Goal: Task Accomplishment & Management: Manage account settings

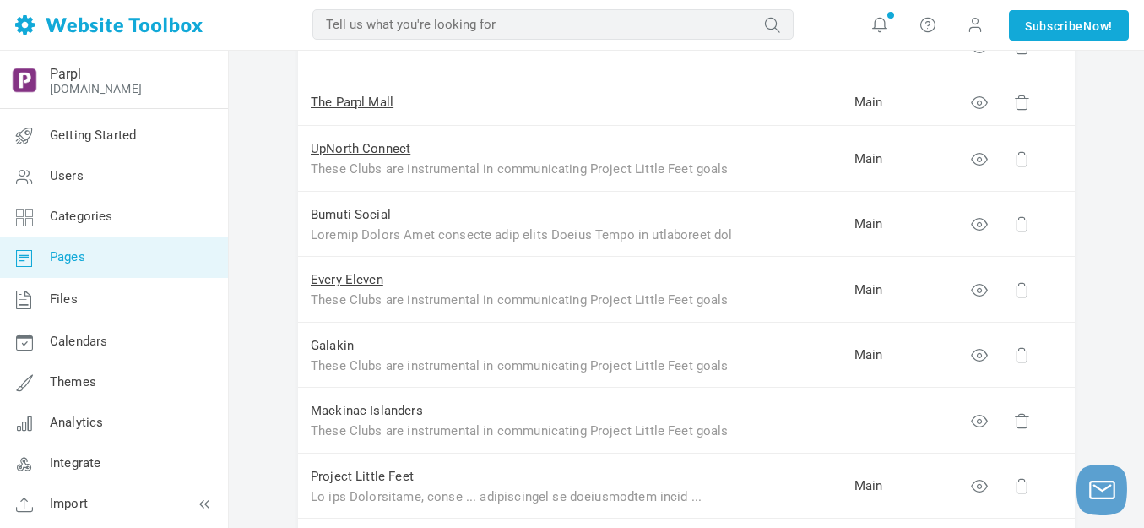
scroll to position [422, 0]
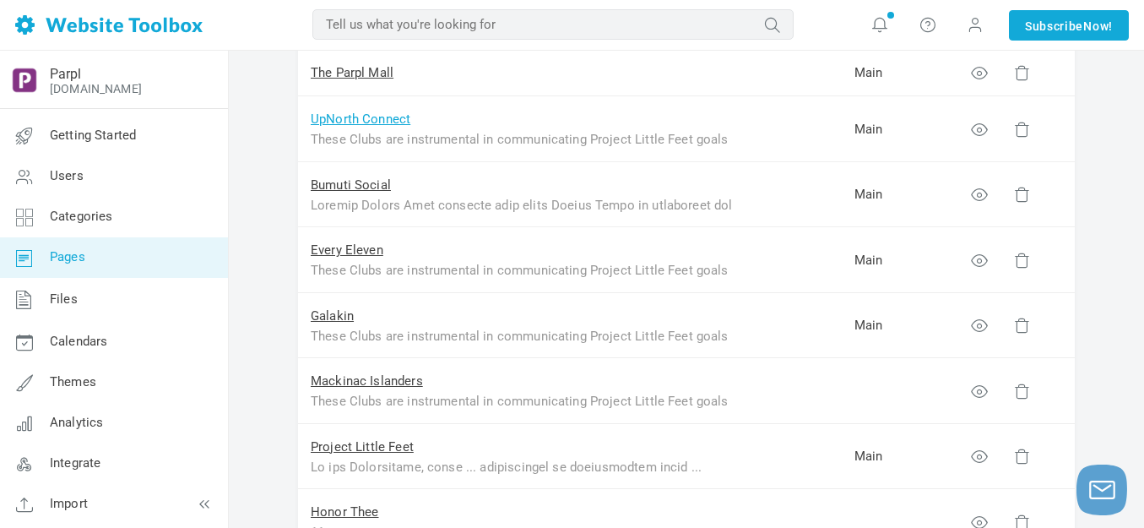
click at [363, 121] on link "UpNorth Connect" at bounding box center [361, 118] width 100 height 15
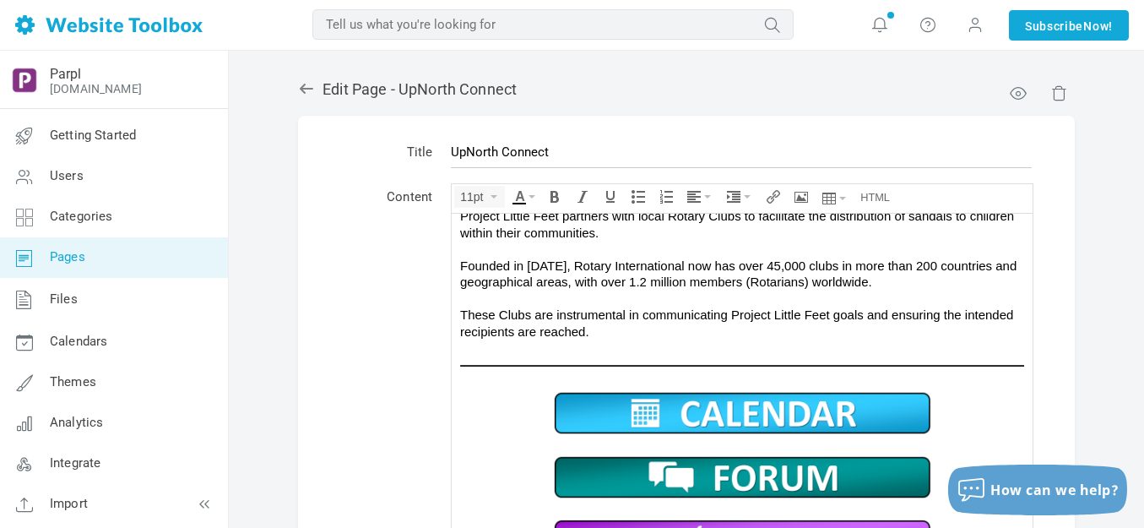
scroll to position [458, 0]
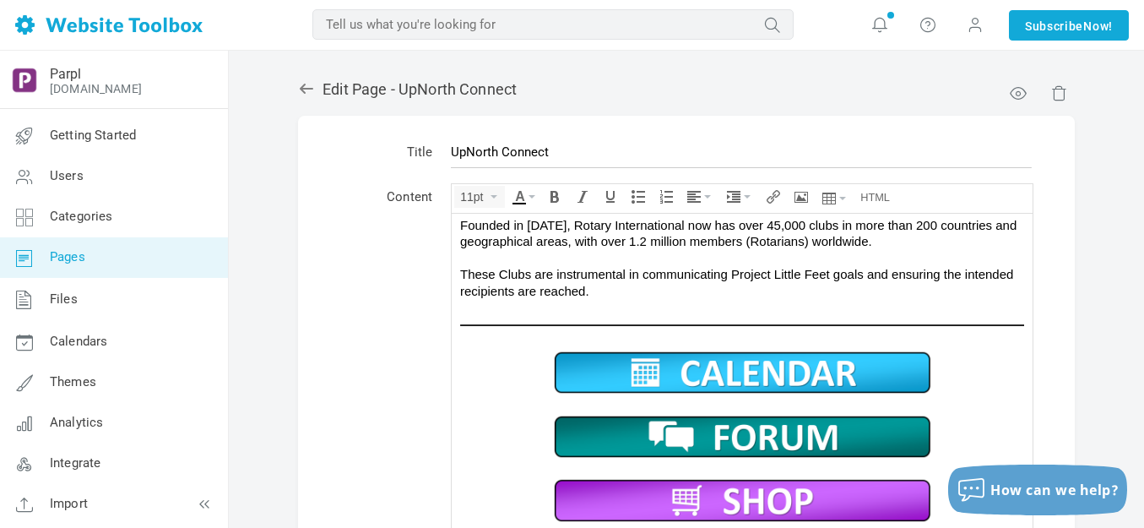
click at [631, 289] on div "Project Little Feet partners with local Rotary Clubs to facilitate the distribu…" at bounding box center [742, 232] width 564 height 132
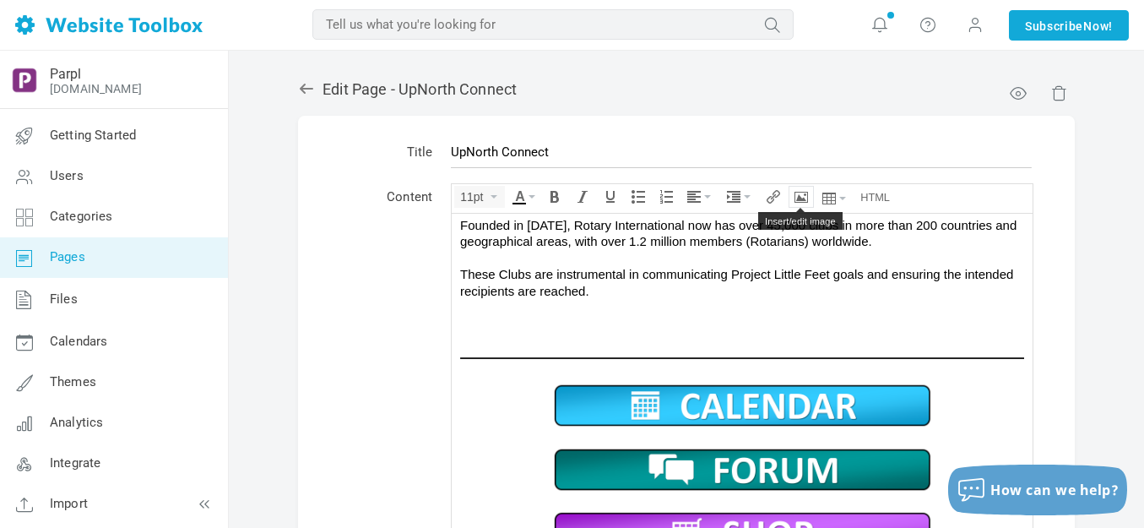
click at [801, 195] on icon "Insert/edit image" at bounding box center [801, 197] width 14 height 14
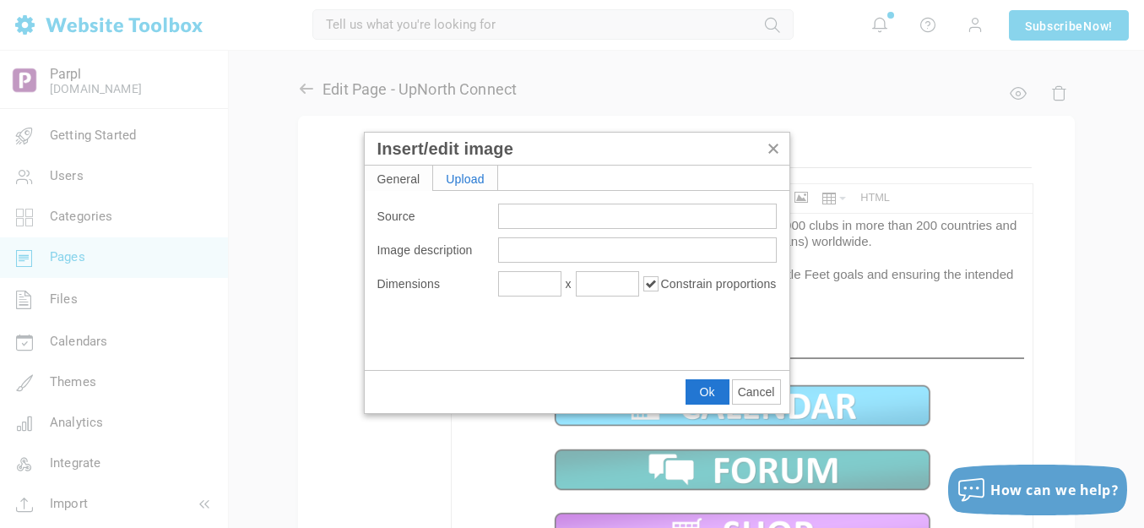
click at [474, 175] on div "Upload" at bounding box center [465, 177] width 64 height 24
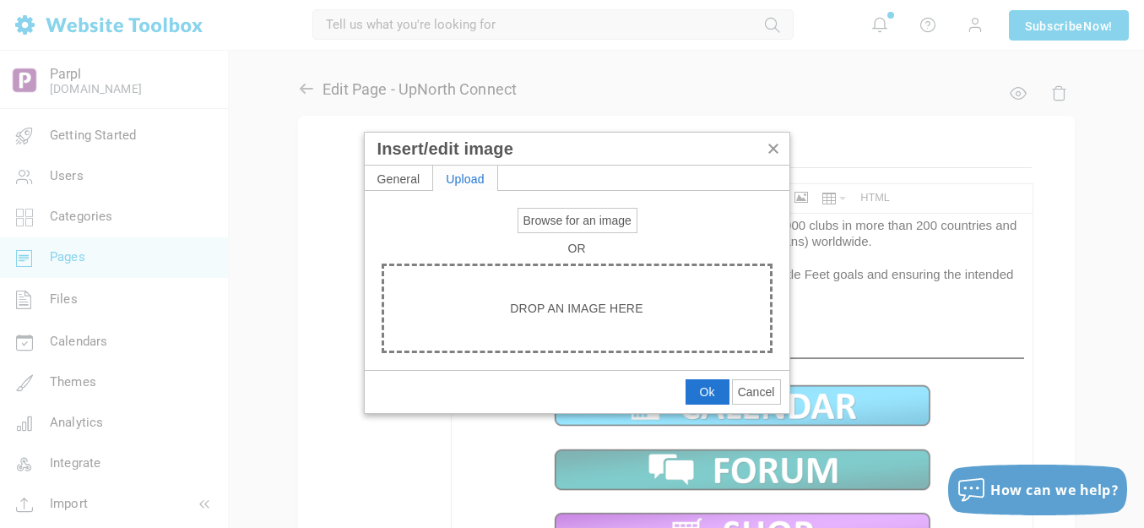
click at [549, 219] on span "Browse for an image" at bounding box center [577, 221] width 108 height 14
type input "C:\fakepath\Slide6.PNG"
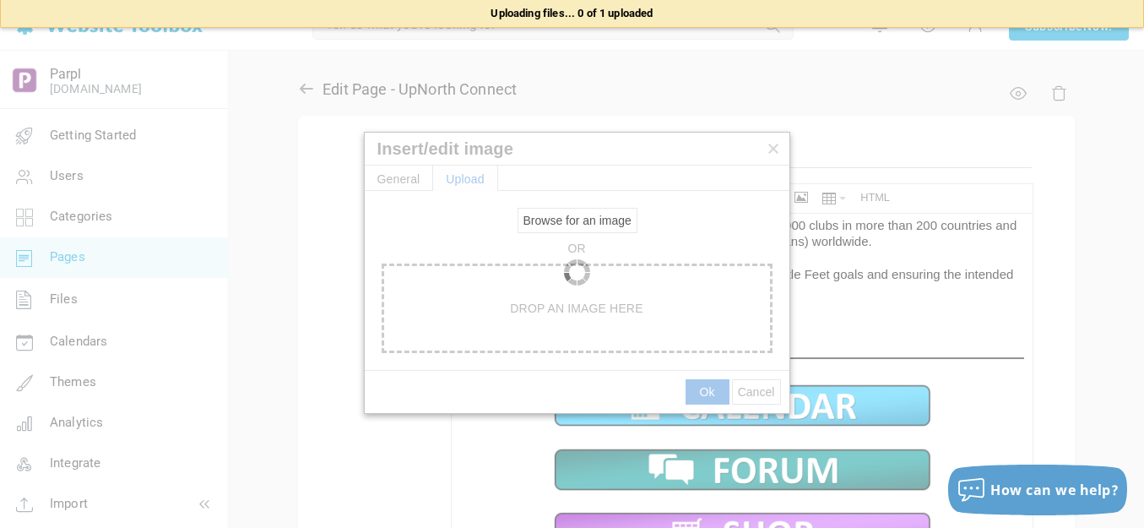
type input "https://d28lcup14p4e72.cloudfront.net/286758%2F9507316%2FSlide6.png"
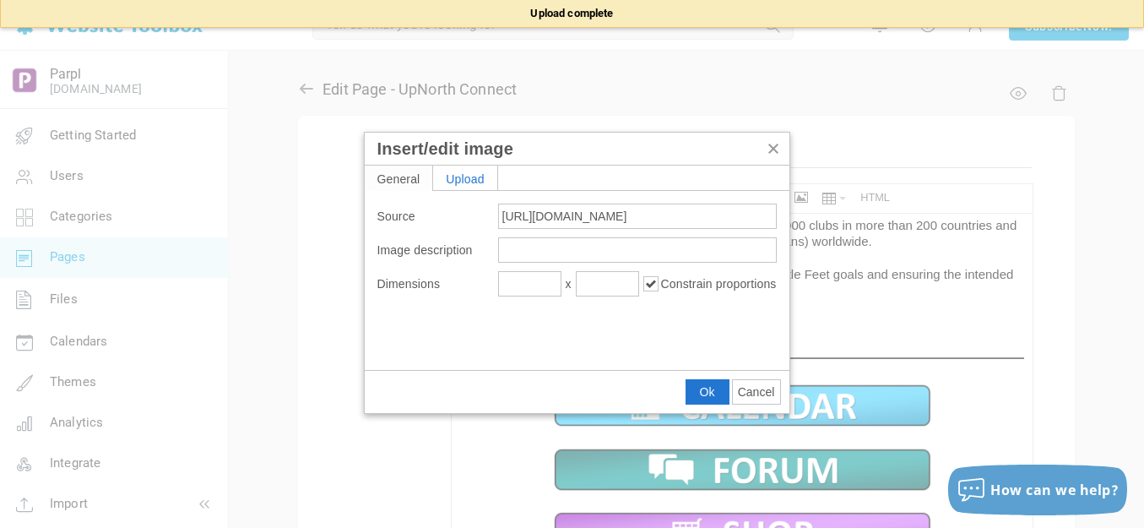
type input "1920"
type input "240"
click at [546, 287] on input "1920" at bounding box center [529, 283] width 63 height 25
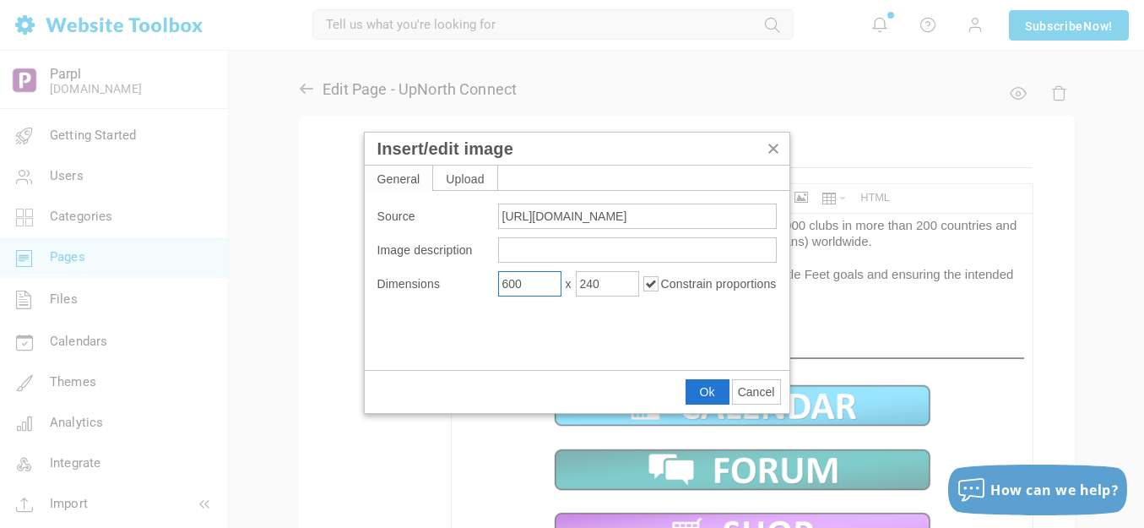
type input "600"
type input "75"
click at [692, 389] on button "Ok" at bounding box center [707, 392] width 42 height 24
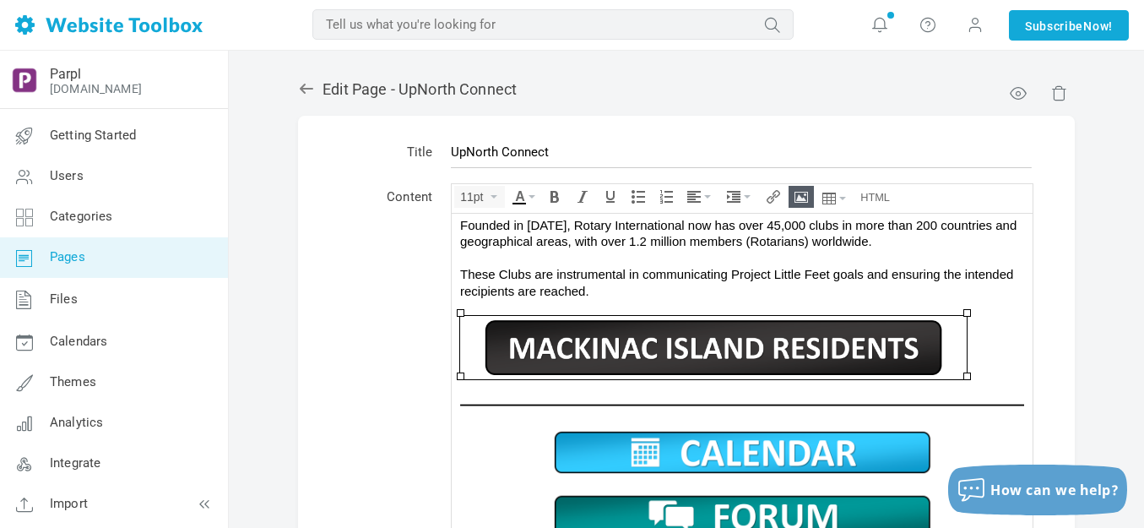
click at [719, 447] on img at bounding box center [742, 450] width 380 height 47
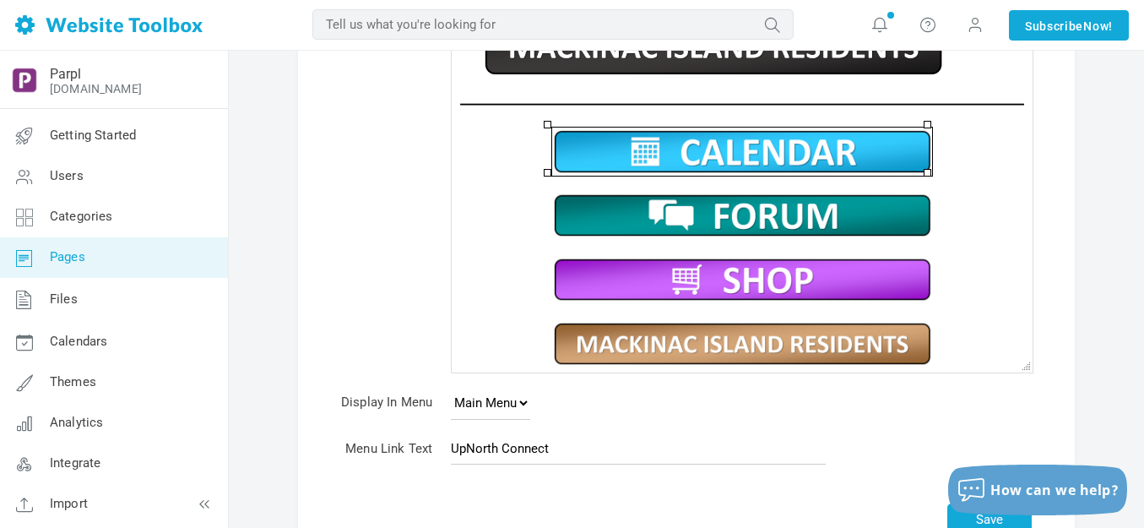
scroll to position [253, 0]
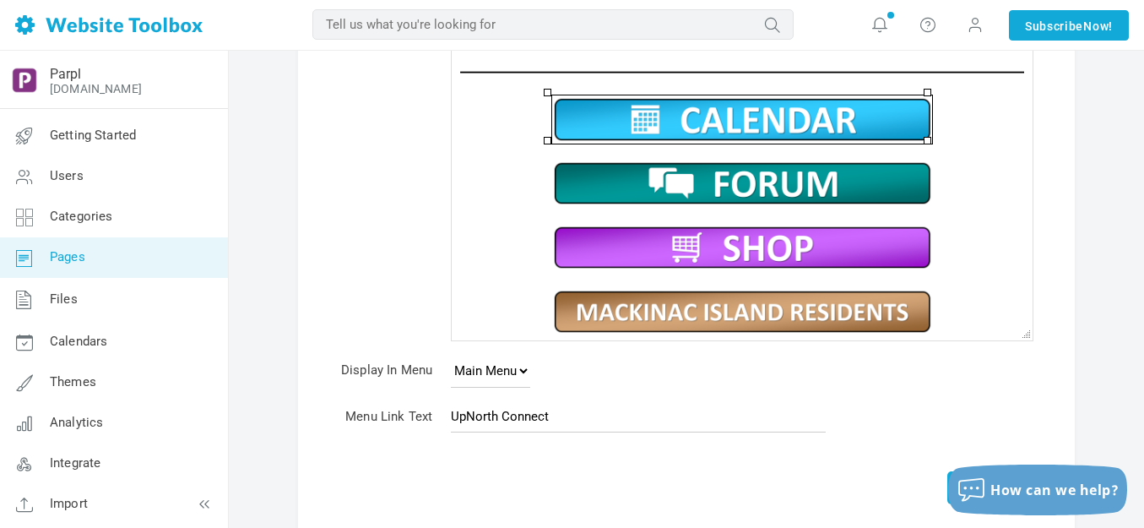
click at [746, 313] on img at bounding box center [742, 311] width 380 height 47
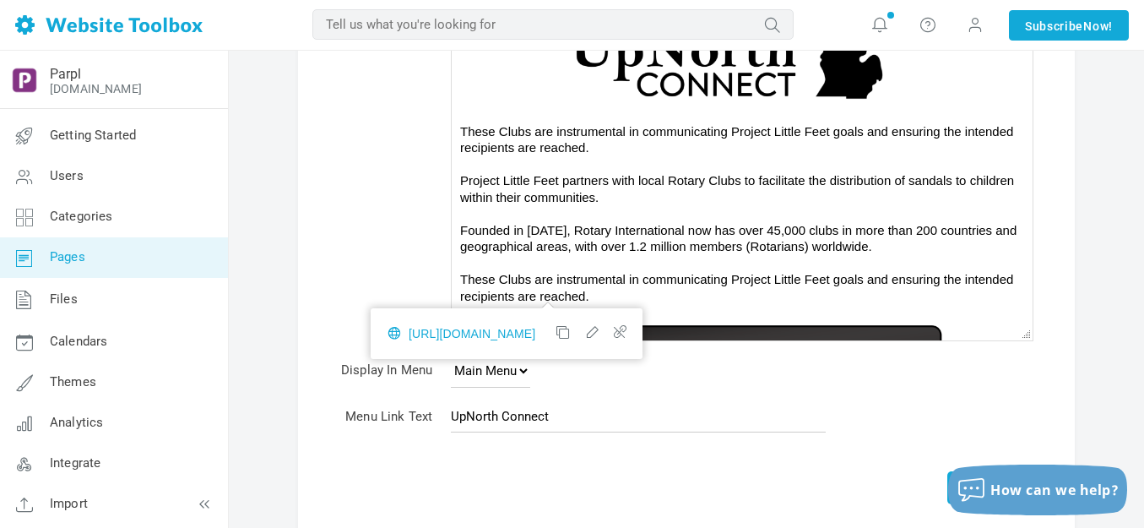
scroll to position [0, 0]
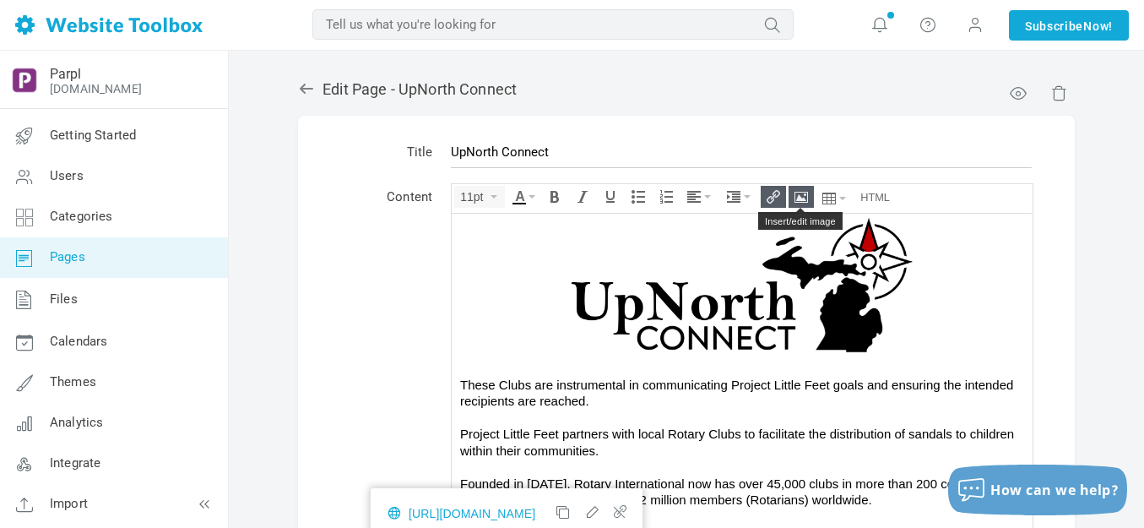
click at [800, 198] on icon "Insert/edit image" at bounding box center [801, 197] width 14 height 14
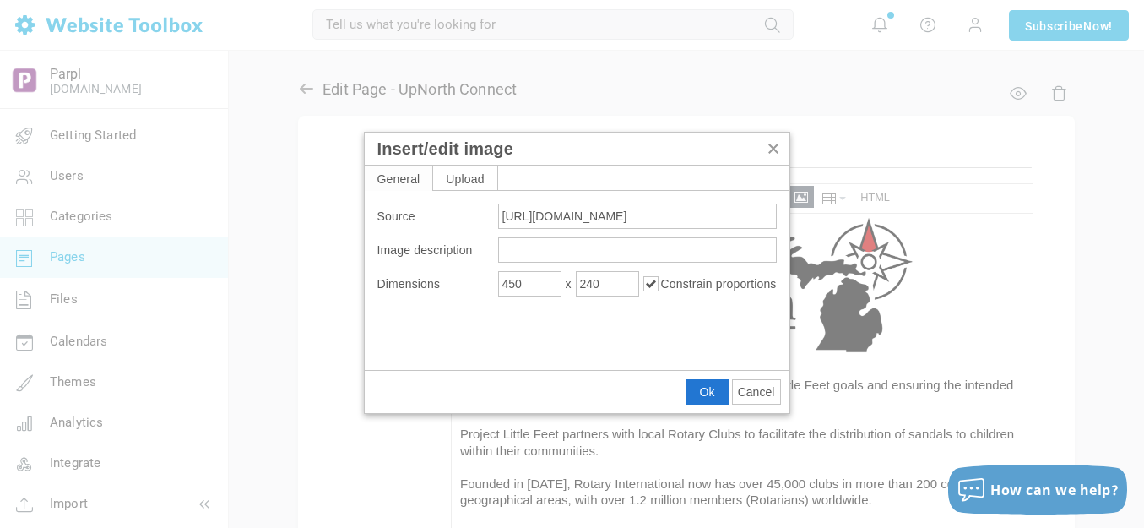
click at [751, 393] on span "Cancel" at bounding box center [756, 392] width 37 height 14
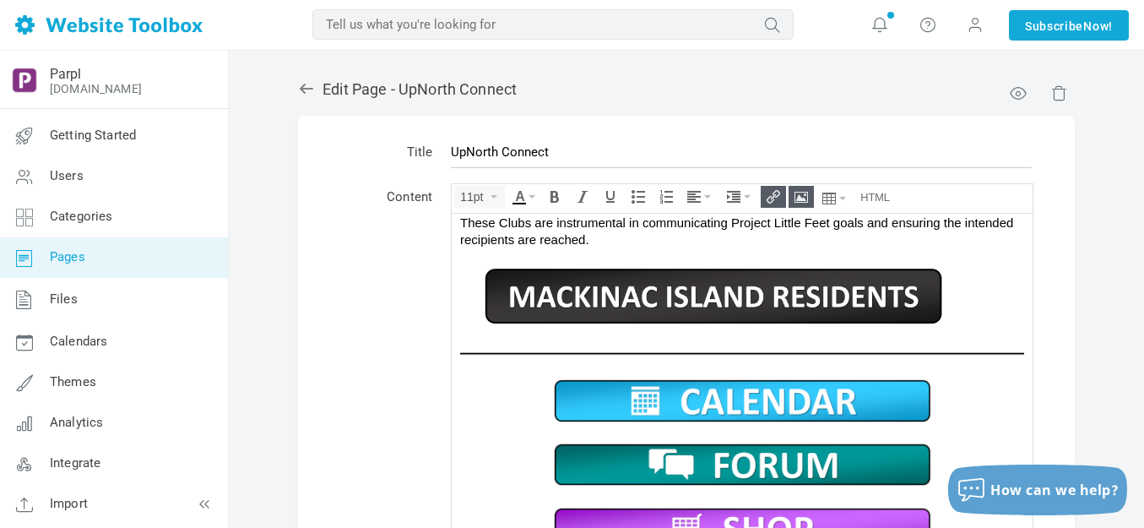
scroll to position [538, 0]
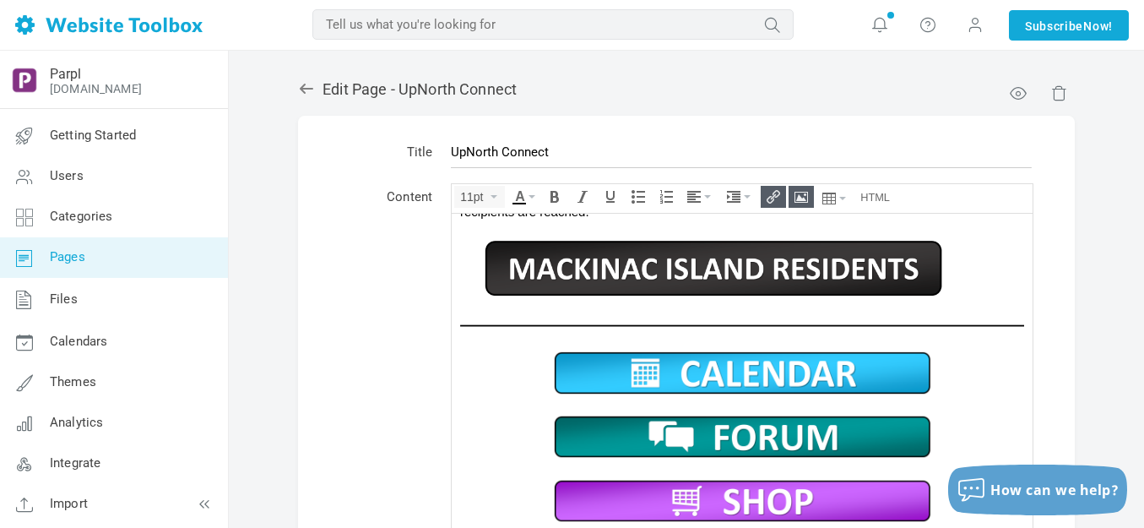
click at [686, 271] on img at bounding box center [713, 267] width 507 height 63
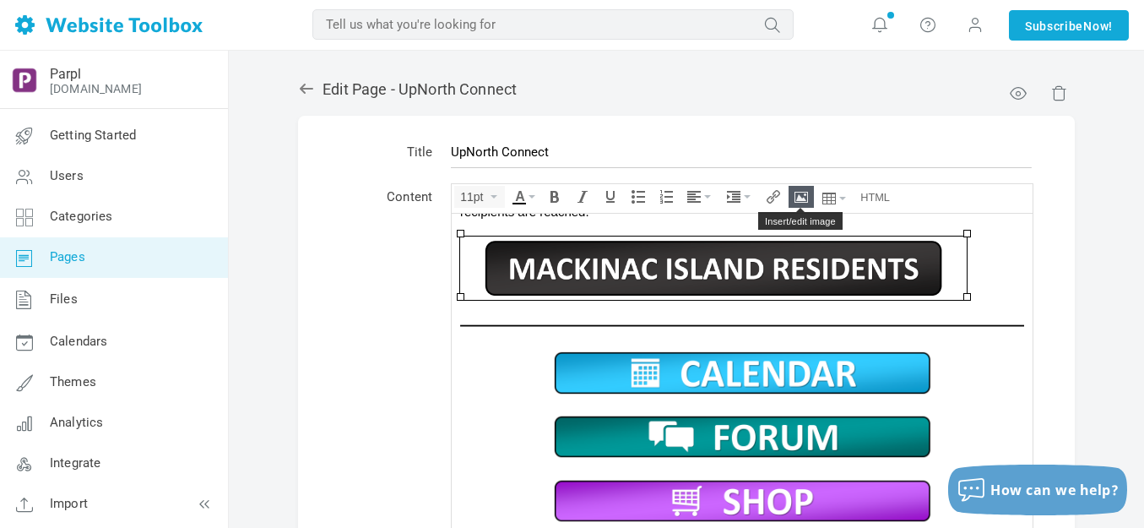
click at [799, 200] on icon "Insert/edit image" at bounding box center [801, 197] width 14 height 14
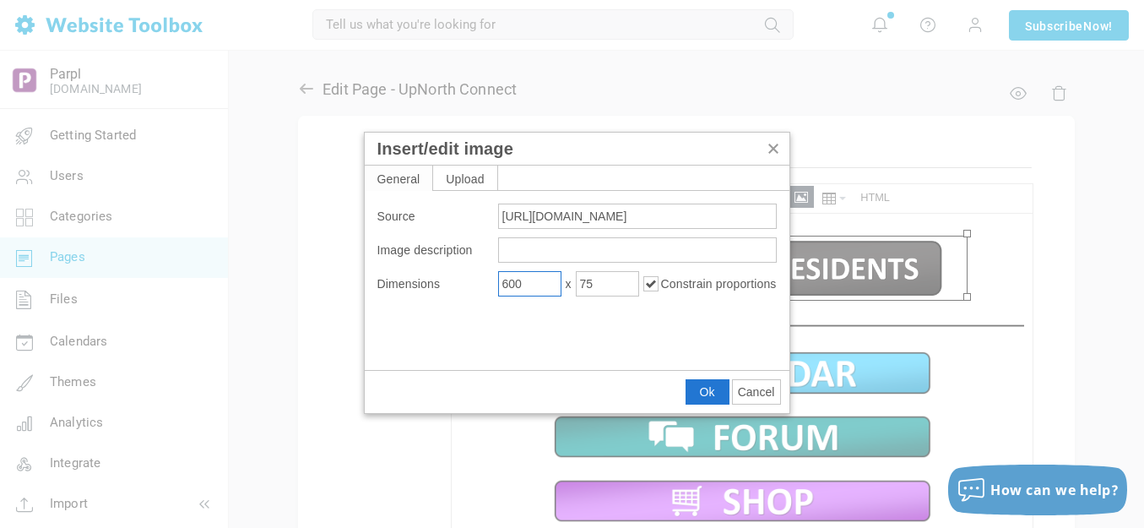
click at [540, 285] on input "600" at bounding box center [529, 283] width 63 height 25
type input "450"
type input "56"
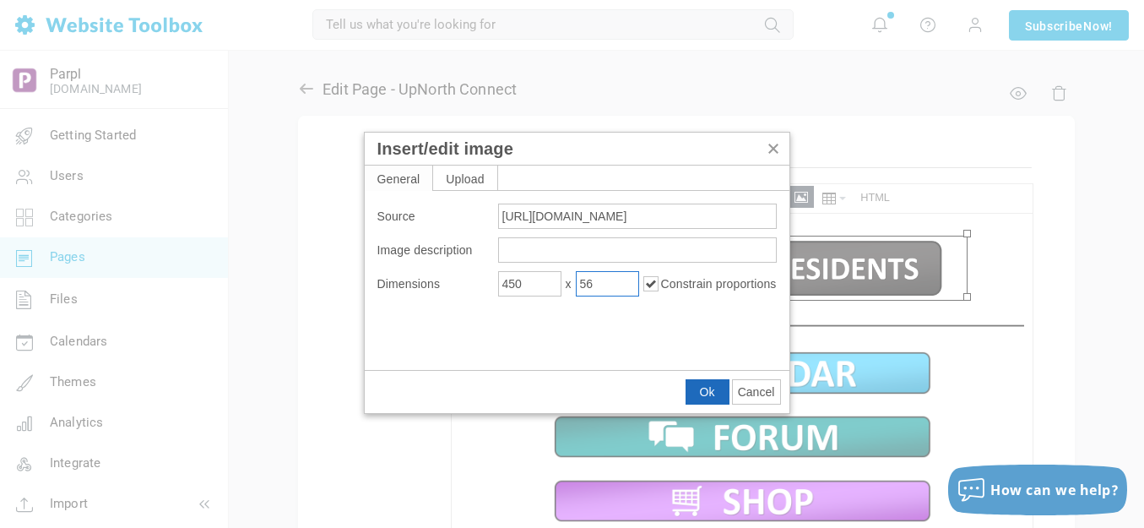
click at [708, 388] on span "Ok" at bounding box center [707, 392] width 15 height 14
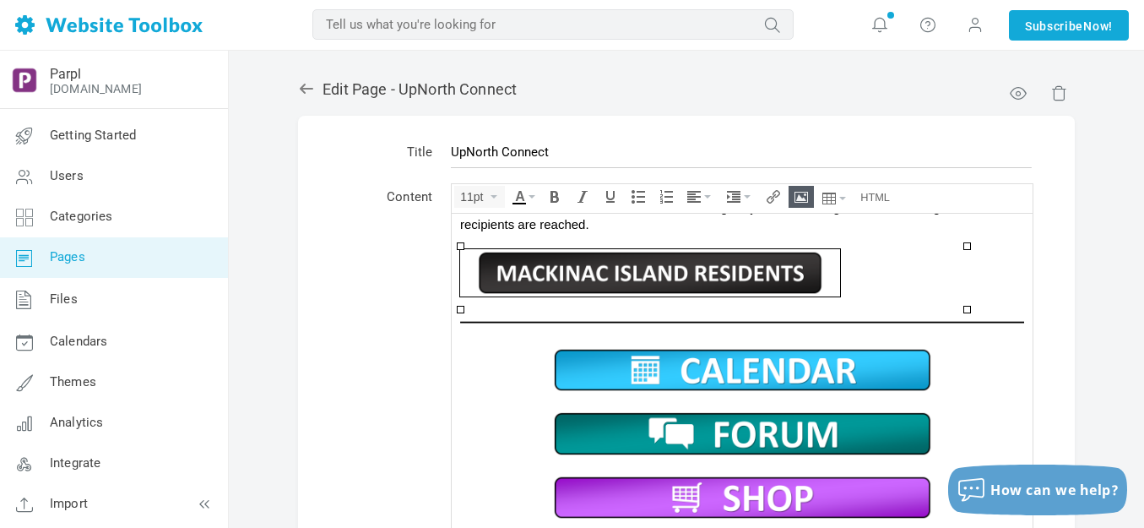
scroll to position [523, 0]
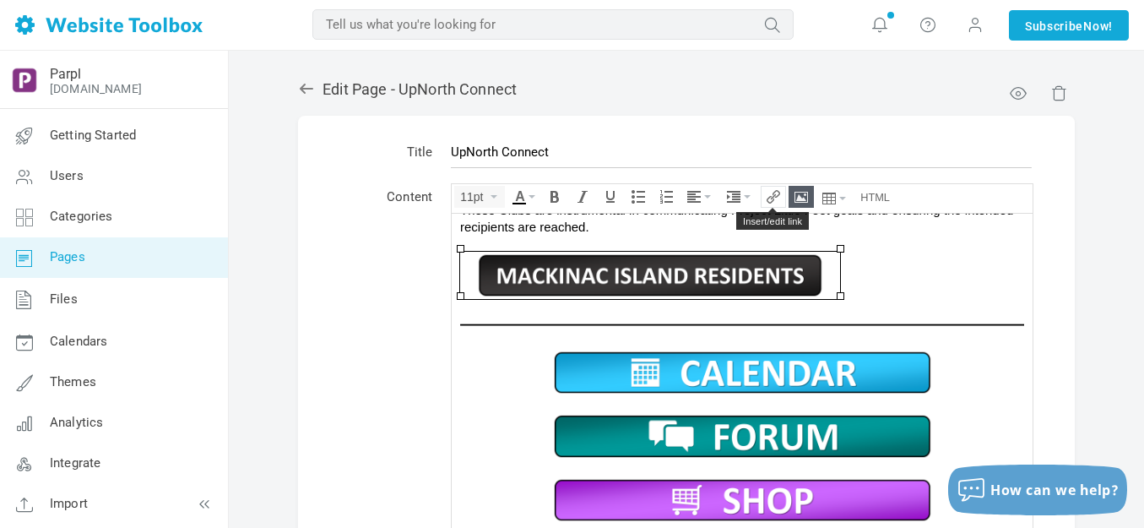
click at [776, 195] on icon "Insert/edit link" at bounding box center [774, 197] width 14 height 14
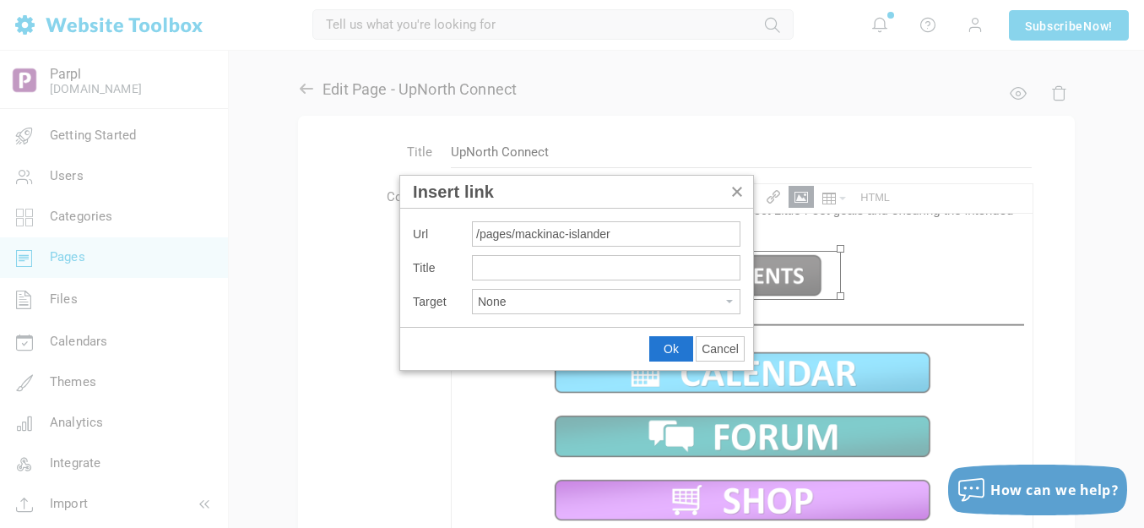
type input "/pages/mackinac-islanders"
click at [669, 350] on span "Ok" at bounding box center [671, 349] width 15 height 14
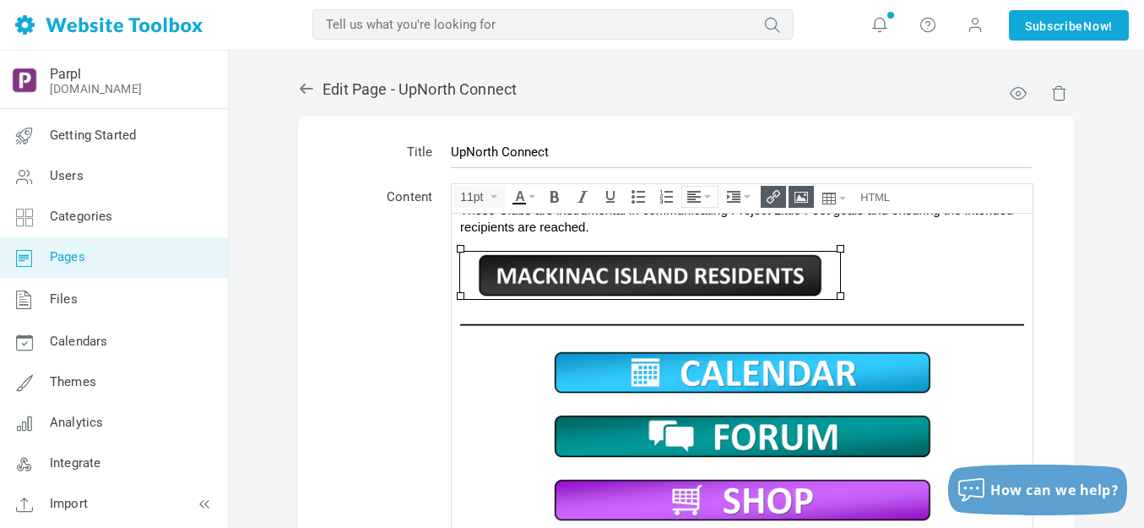
click at [708, 198] on icon "Align" at bounding box center [707, 196] width 7 height 3
drag, startPoint x: 697, startPoint y: 249, endPoint x: 247, endPoint y: 35, distance: 498.9
click at [697, 249] on icon at bounding box center [696, 248] width 17 height 14
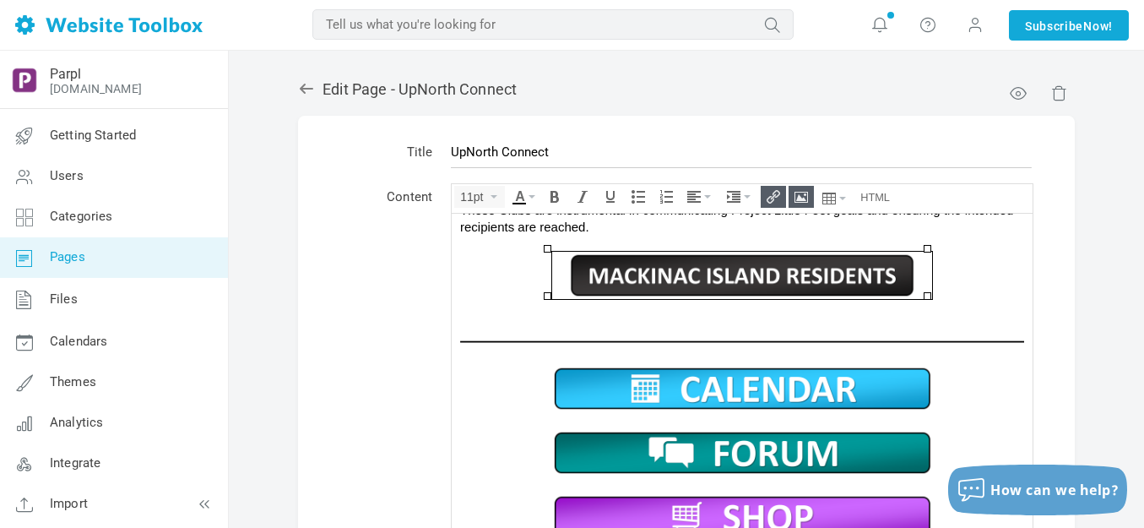
click at [951, 263] on link at bounding box center [742, 274] width 564 height 47
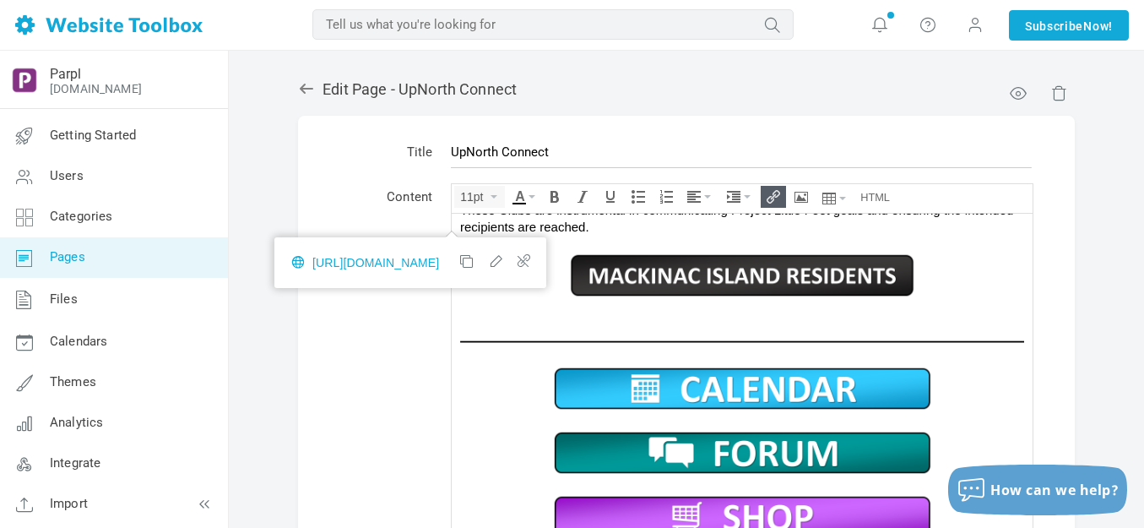
click at [948, 274] on link "﻿" at bounding box center [742, 274] width 564 height 47
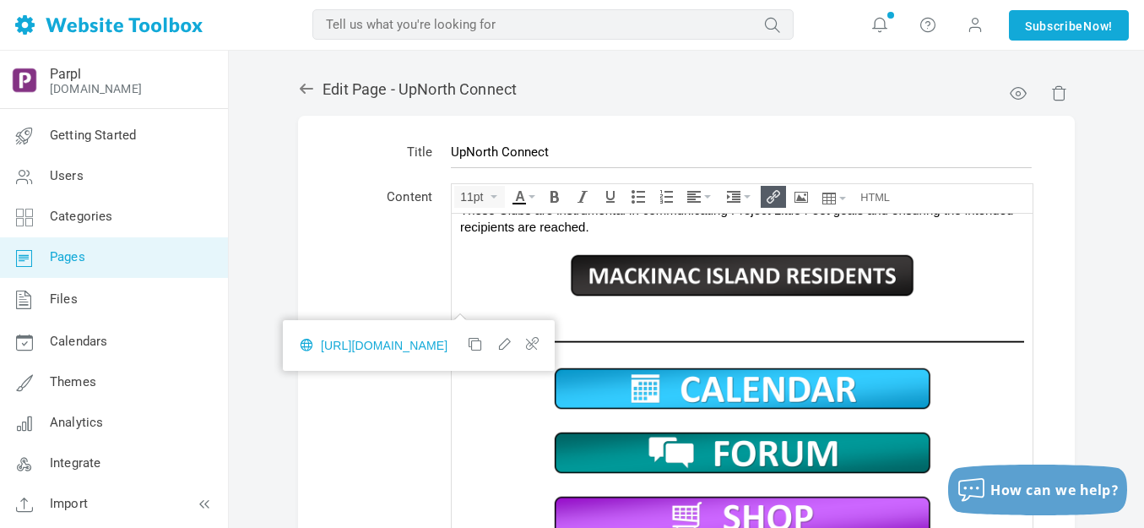
click at [941, 301] on div "﻿" at bounding box center [742, 283] width 564 height 64
click at [946, 285] on link "﻿" at bounding box center [742, 274] width 564 height 47
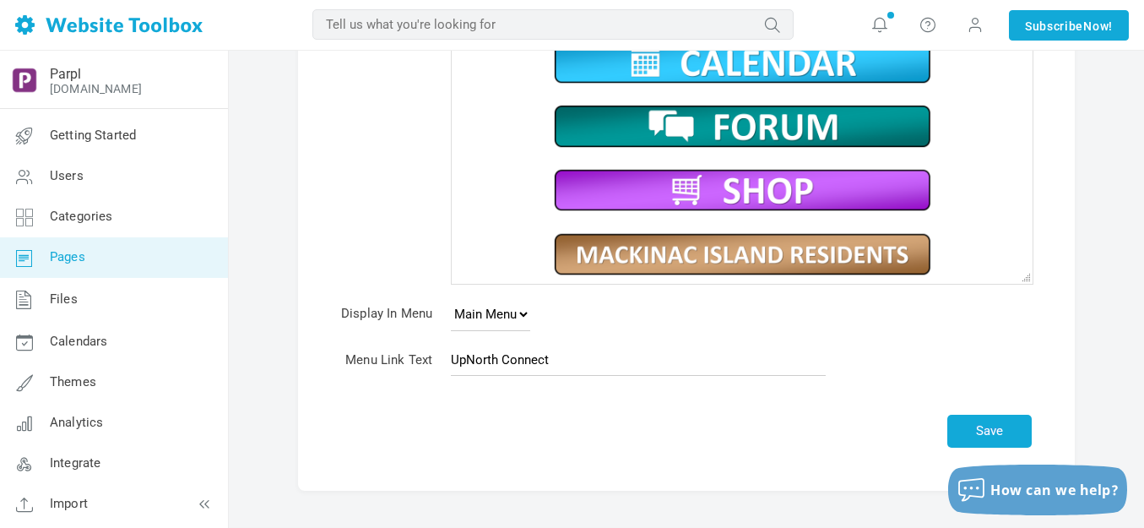
scroll to position [338, 0]
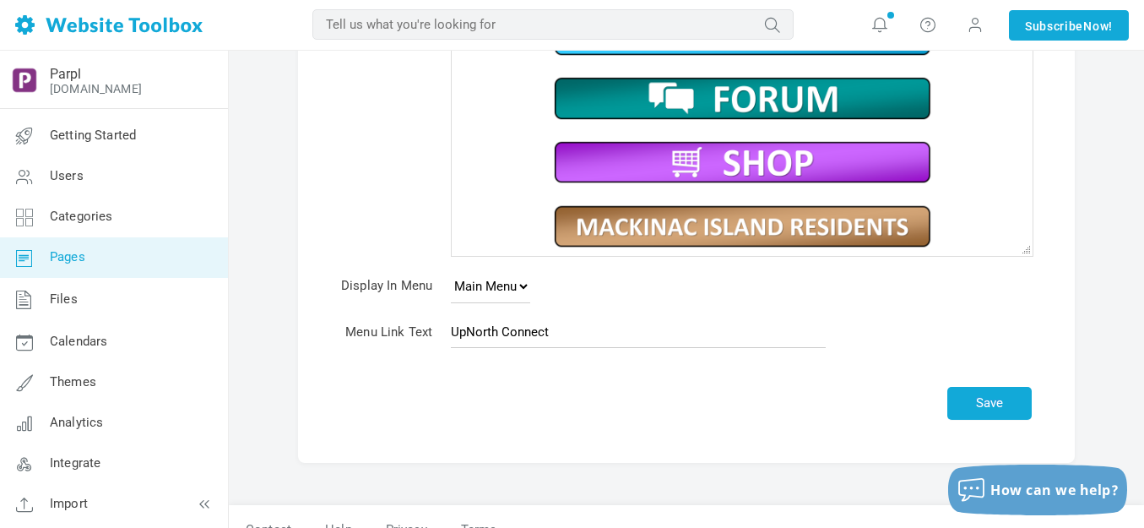
click at [784, 227] on img at bounding box center [742, 226] width 380 height 47
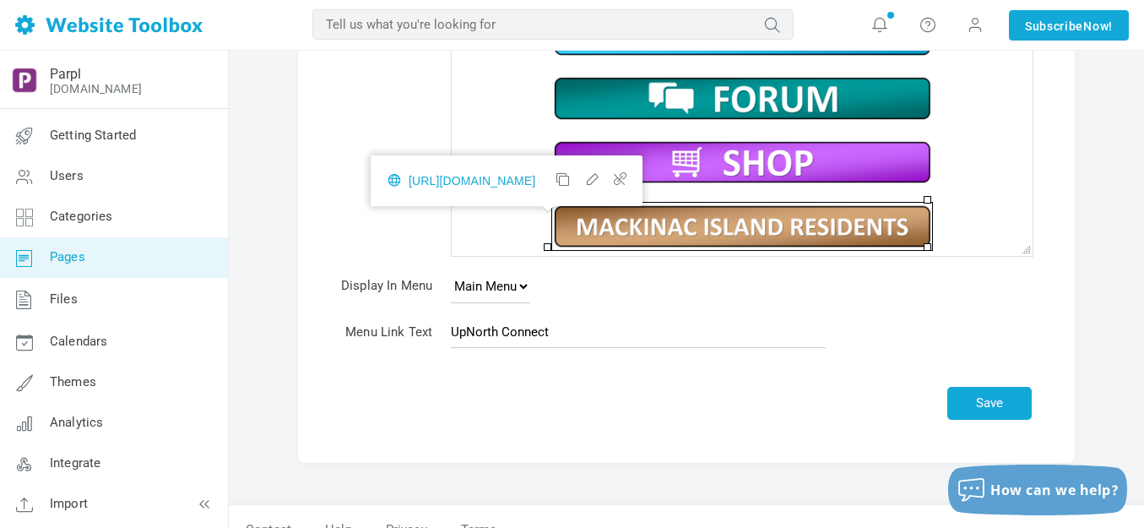
scroll to position [0, 0]
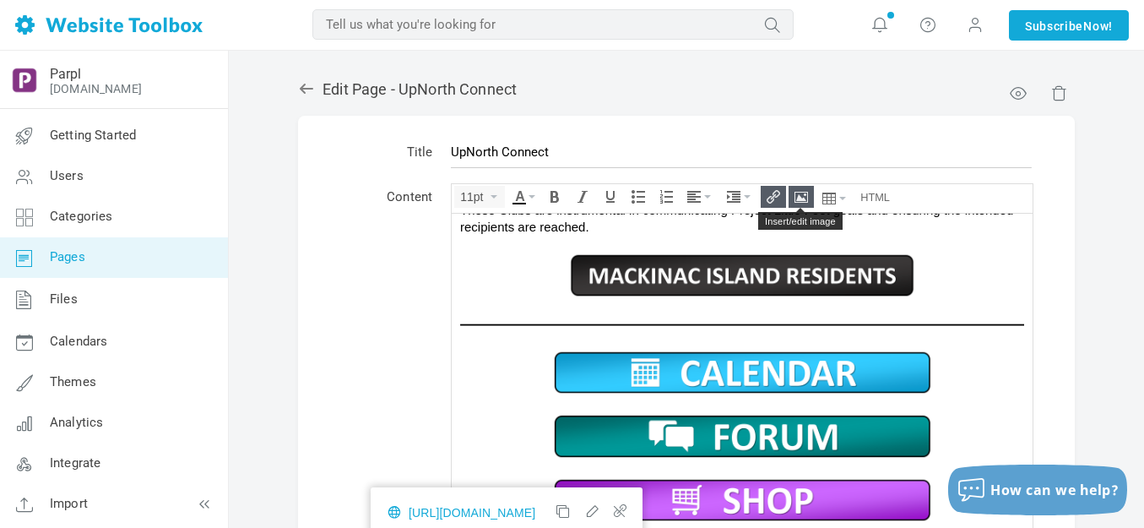
click at [802, 192] on icon "Insert/edit image" at bounding box center [801, 197] width 14 height 14
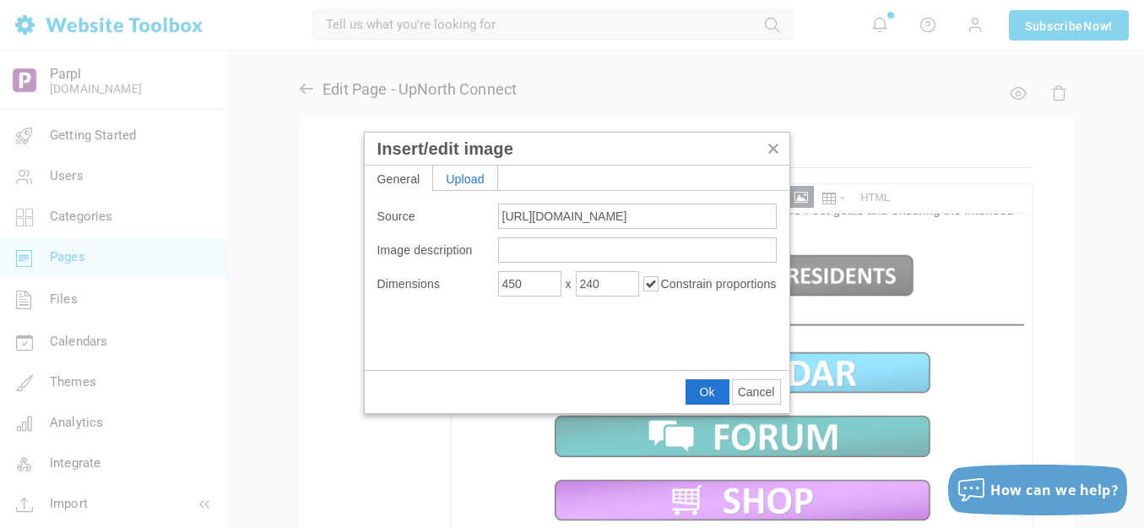
click at [492, 180] on div "Upload" at bounding box center [465, 177] width 64 height 24
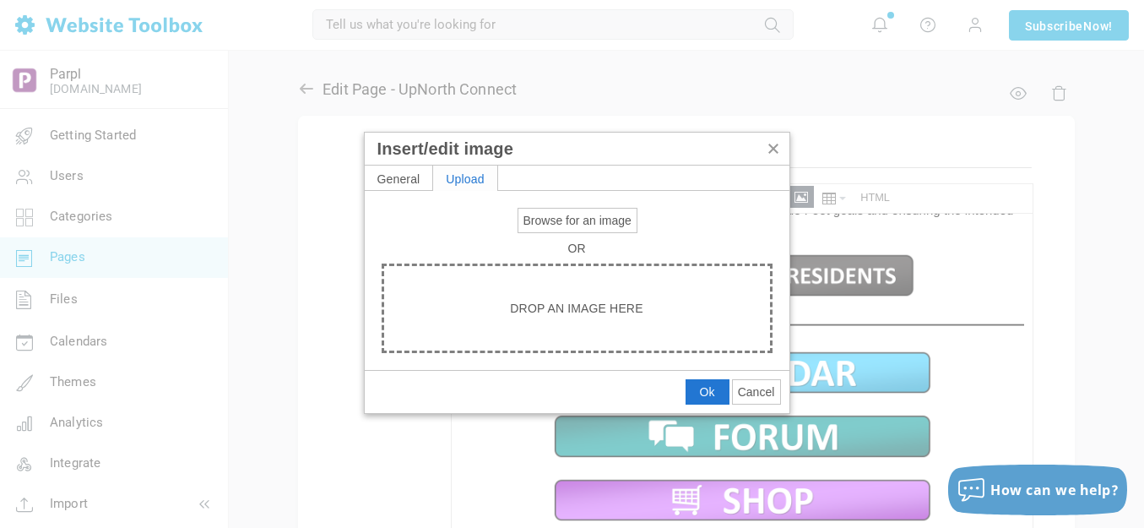
click at [543, 222] on span "Browse for an image" at bounding box center [577, 221] width 108 height 14
type input "C:\fakepath\Slide5.PNG"
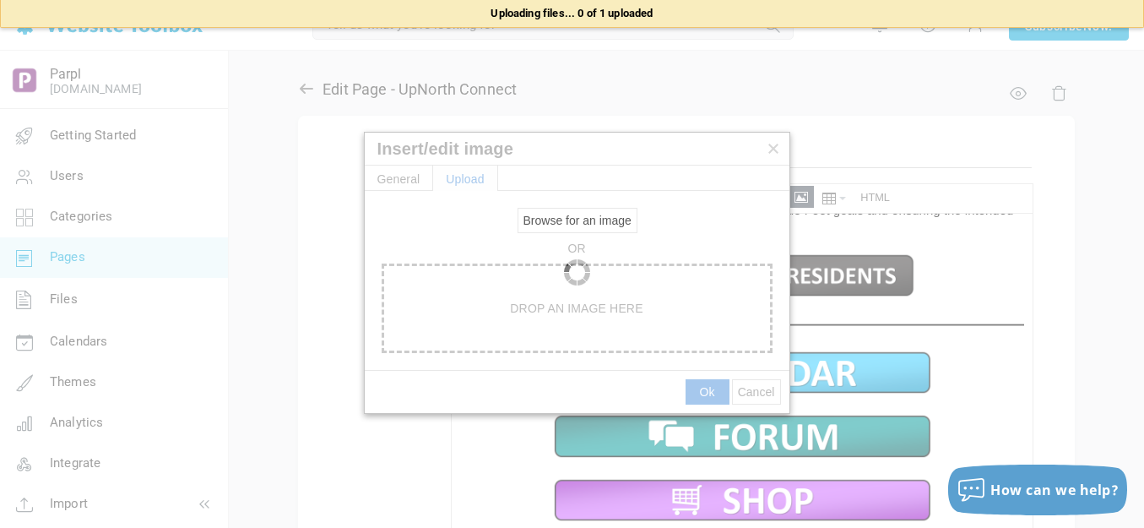
type input "https://d28lcup14p4e72.cloudfront.net/286758%2F9507318%2FSlide5.png"
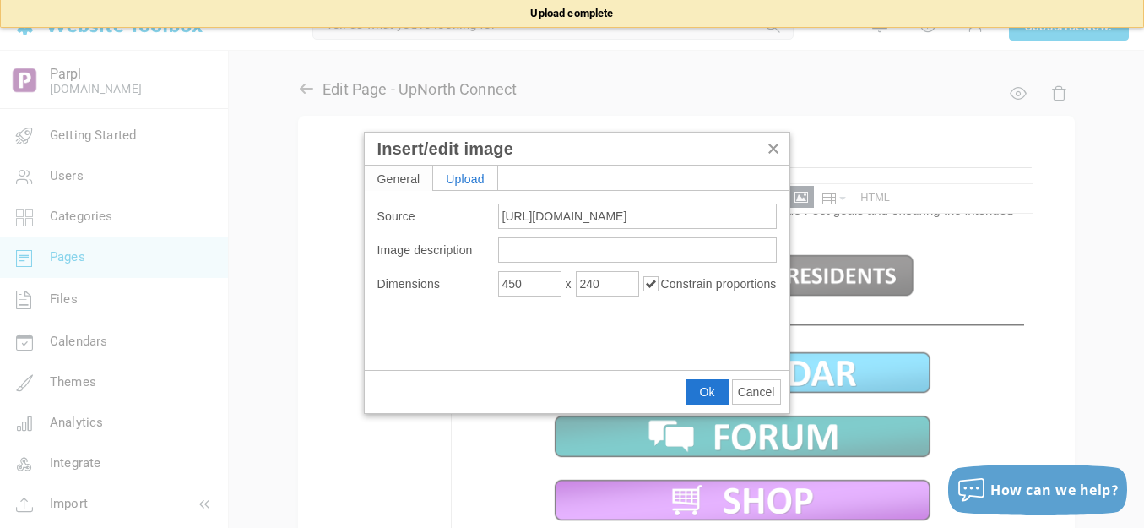
type input "1920"
type input "1024"
click at [546, 284] on input "1920" at bounding box center [529, 283] width 63 height 25
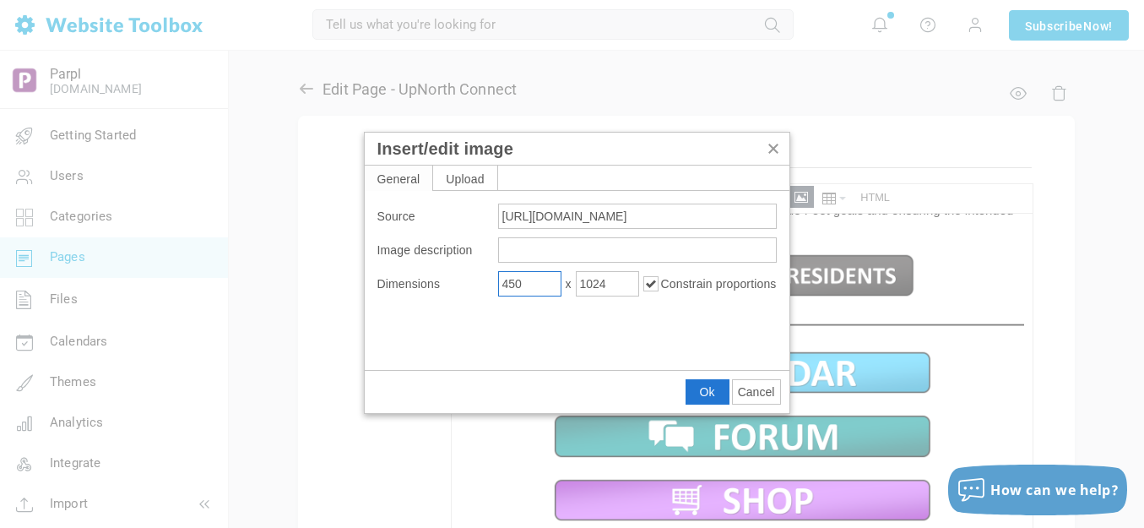
type input "450"
type input "240"
drag, startPoint x: 707, startPoint y: 391, endPoint x: 254, endPoint y: 175, distance: 501.5
click at [707, 391] on span "Ok" at bounding box center [707, 392] width 15 height 14
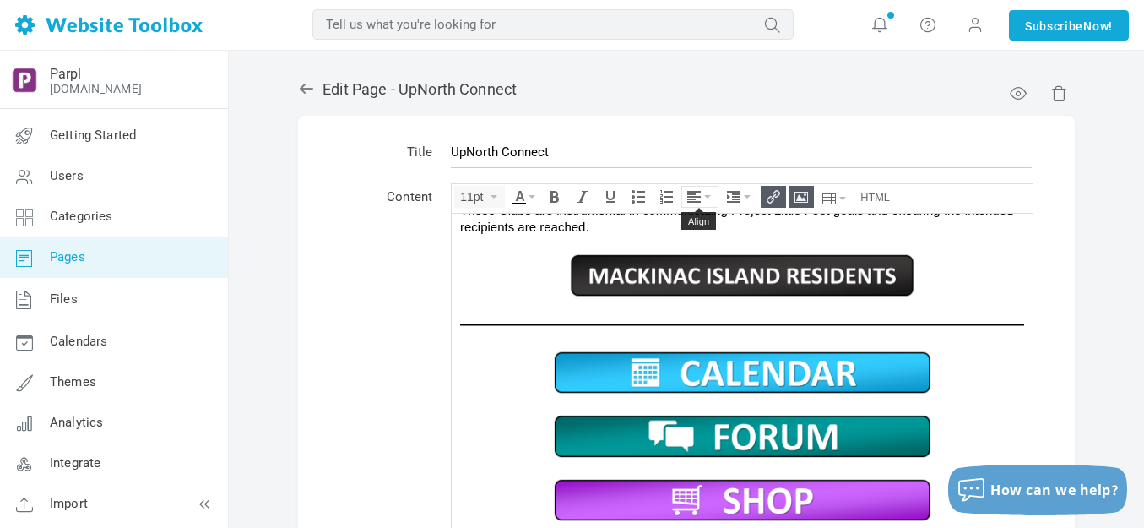
click at [712, 198] on button "Align" at bounding box center [699, 197] width 35 height 20
click at [697, 248] on icon at bounding box center [696, 248] width 17 height 14
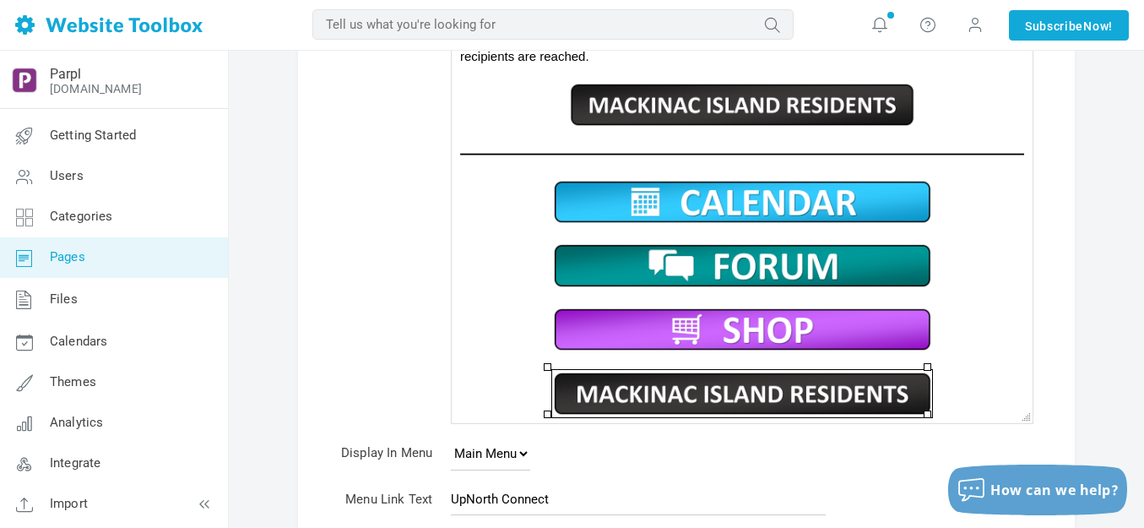
scroll to position [338, 0]
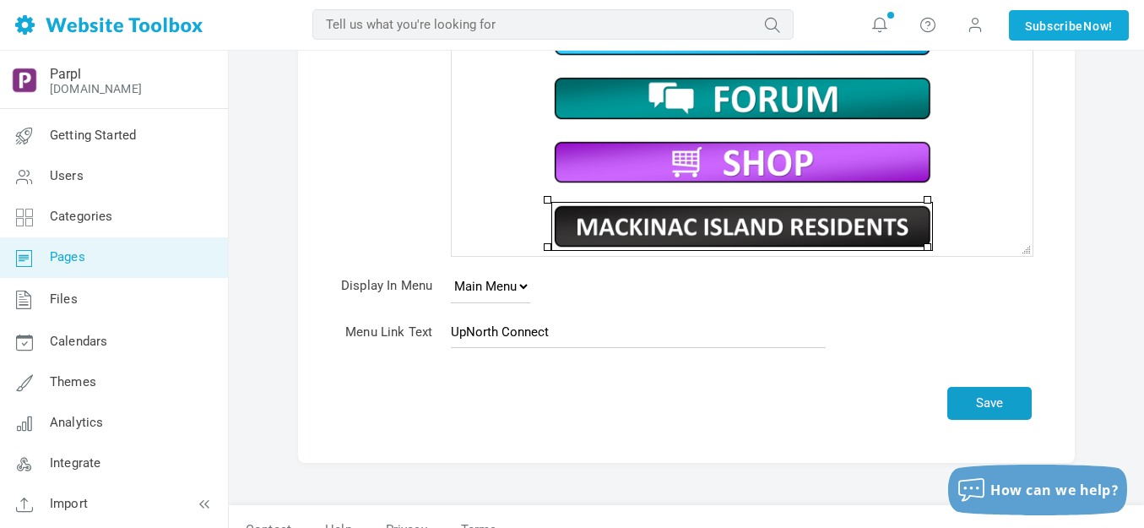
click at [993, 403] on button "Save" at bounding box center [989, 403] width 84 height 33
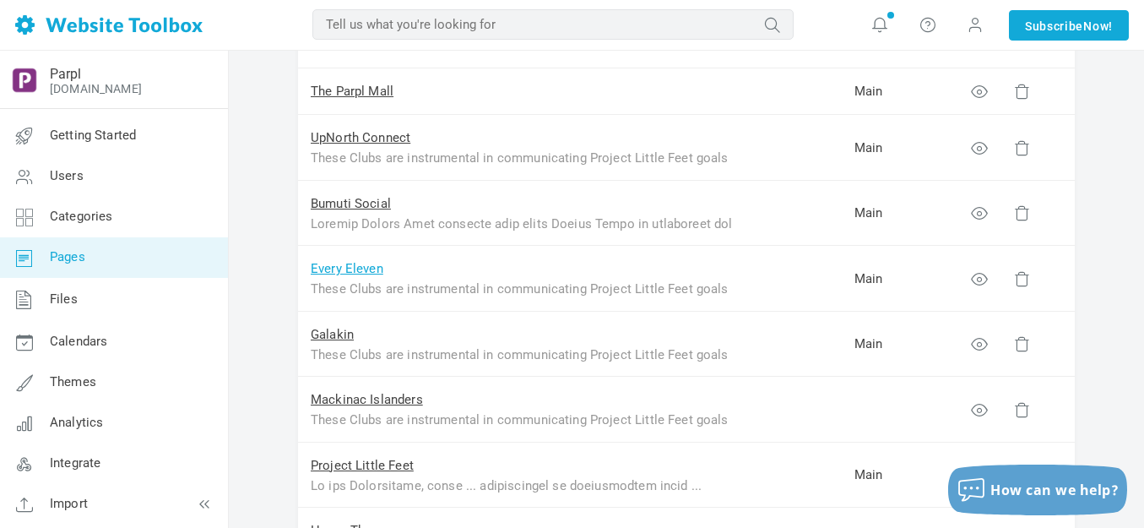
scroll to position [422, 0]
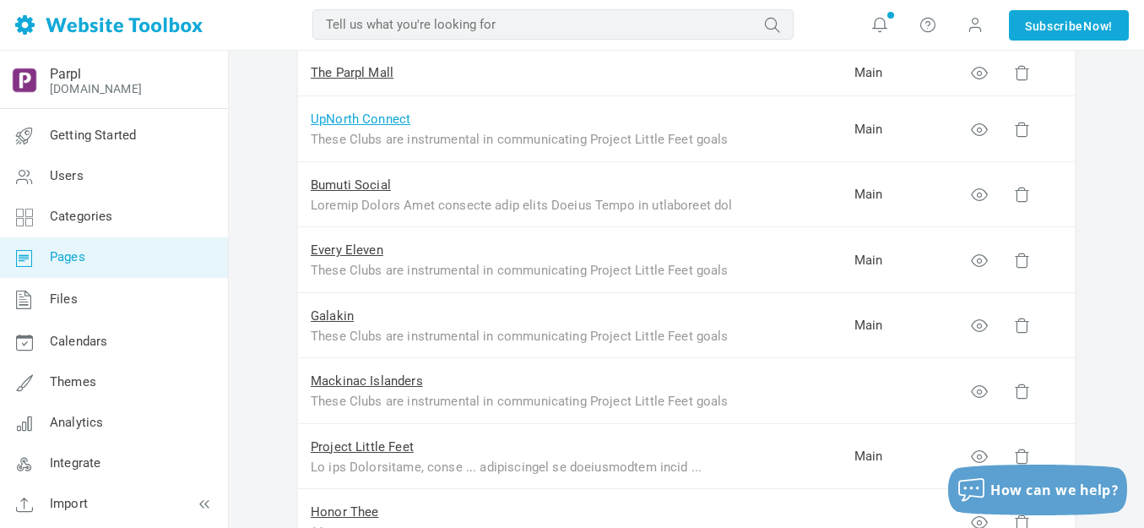
click at [343, 117] on link "UpNorth Connect" at bounding box center [361, 118] width 100 height 15
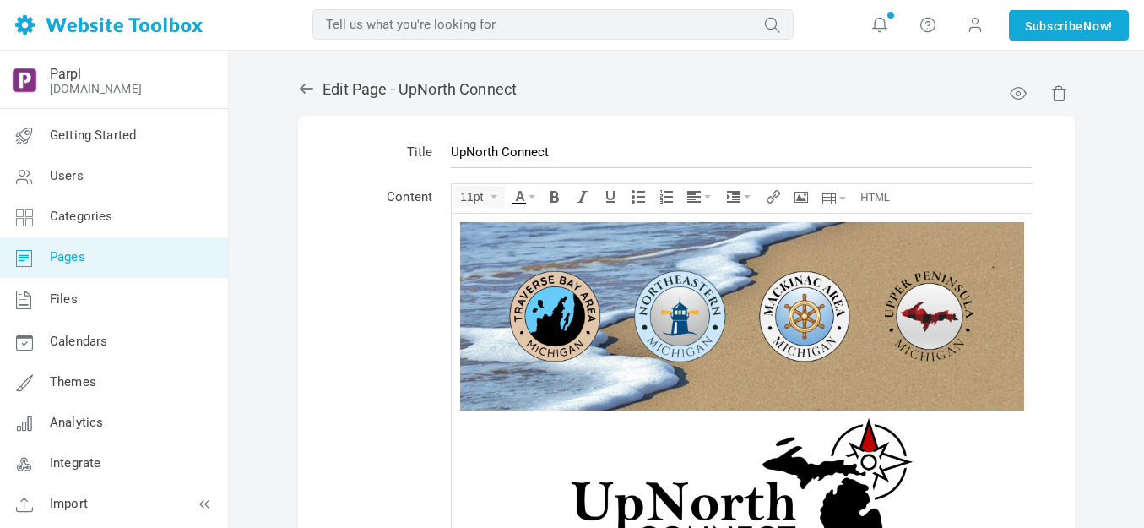
scroll to position [506, 0]
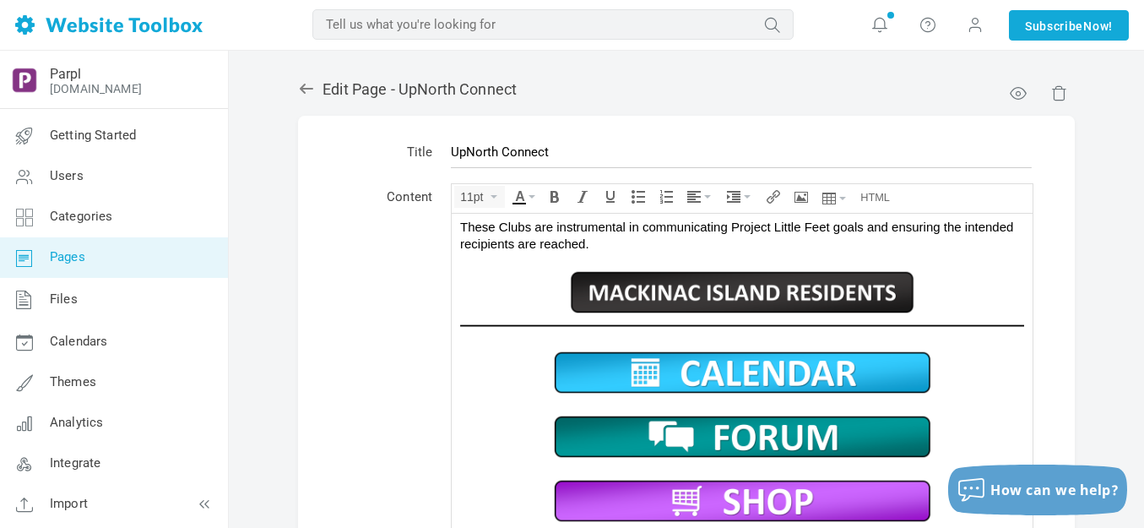
click at [758, 292] on img at bounding box center [742, 291] width 380 height 47
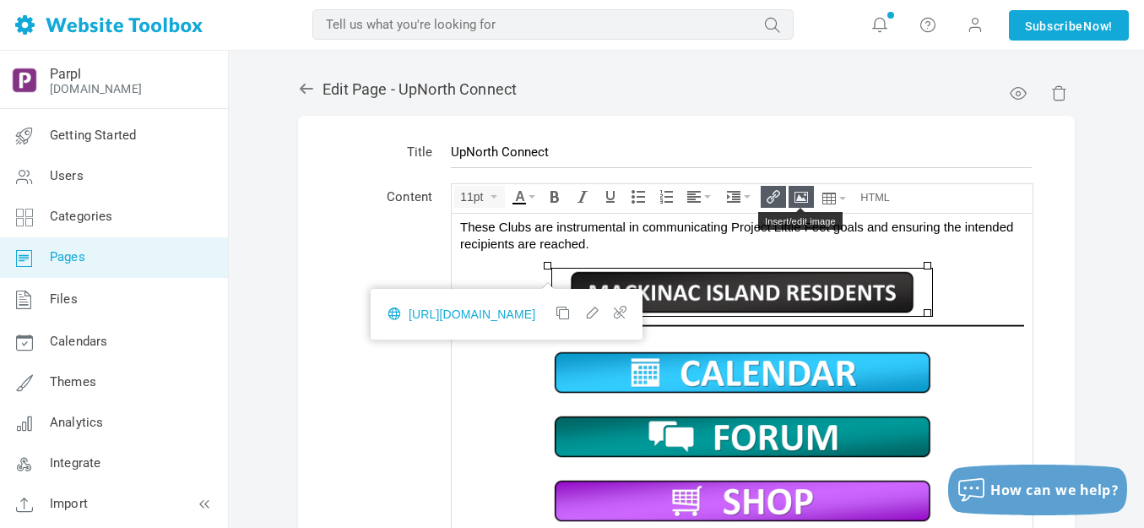
click at [803, 197] on icon "Insert/edit image" at bounding box center [801, 197] width 14 height 14
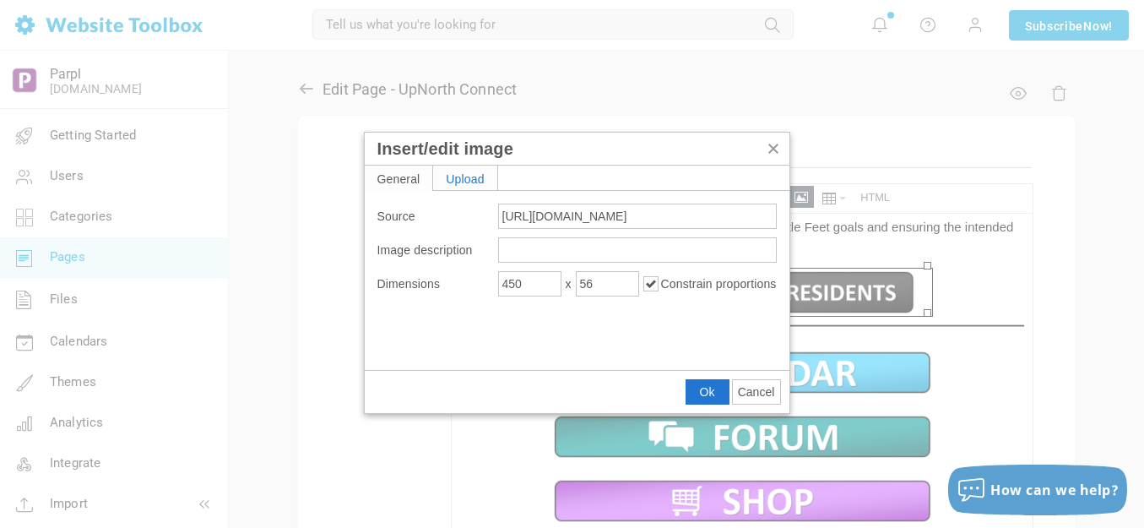
click at [481, 174] on div "Upload" at bounding box center [465, 177] width 64 height 24
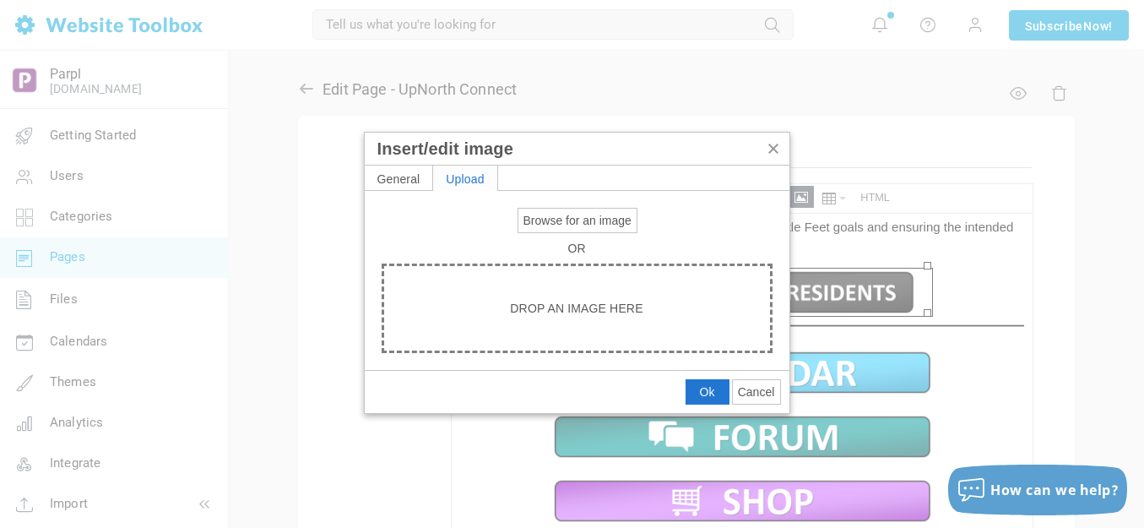
click at [563, 216] on span "Browse for an image" at bounding box center [577, 221] width 108 height 14
type input "C:\fakepath\Slide6.PNG"
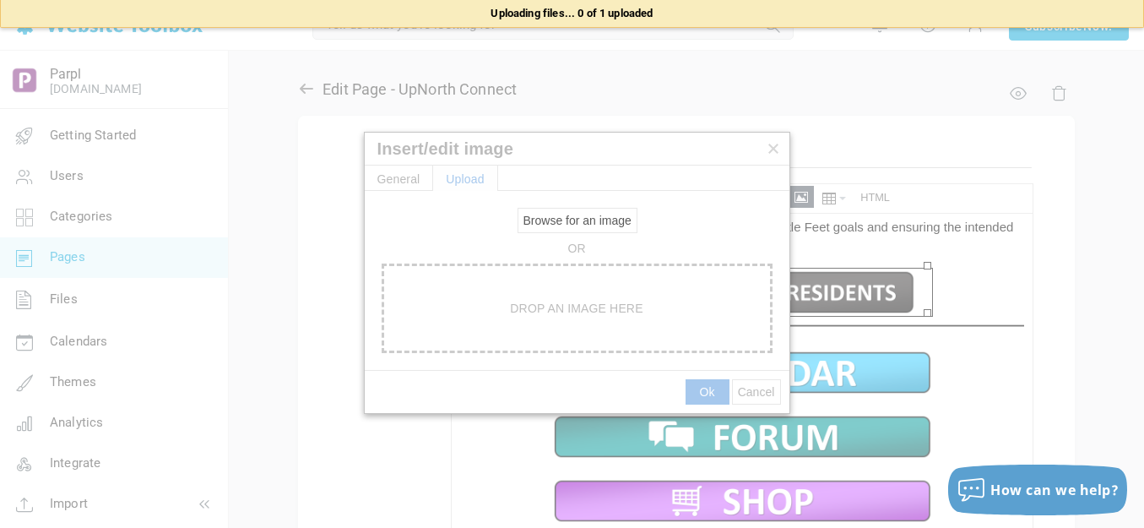
type input "https://d28lcup14p4e72.cloudfront.net/286758%2F9507320%2FSlide6.png"
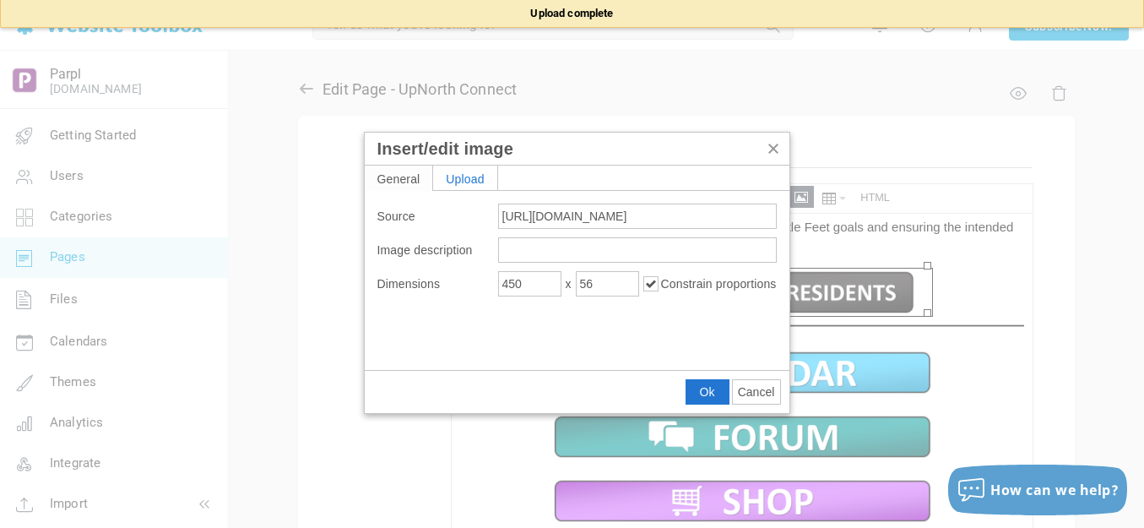
type input "1920"
type input "1024"
click at [534, 284] on input "1920" at bounding box center [529, 283] width 63 height 25
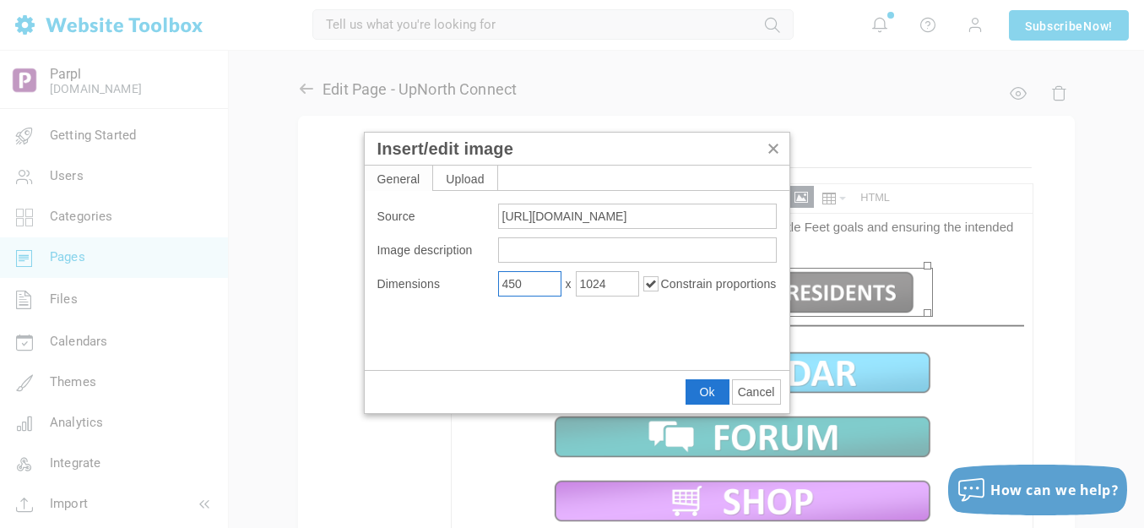
type input "450"
type input "240"
click at [705, 388] on span "Ok" at bounding box center [707, 392] width 15 height 14
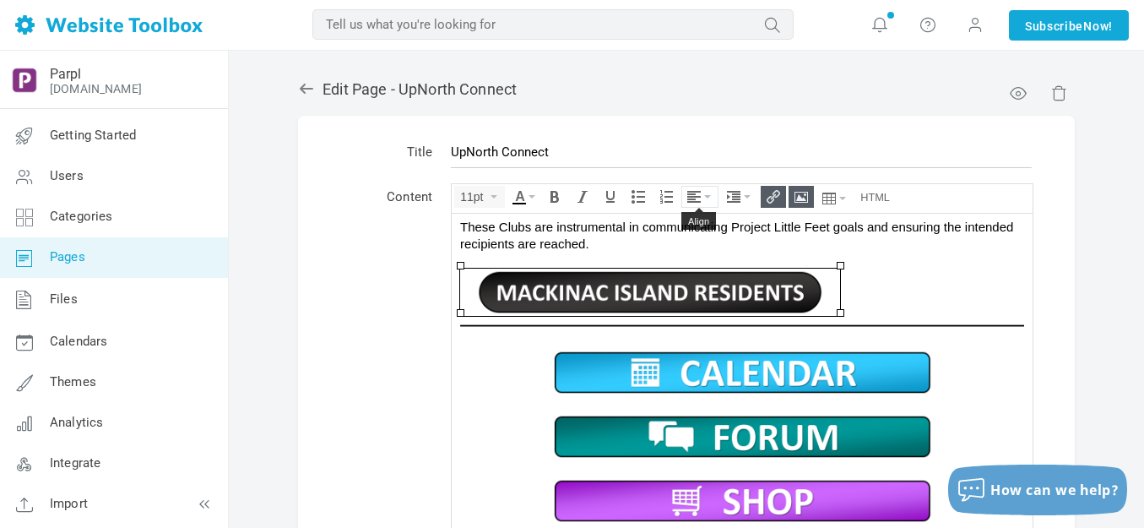
click at [707, 195] on icon "Align" at bounding box center [707, 196] width 7 height 3
click at [695, 248] on icon at bounding box center [696, 248] width 17 height 14
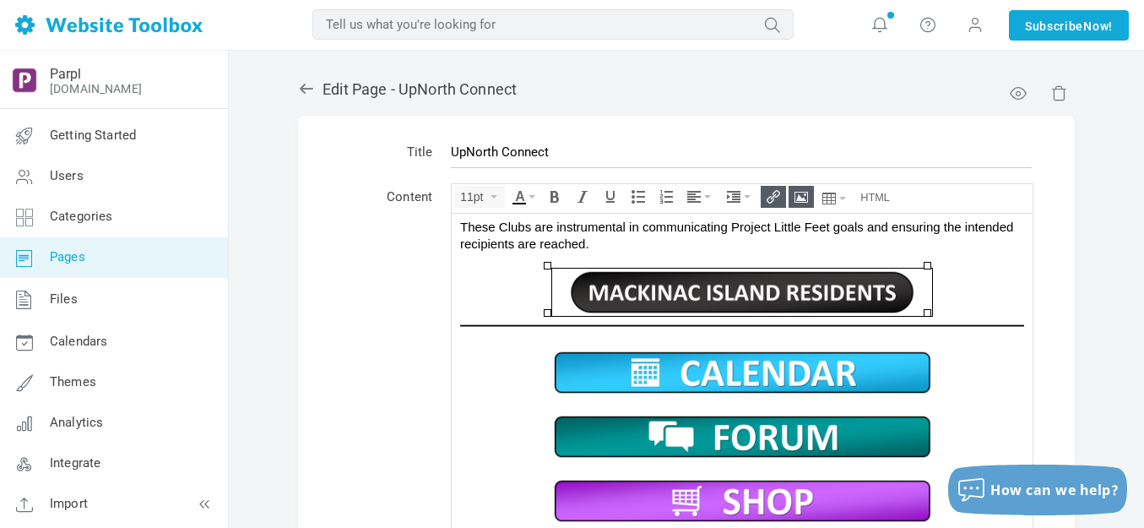
click at [962, 289] on link at bounding box center [742, 291] width 564 height 47
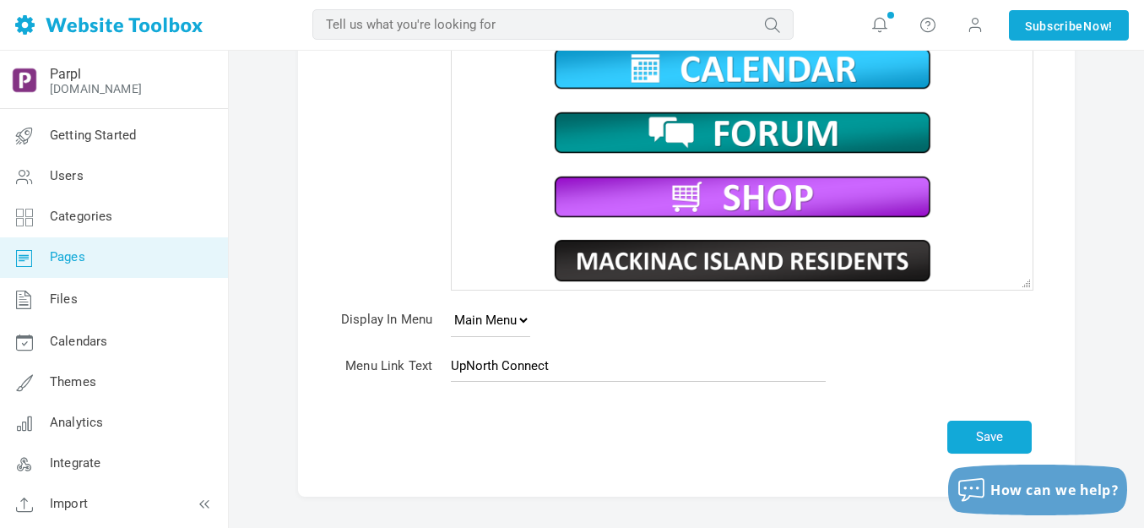
scroll to position [363, 0]
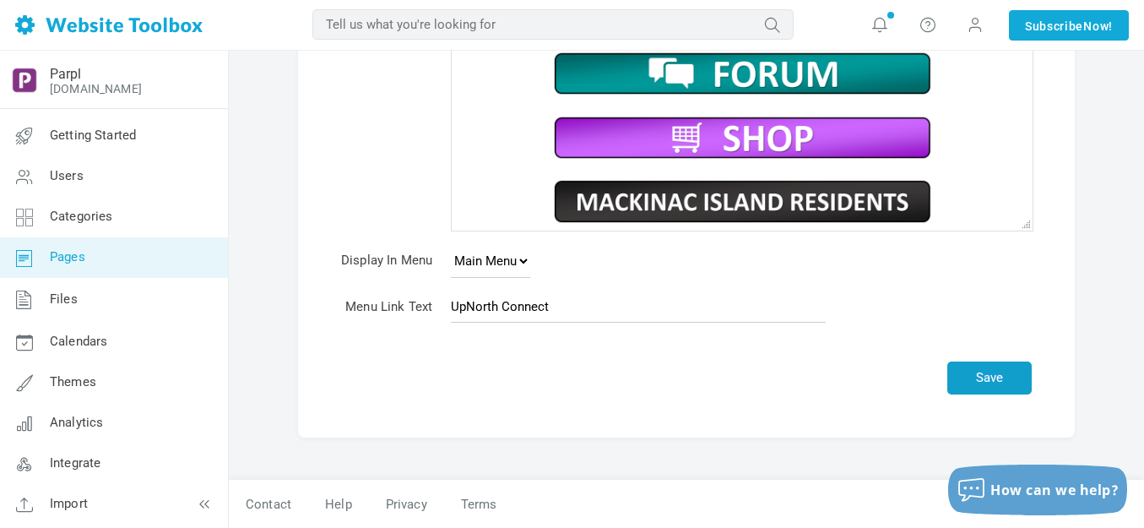
click at [998, 368] on button "Save" at bounding box center [989, 377] width 84 height 33
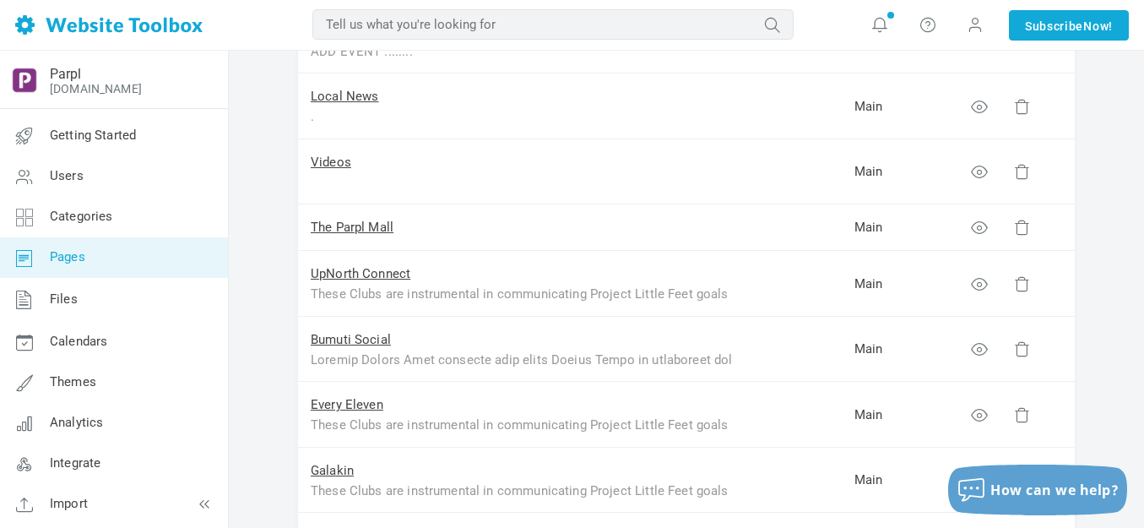
scroll to position [338, 0]
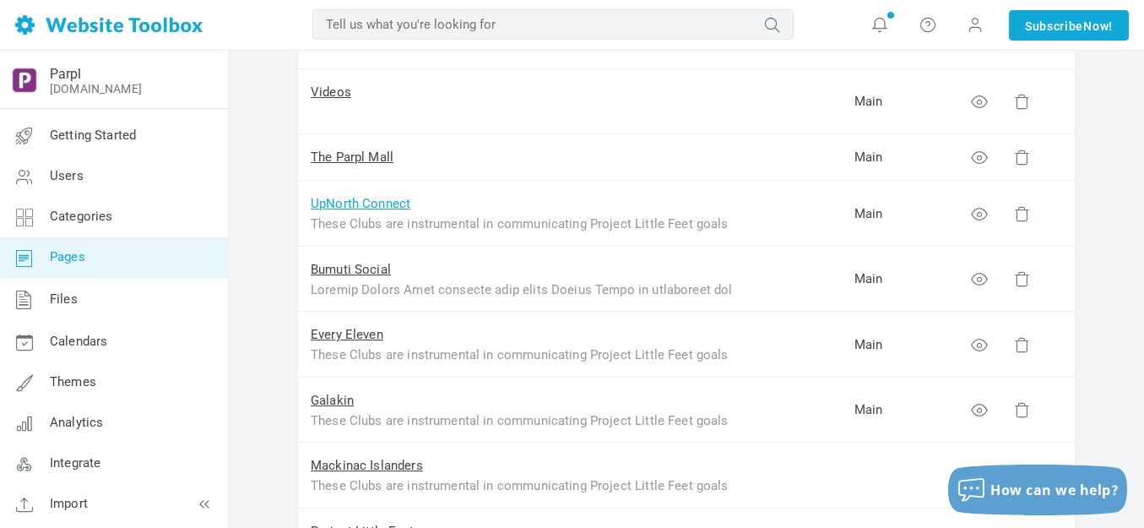
click at [379, 207] on link "UpNorth Connect" at bounding box center [361, 203] width 100 height 15
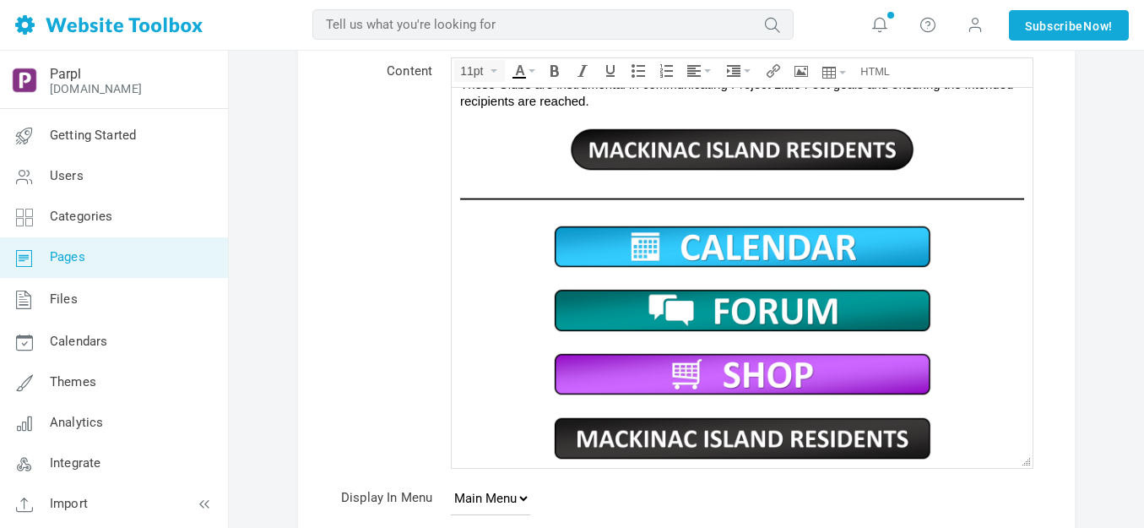
scroll to position [253, 0]
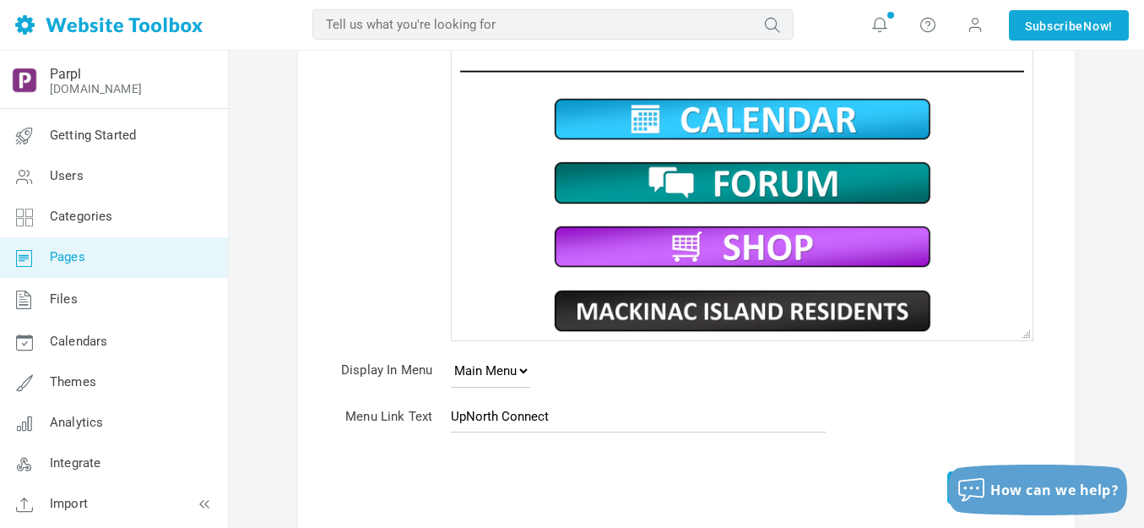
click at [693, 315] on img at bounding box center [742, 310] width 380 height 47
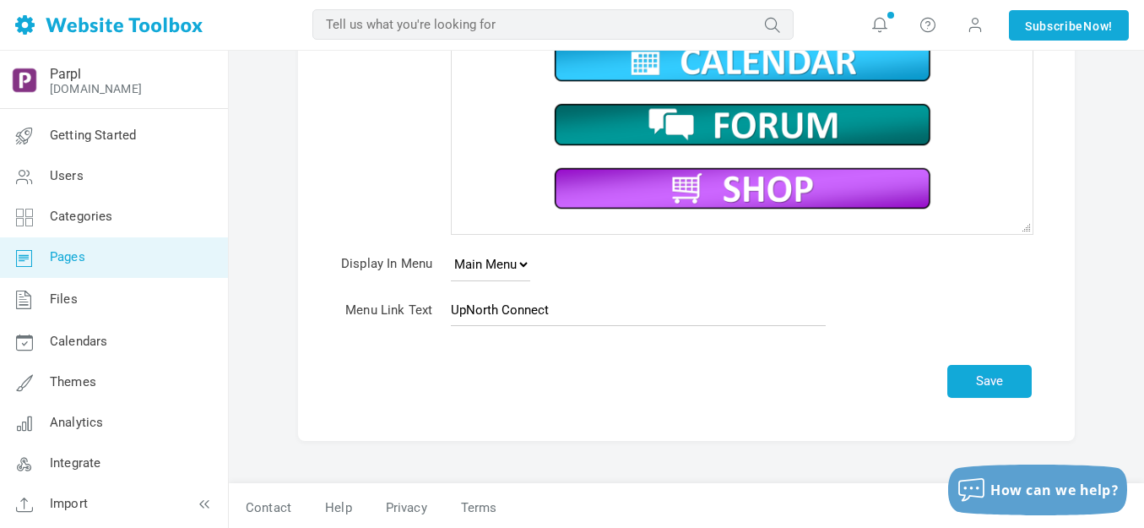
scroll to position [363, 0]
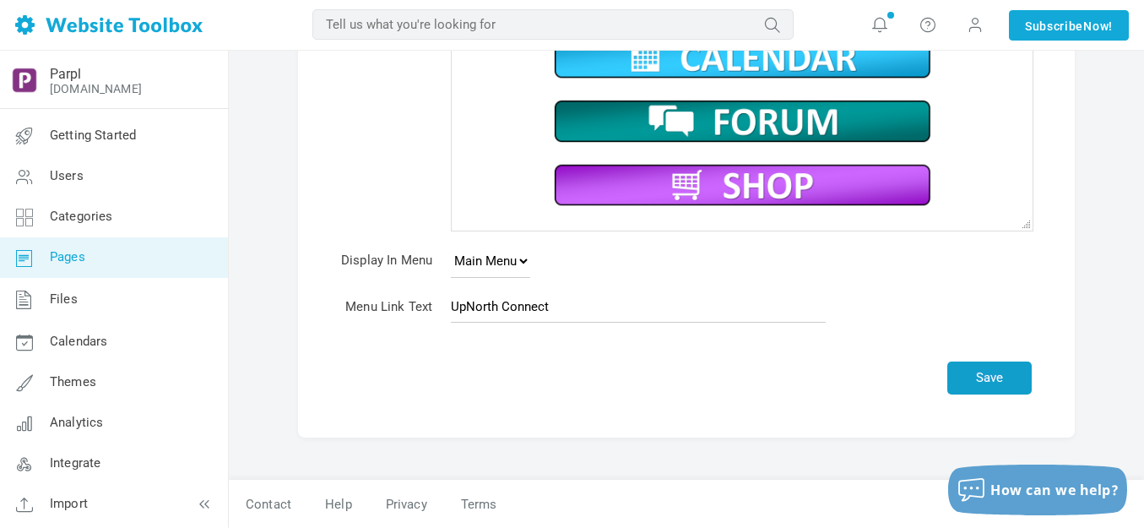
click at [1004, 377] on button "Save" at bounding box center [989, 377] width 84 height 33
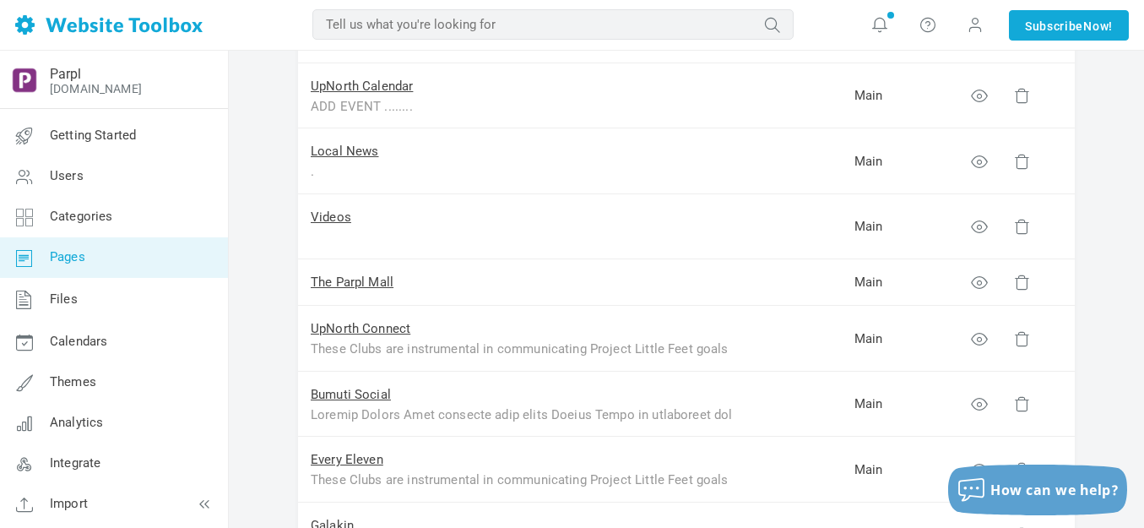
scroll to position [253, 0]
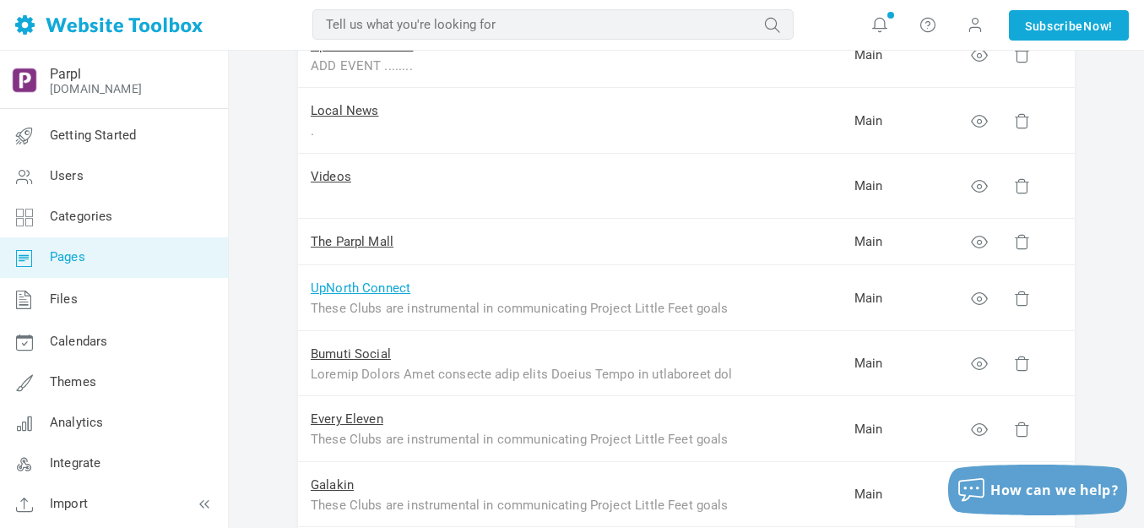
click at [356, 291] on link "UpNorth Connect" at bounding box center [361, 287] width 100 height 15
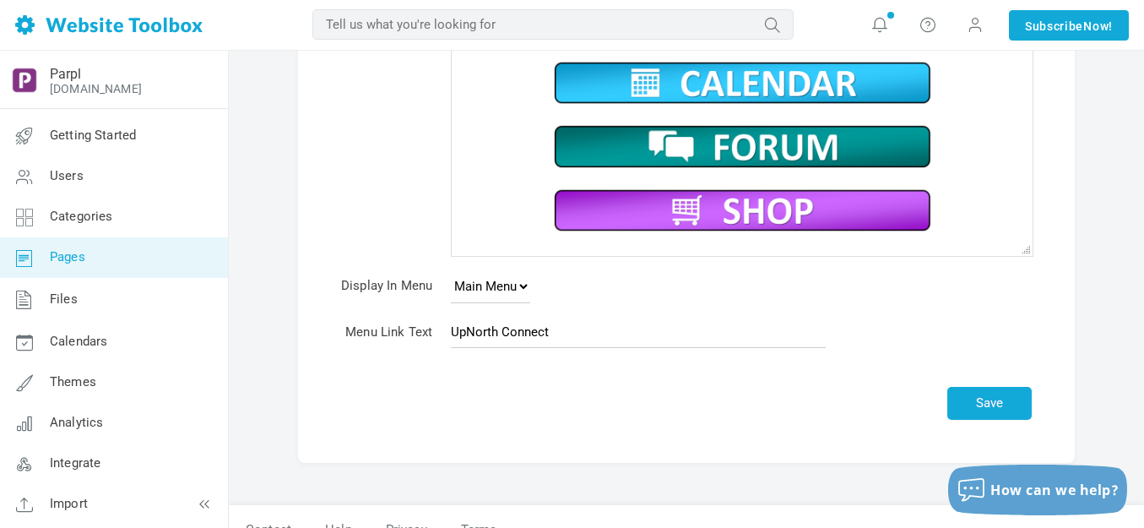
scroll to position [458, 0]
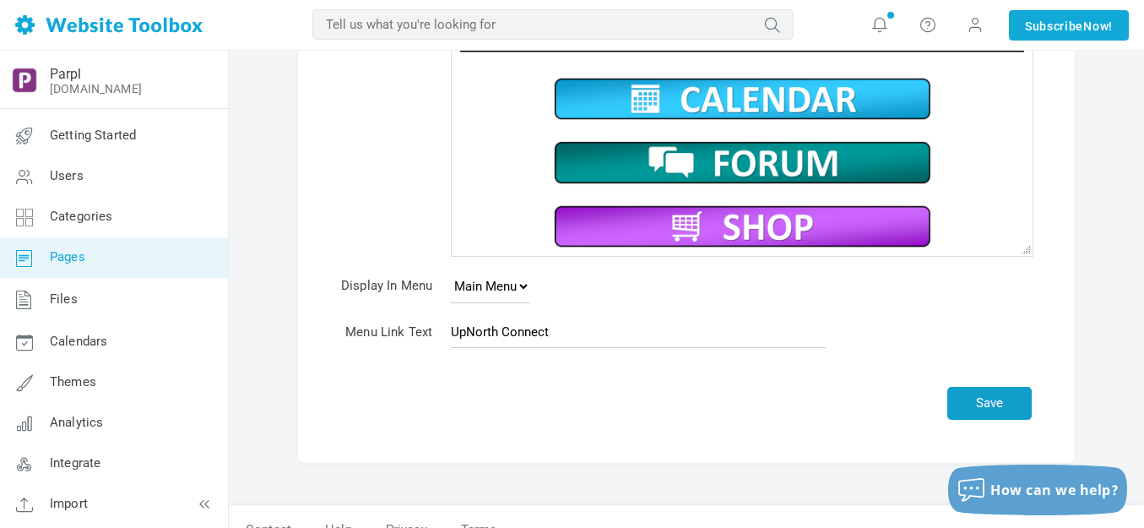
click at [983, 394] on button "Save" at bounding box center [989, 403] width 84 height 33
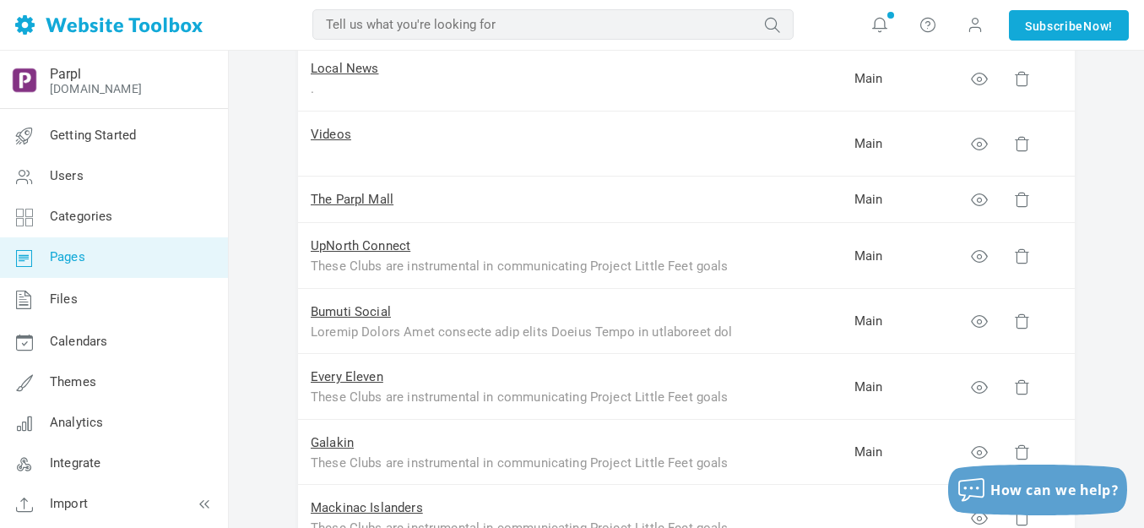
scroll to position [253, 0]
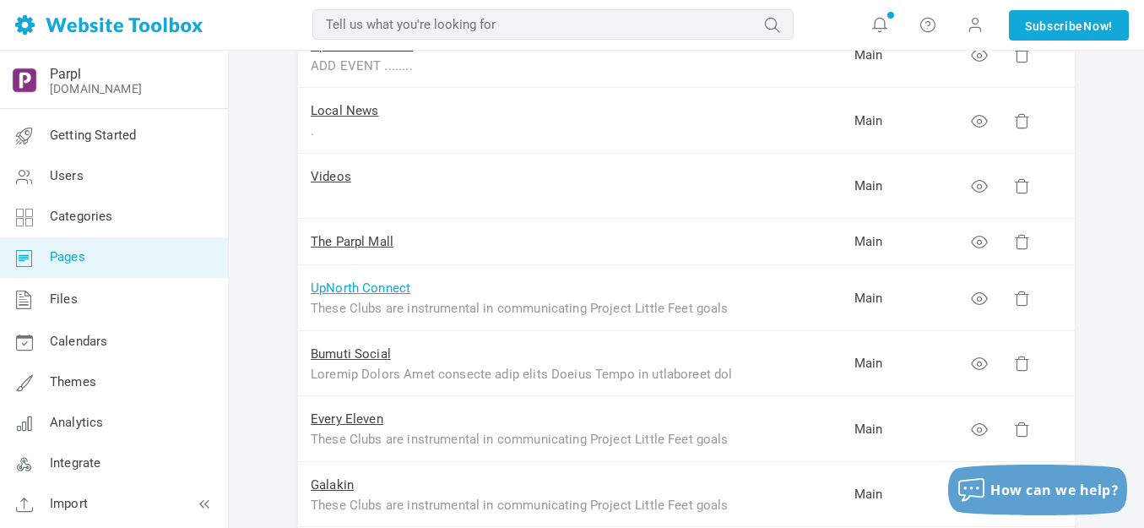
click at [366, 285] on link "UpNorth Connect" at bounding box center [361, 287] width 100 height 15
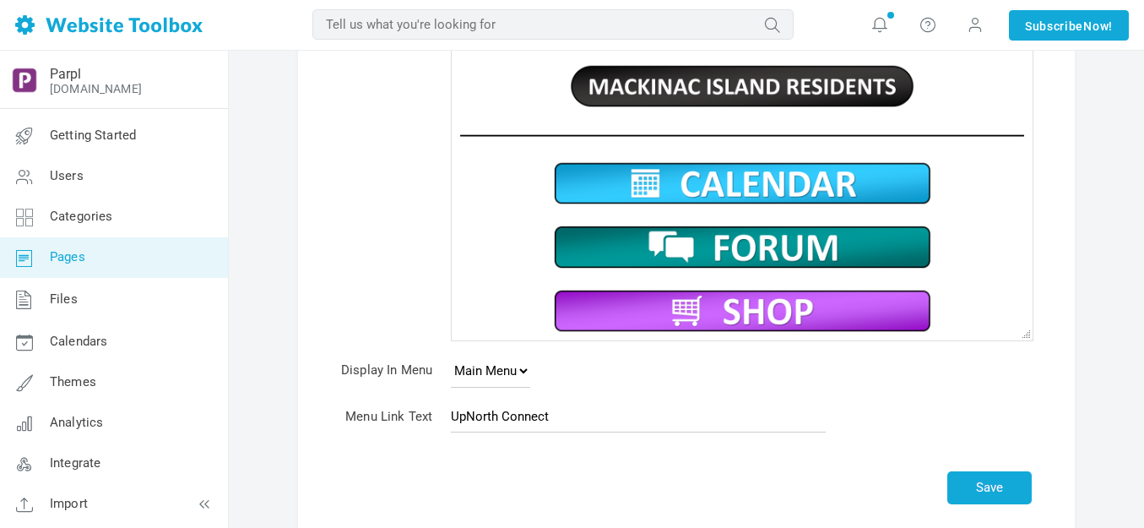
scroll to position [458, 0]
click at [670, 177] on img at bounding box center [742, 183] width 380 height 47
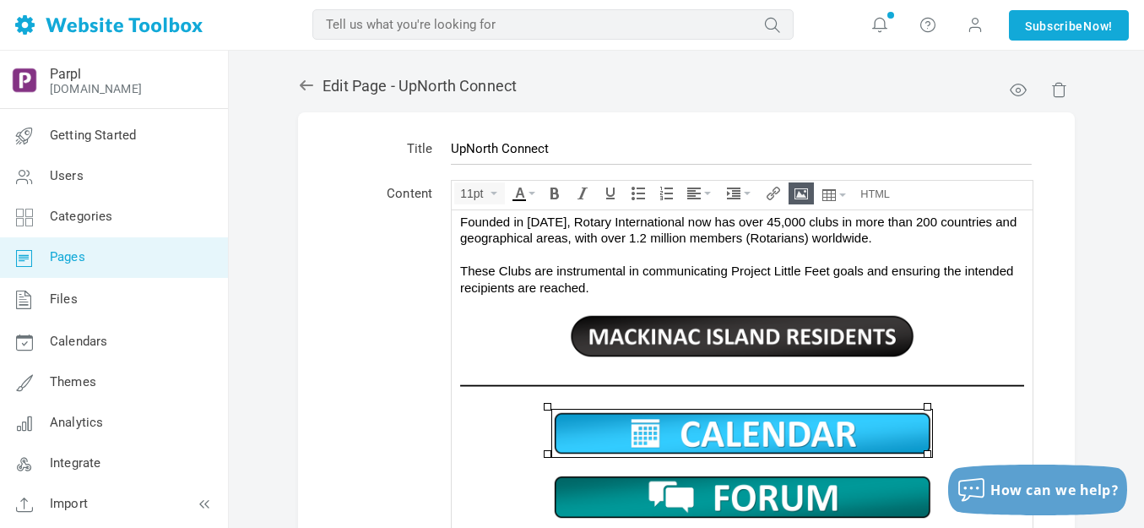
scroll to position [0, 0]
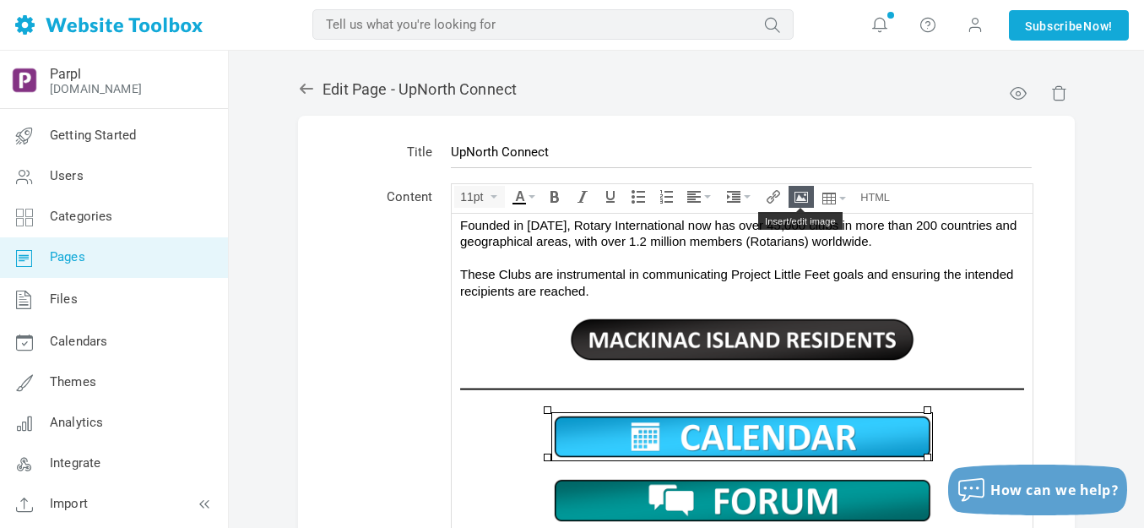
click at [801, 190] on button "Insert/edit image" at bounding box center [801, 197] width 24 height 20
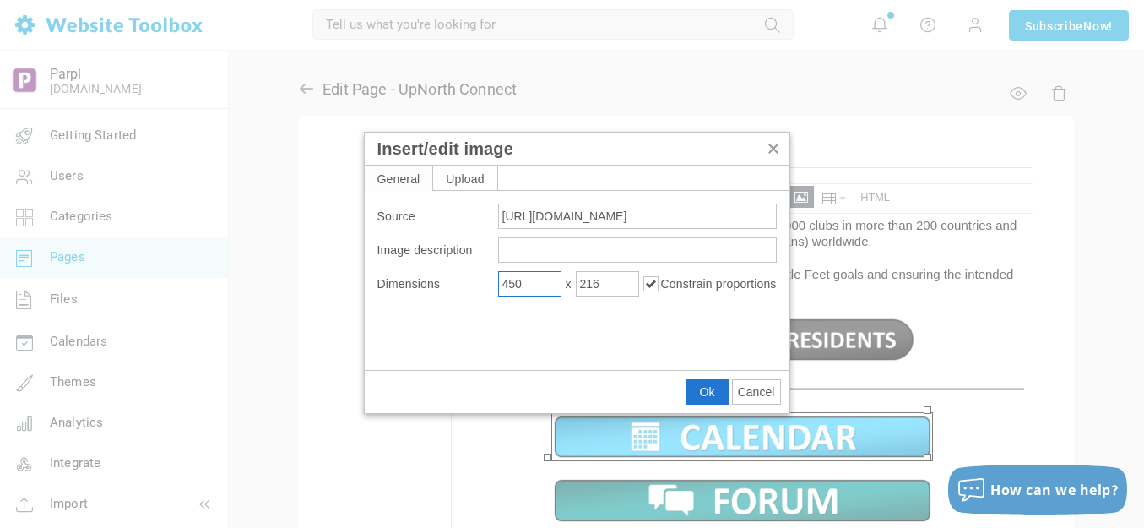
click at [537, 285] on input "450" at bounding box center [529, 283] width 63 height 25
type input "500"
type input "240"
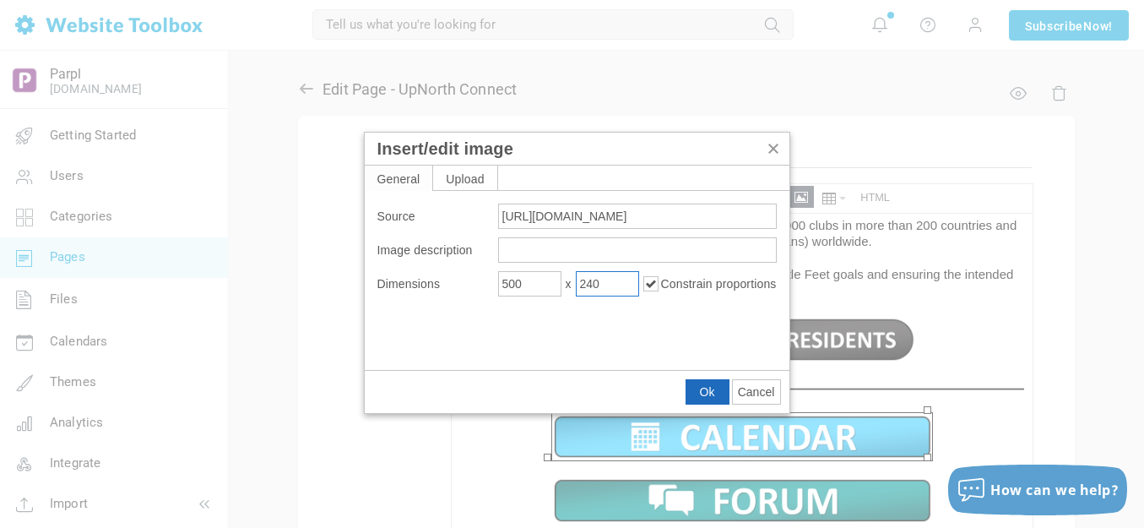
click at [713, 385] on span "Ok" at bounding box center [707, 392] width 15 height 14
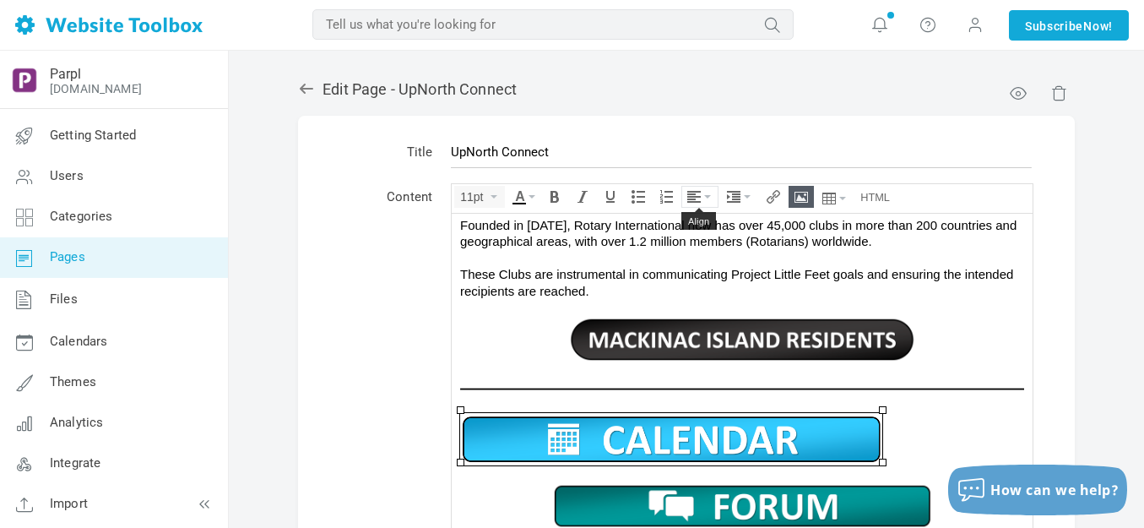
click at [709, 195] on icon "Align" at bounding box center [707, 196] width 7 height 3
click at [697, 252] on icon at bounding box center [696, 248] width 17 height 14
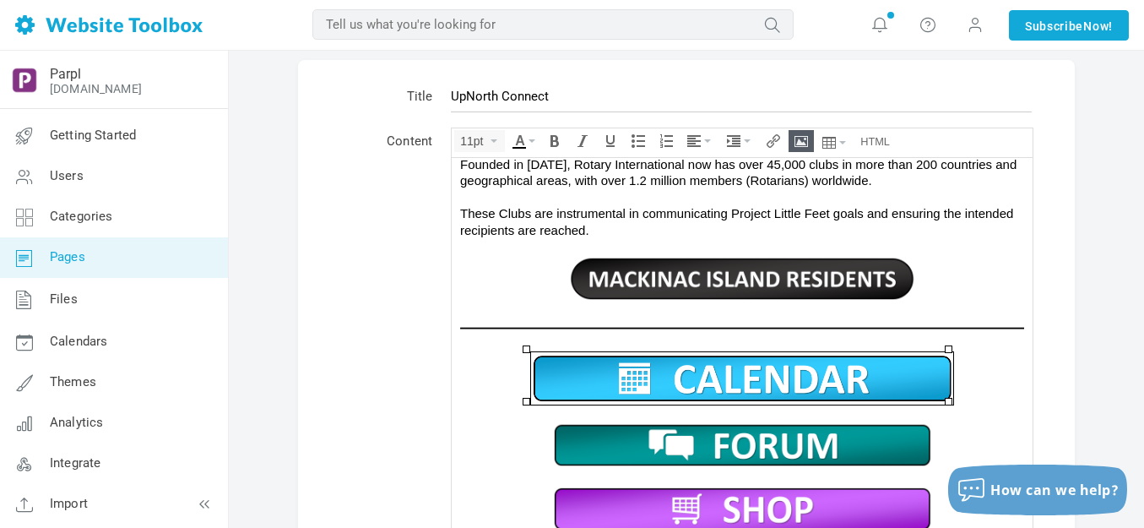
scroll to position [84, 0]
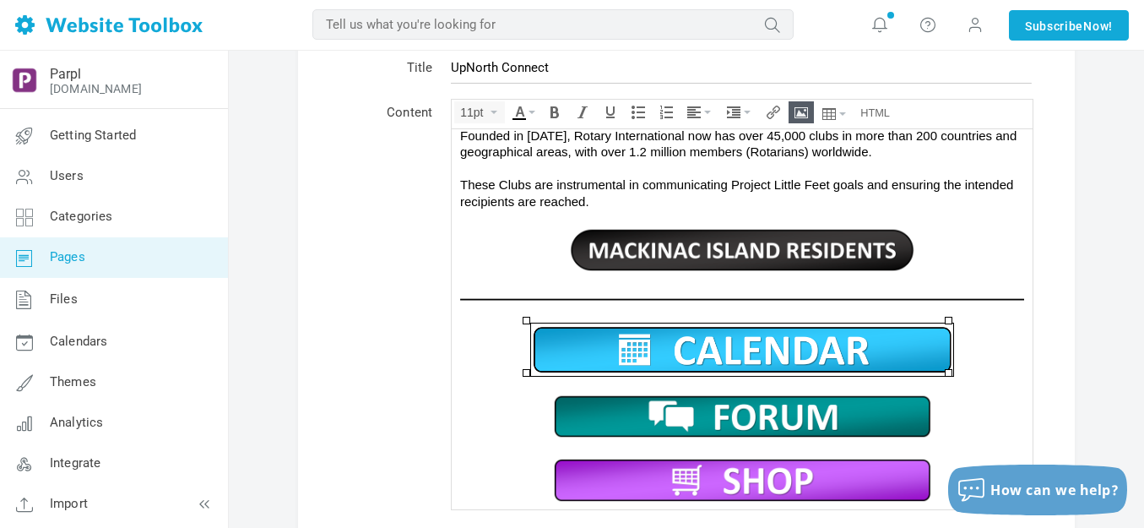
click at [708, 412] on img at bounding box center [742, 415] width 380 height 47
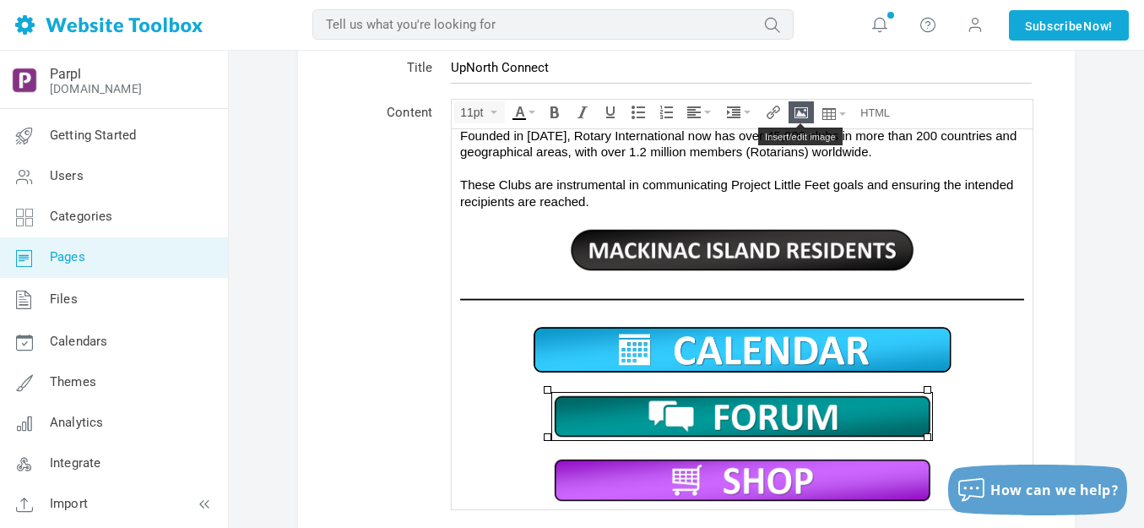
click at [805, 108] on icon "Insert/edit image" at bounding box center [801, 113] width 14 height 14
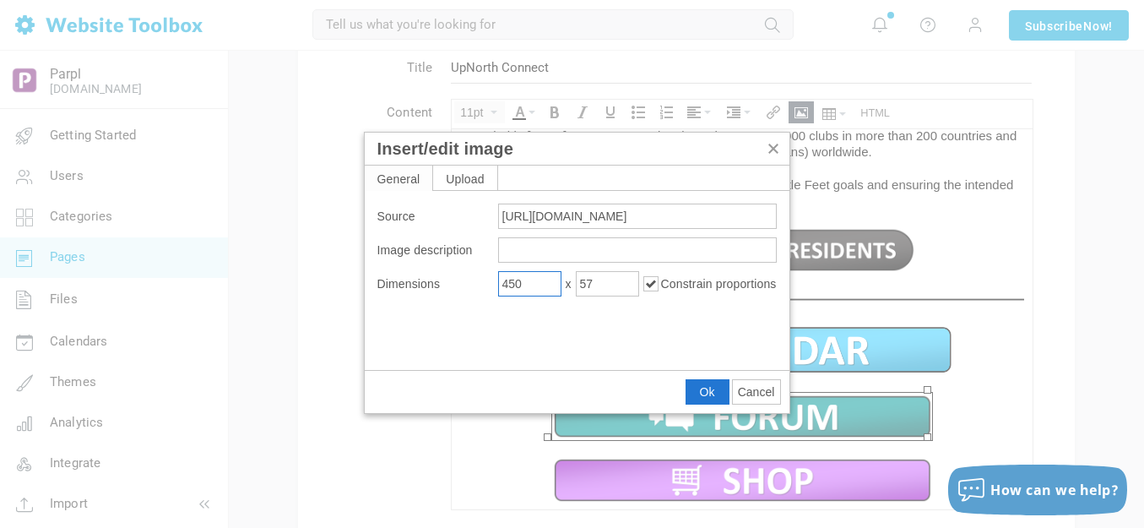
click at [527, 287] on input "450" at bounding box center [529, 283] width 63 height 25
click at [527, 286] on input "450" at bounding box center [529, 283] width 63 height 25
type input "500"
type input "63"
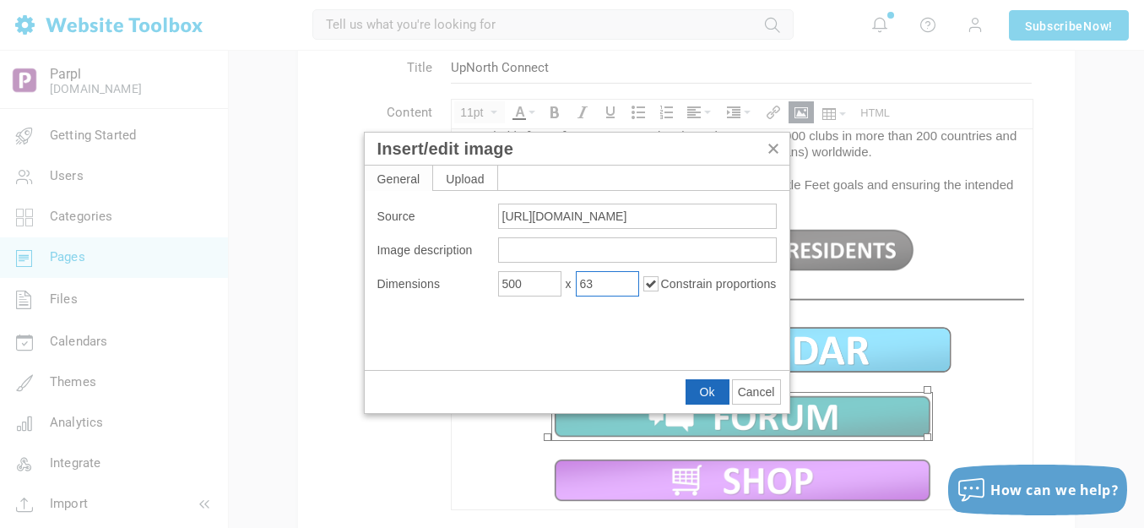
click at [700, 386] on span "Ok" at bounding box center [707, 392] width 15 height 14
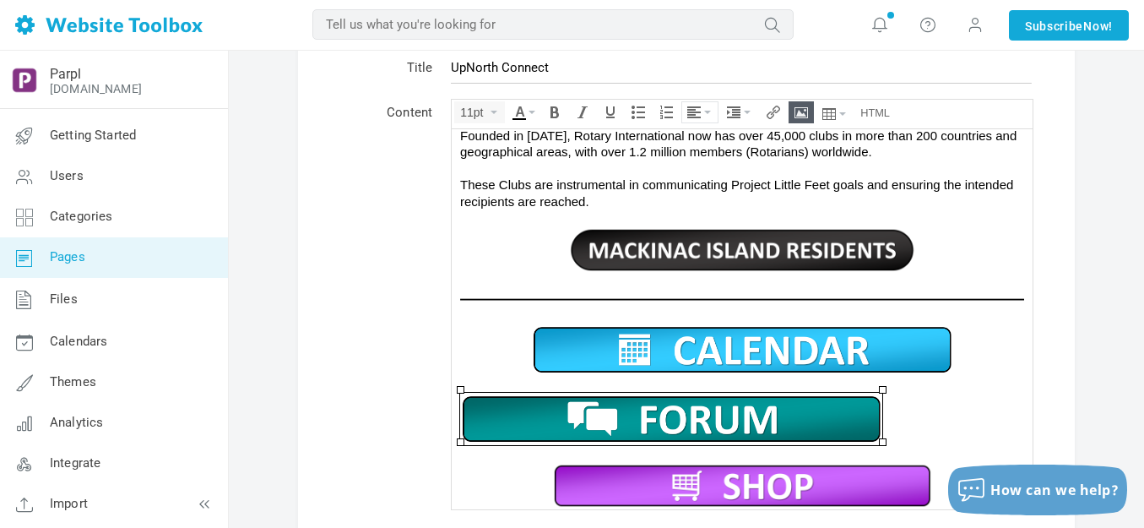
click at [706, 112] on icon "Align" at bounding box center [707, 112] width 7 height 3
click at [705, 159] on div at bounding box center [698, 163] width 35 height 24
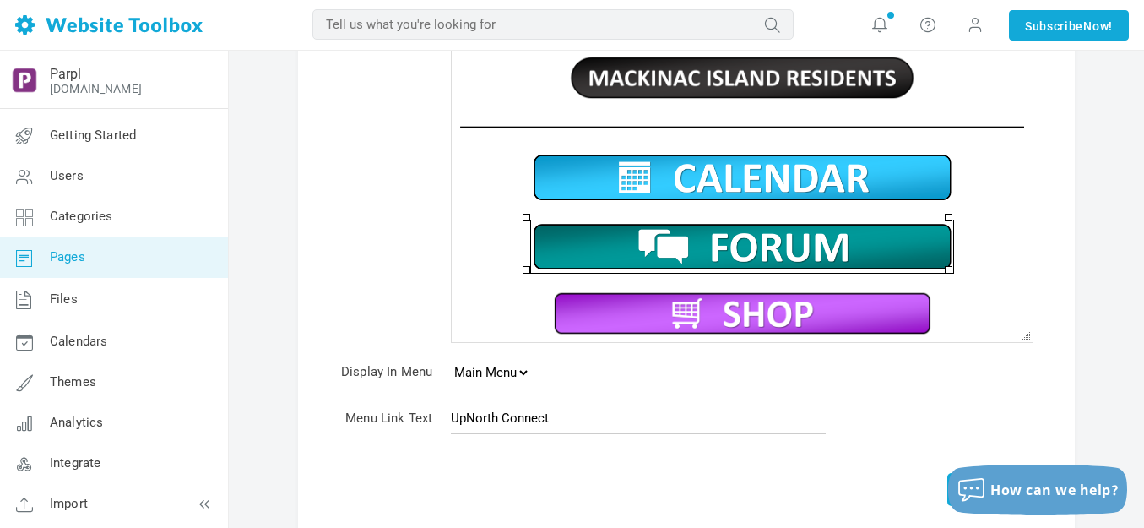
scroll to position [253, 0]
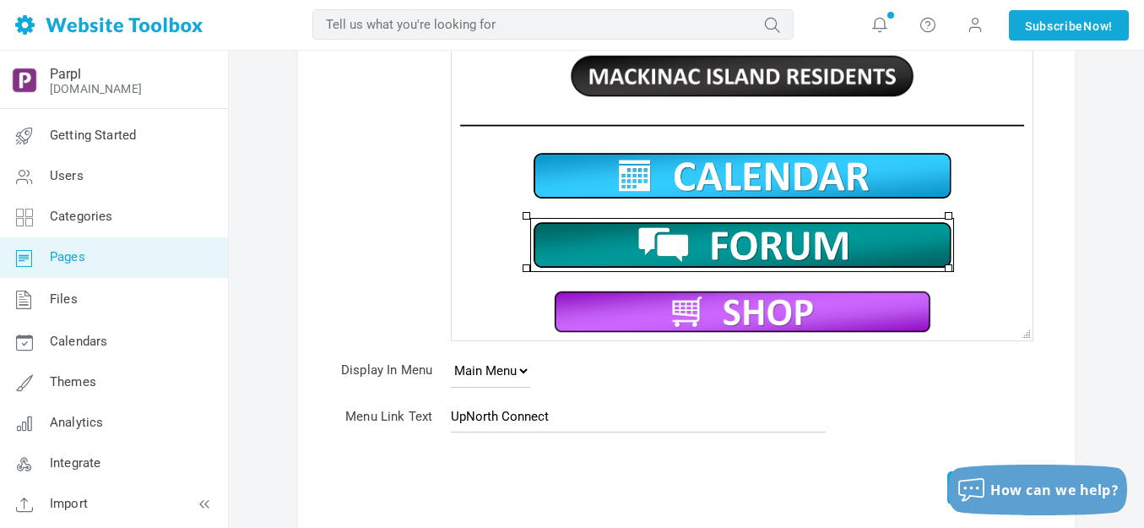
click at [703, 309] on img at bounding box center [742, 311] width 380 height 47
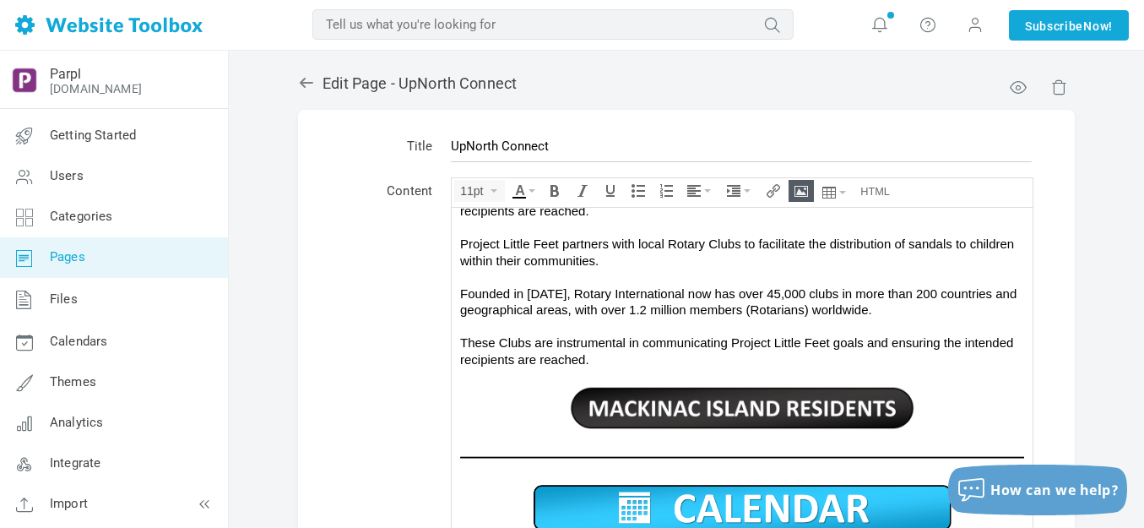
scroll to position [0, 0]
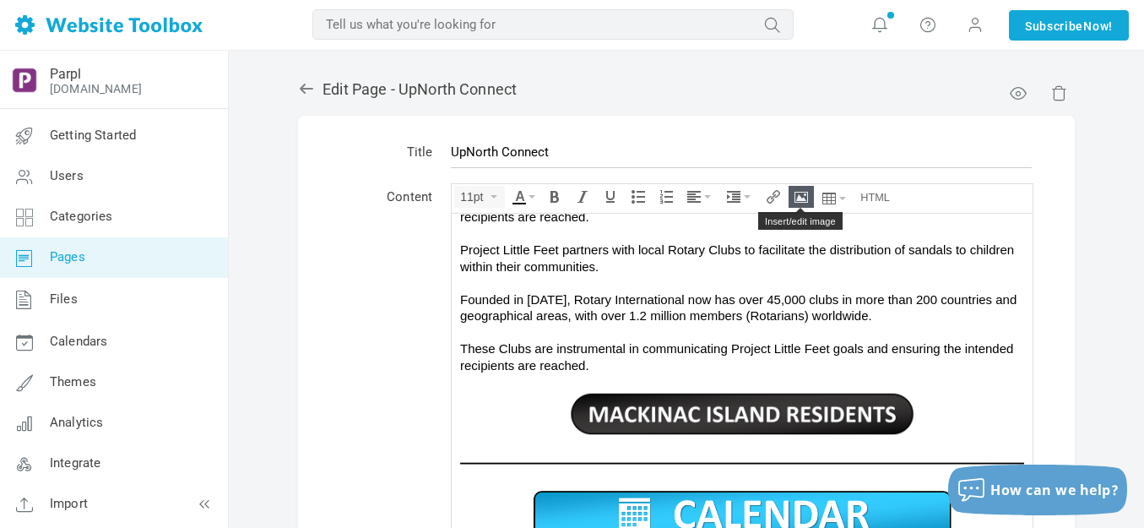
click at [794, 194] on button "Insert/edit image" at bounding box center [801, 197] width 24 height 20
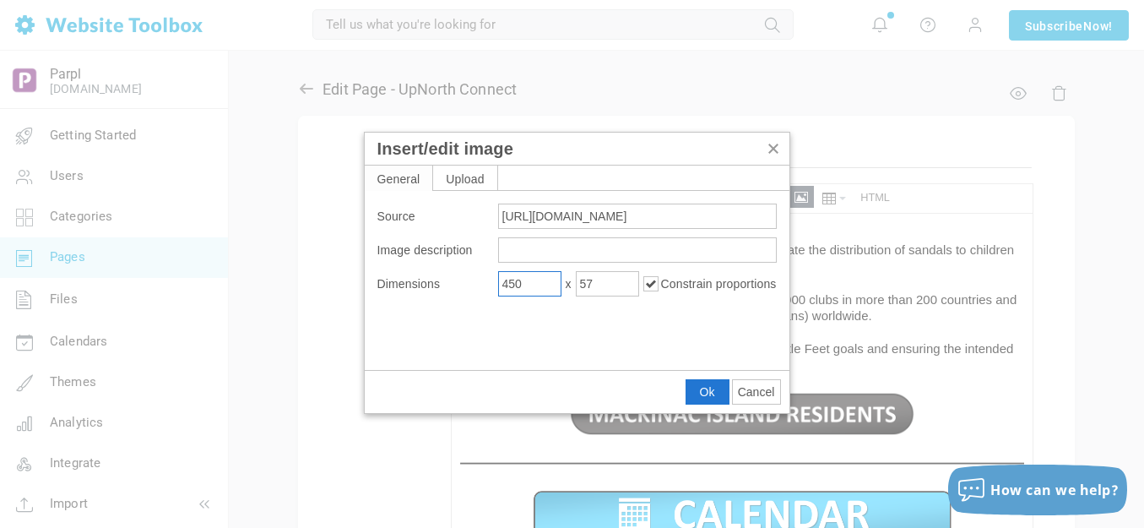
click at [543, 285] on input "450" at bounding box center [529, 283] width 63 height 25
type input "500"
type input "63"
click at [701, 385] on span "Ok" at bounding box center [707, 392] width 15 height 14
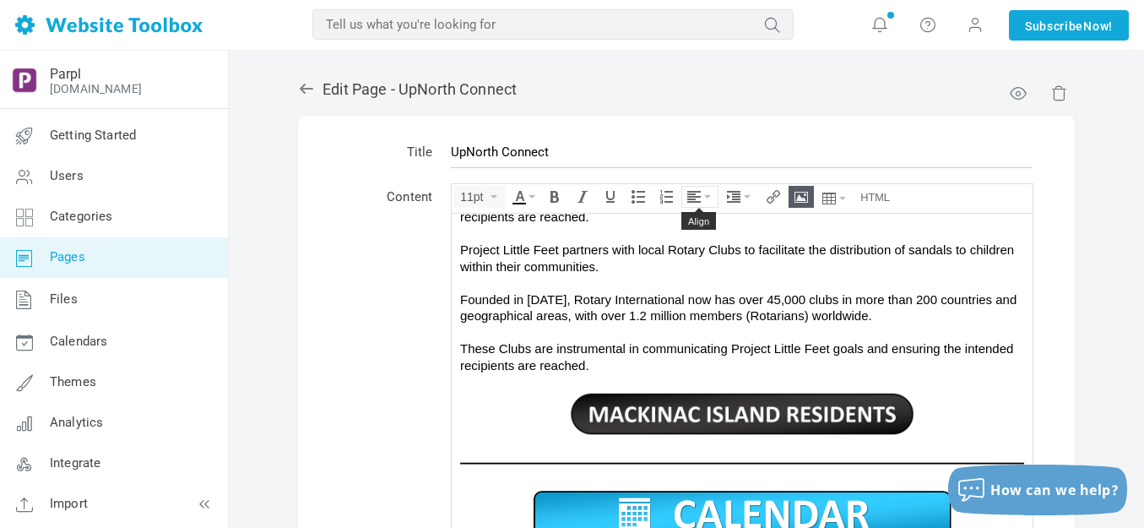
click at [708, 192] on button "Align" at bounding box center [699, 197] width 35 height 20
click at [700, 243] on icon at bounding box center [696, 248] width 17 height 14
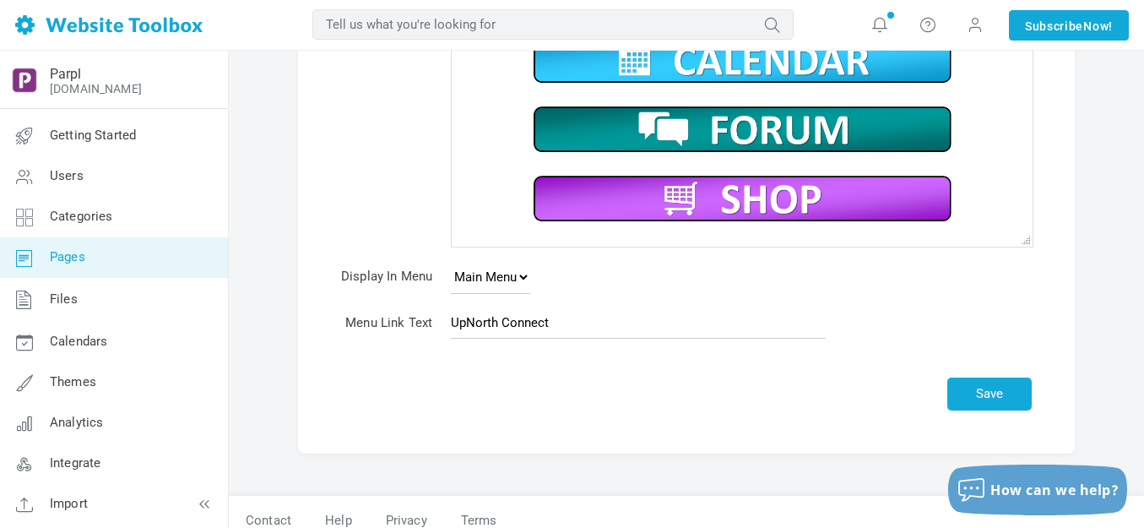
scroll to position [363, 0]
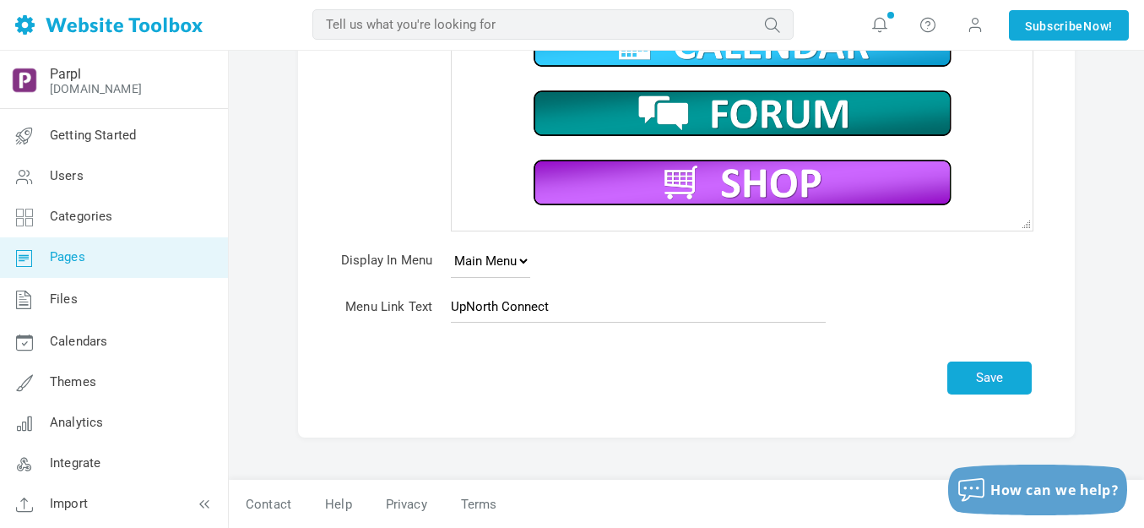
click at [1007, 357] on td "Save" at bounding box center [741, 368] width 599 height 72
drag, startPoint x: 988, startPoint y: 377, endPoint x: 933, endPoint y: 341, distance: 65.8
click at [990, 377] on button "Save" at bounding box center [989, 377] width 84 height 33
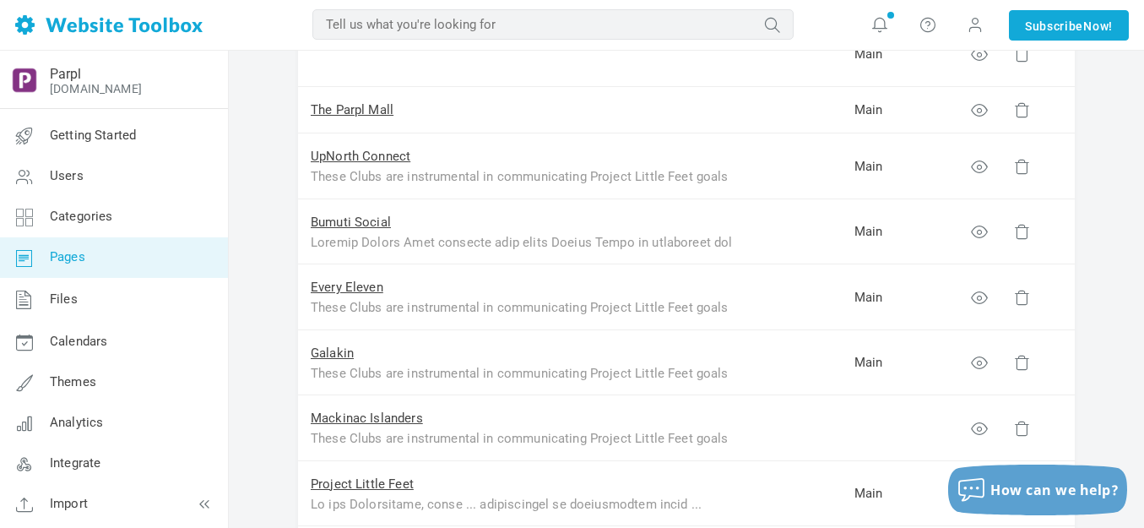
scroll to position [422, 0]
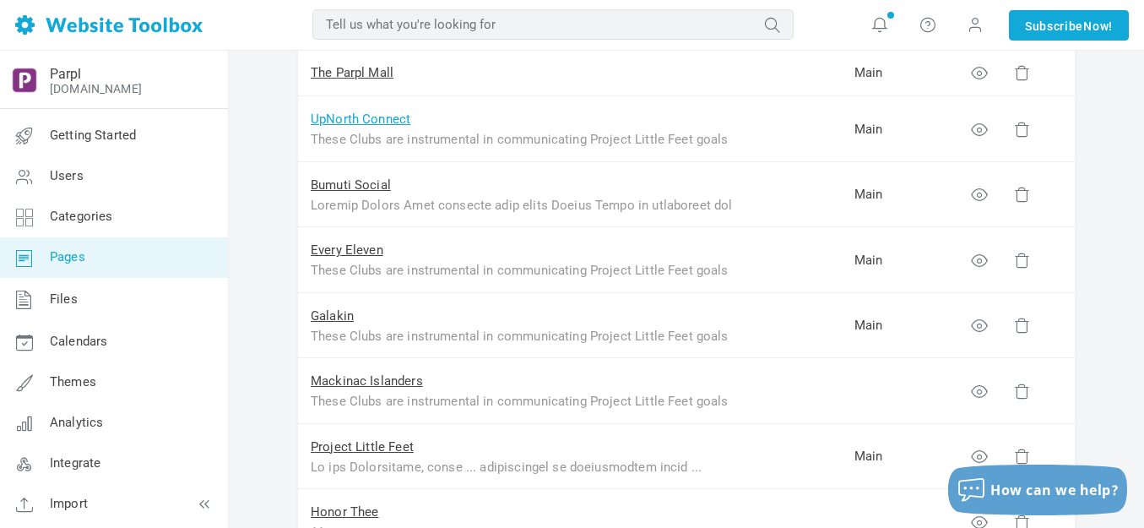
click at [380, 116] on link "UpNorth Connect" at bounding box center [361, 118] width 100 height 15
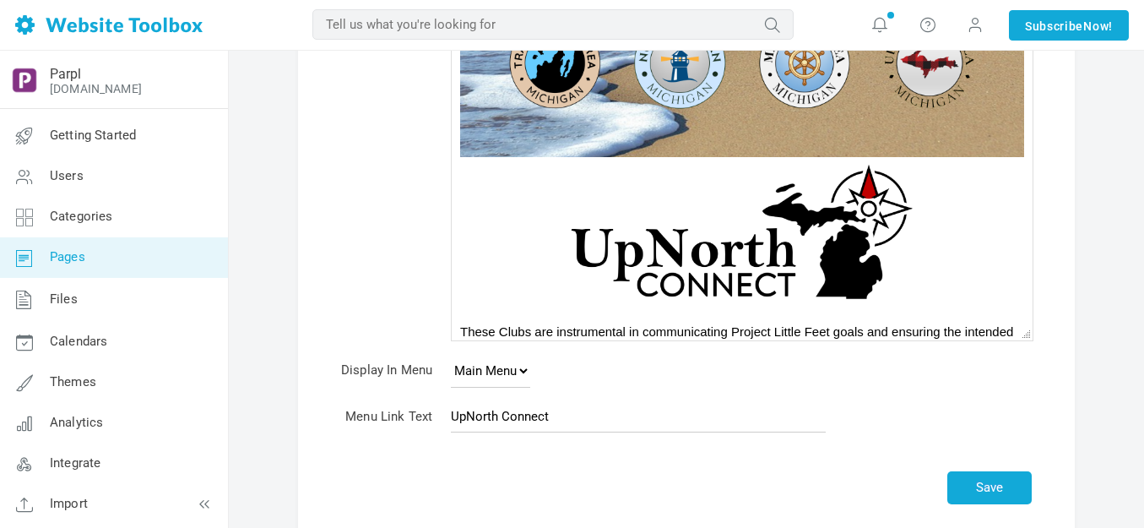
scroll to position [491, 0]
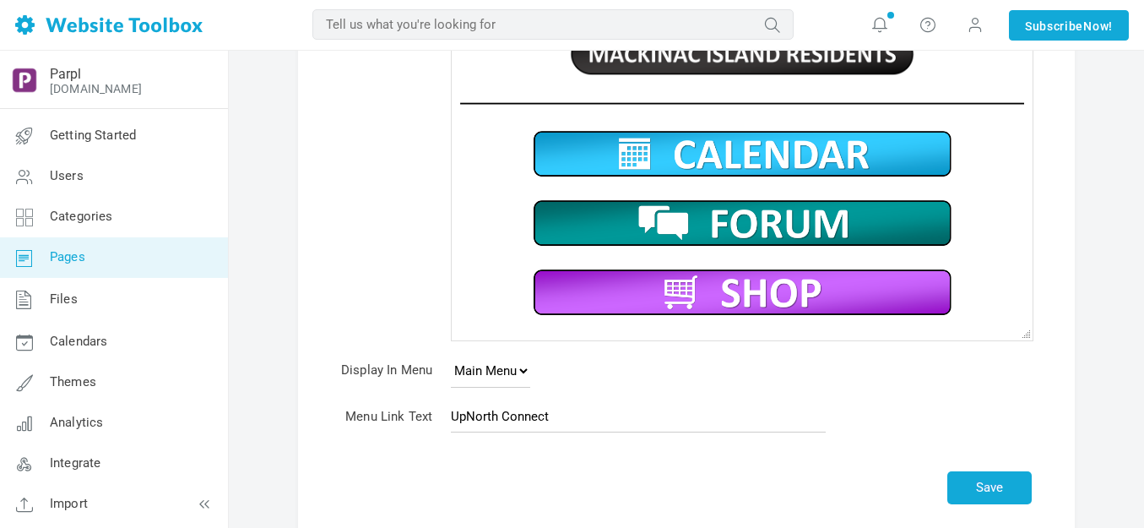
click at [725, 289] on img at bounding box center [742, 292] width 422 height 53
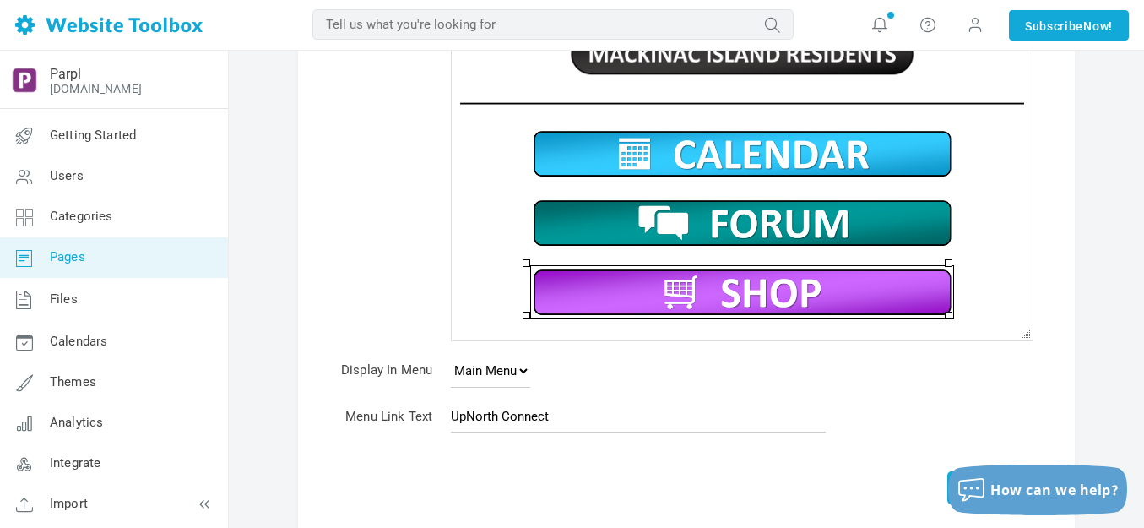
click at [601, 325] on div at bounding box center [742, 326] width 564 height 17
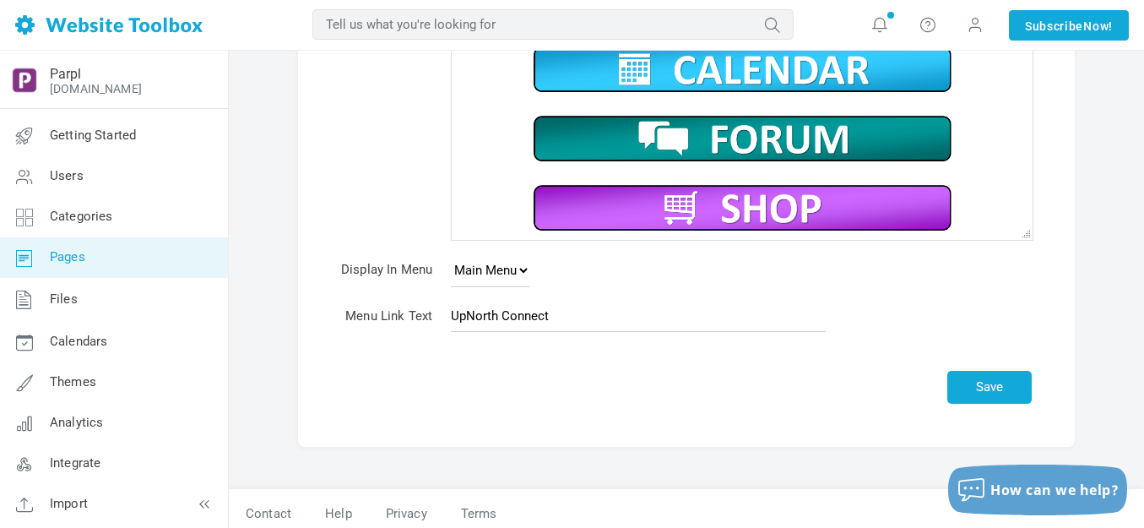
scroll to position [363, 0]
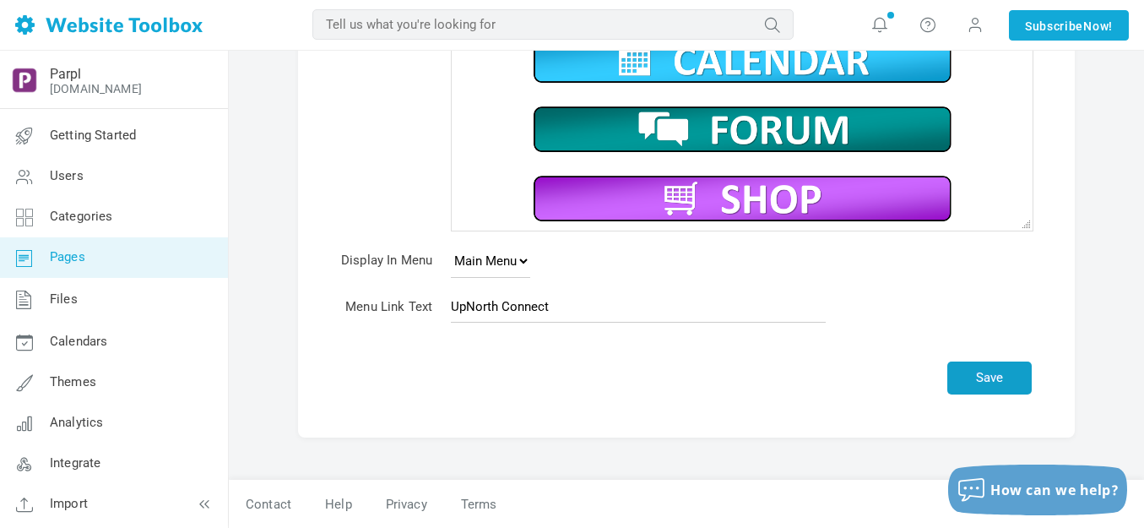
click at [1011, 361] on button "Save" at bounding box center [989, 377] width 84 height 33
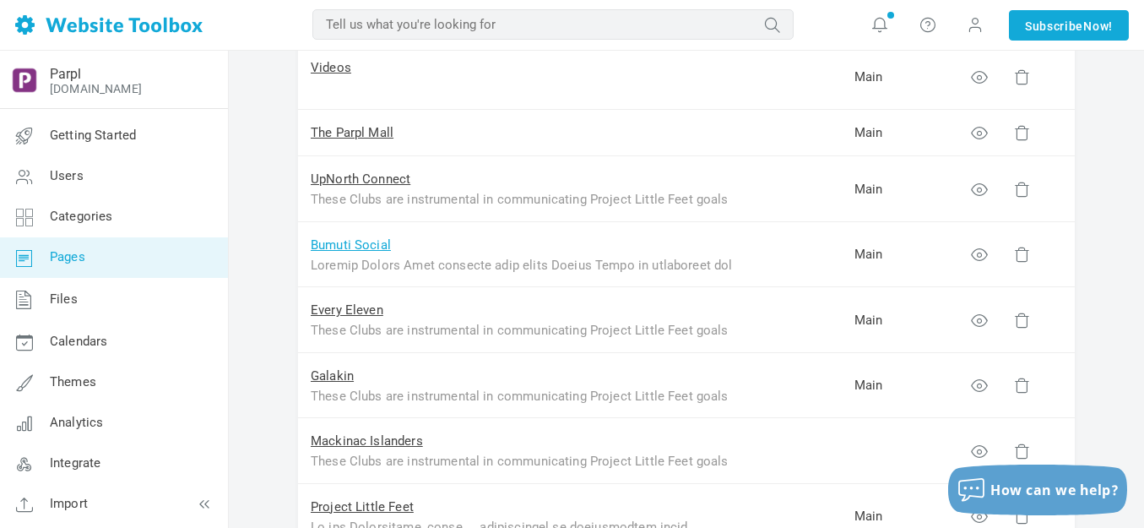
scroll to position [338, 0]
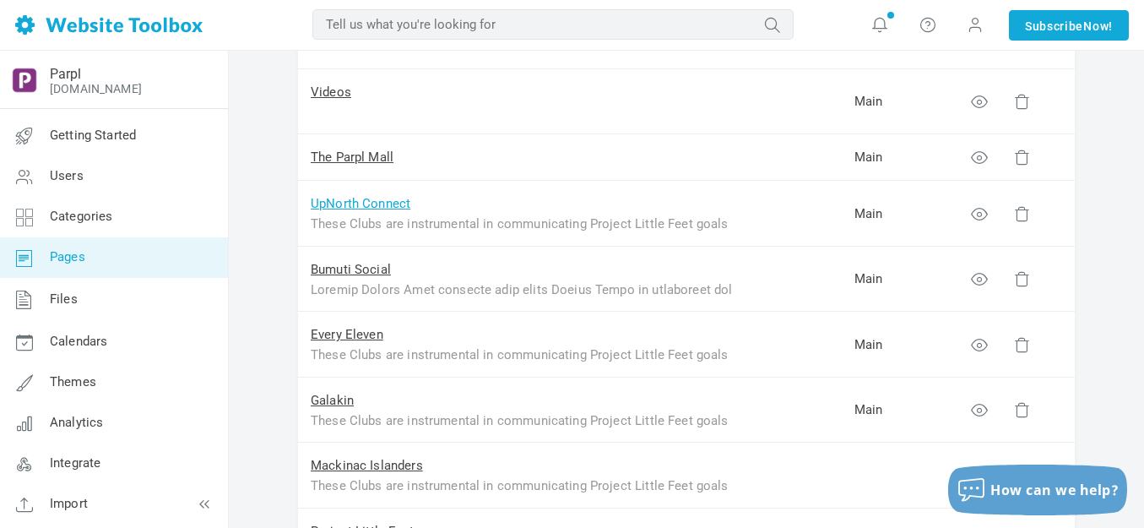
click at [390, 203] on link "UpNorth Connect" at bounding box center [361, 203] width 100 height 15
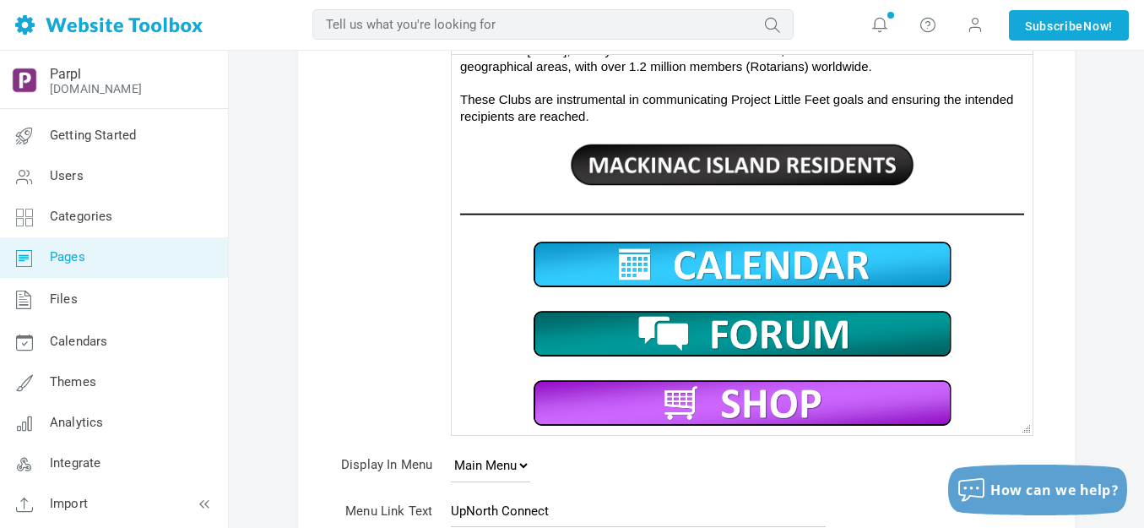
scroll to position [169, 0]
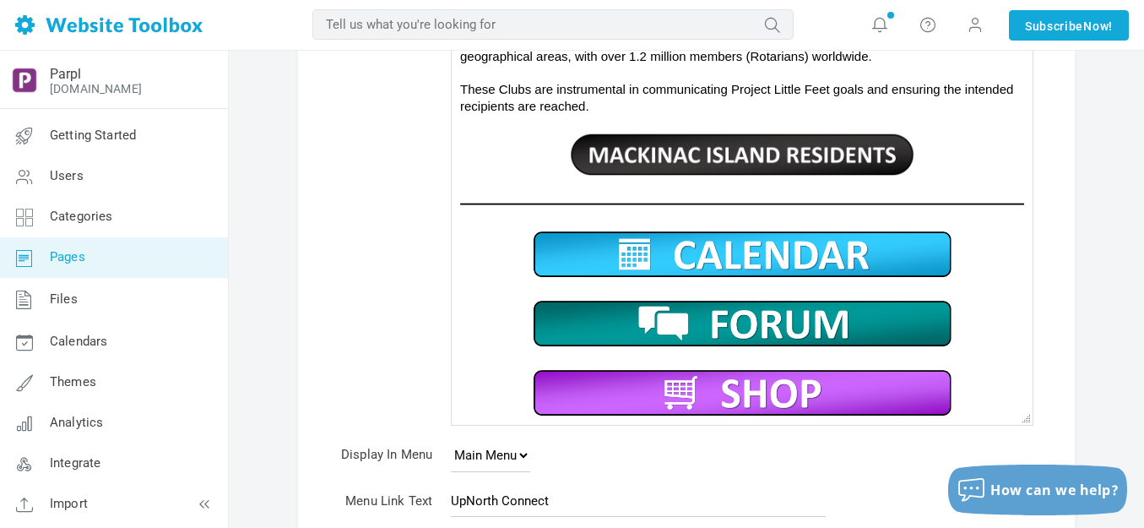
click at [709, 248] on img at bounding box center [742, 253] width 422 height 53
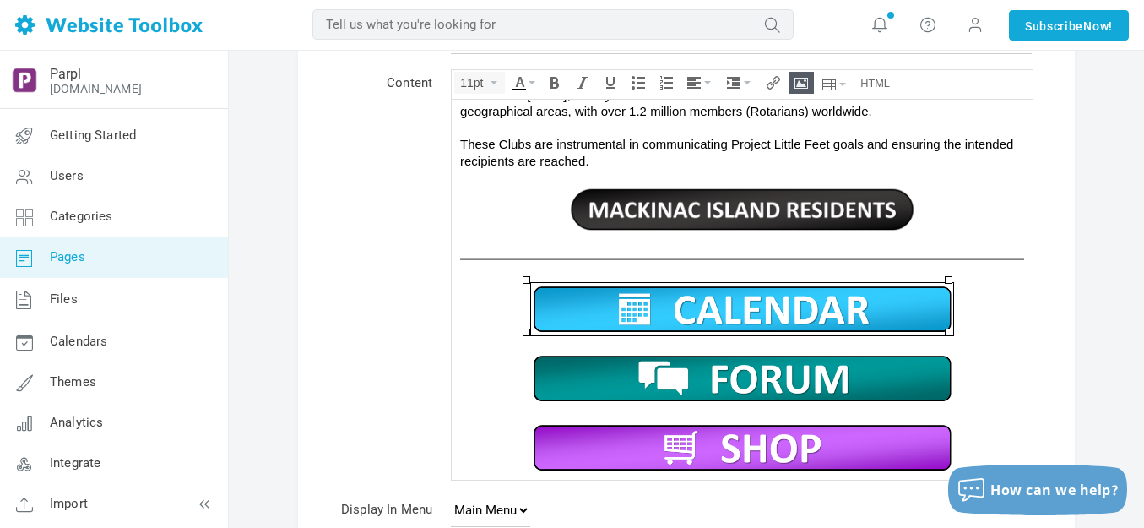
scroll to position [84, 0]
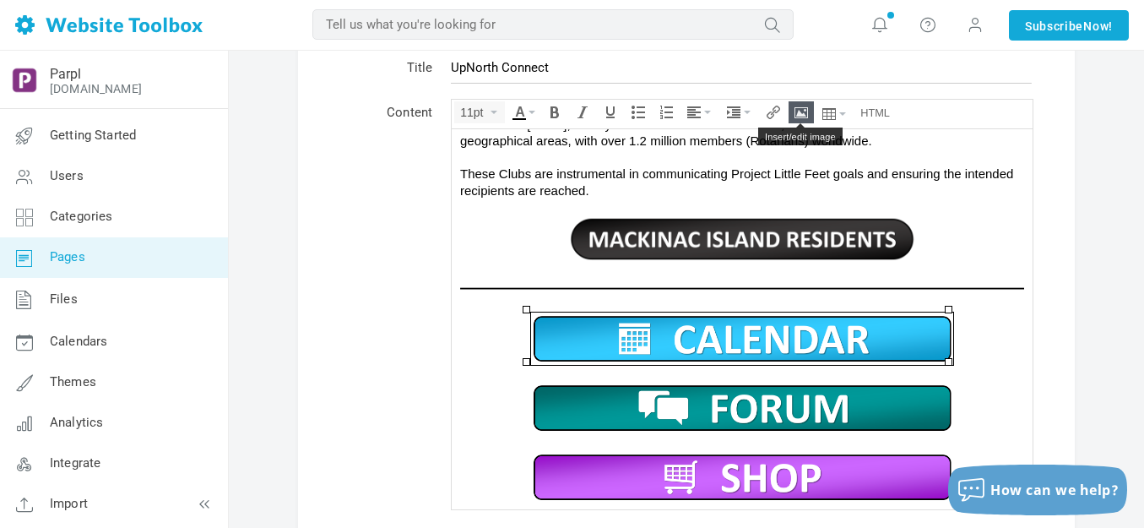
click at [803, 112] on icon "Insert/edit image" at bounding box center [801, 113] width 14 height 14
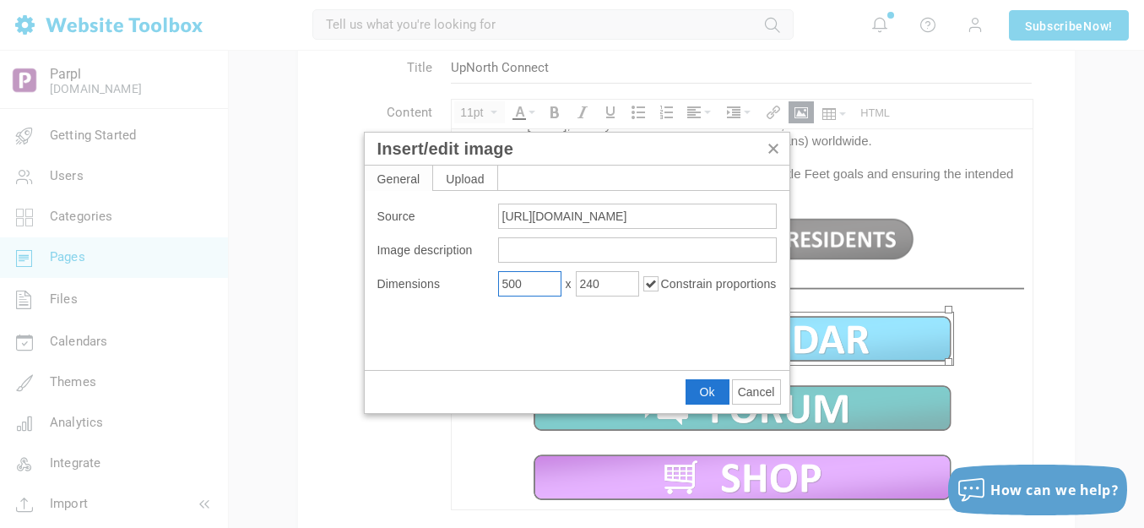
click at [538, 282] on input "500" at bounding box center [529, 283] width 63 height 25
type input "450"
type input "216"
click at [696, 394] on button "Ok" at bounding box center [707, 392] width 42 height 24
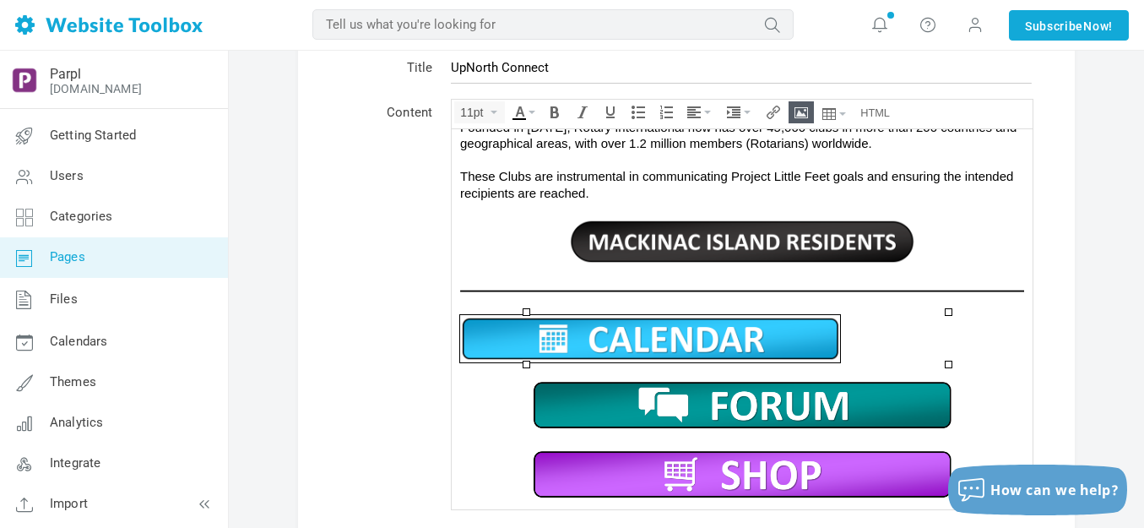
scroll to position [469, 0]
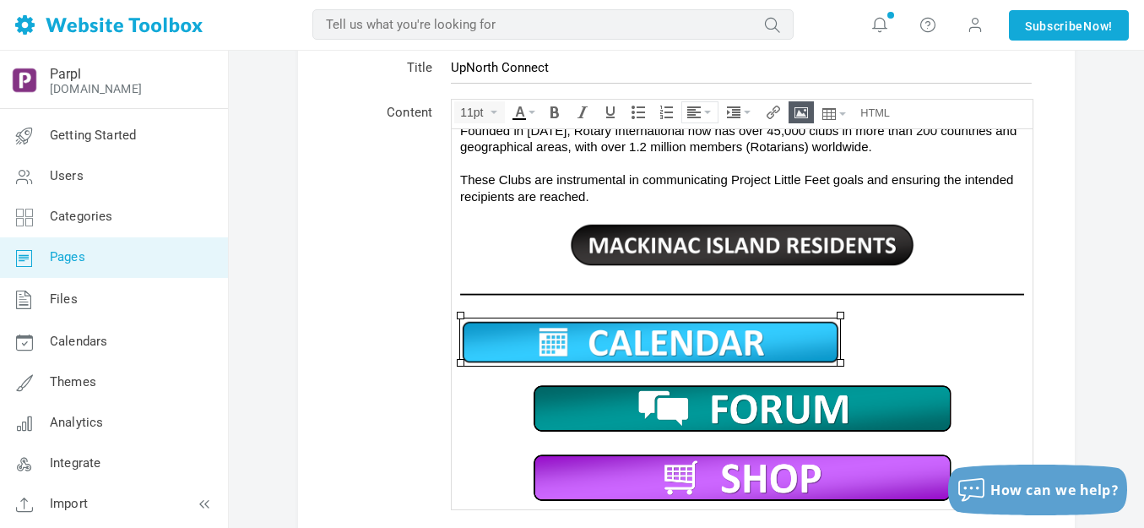
click at [704, 113] on icon "Align" at bounding box center [707, 112] width 7 height 3
click at [695, 161] on icon at bounding box center [696, 163] width 17 height 14
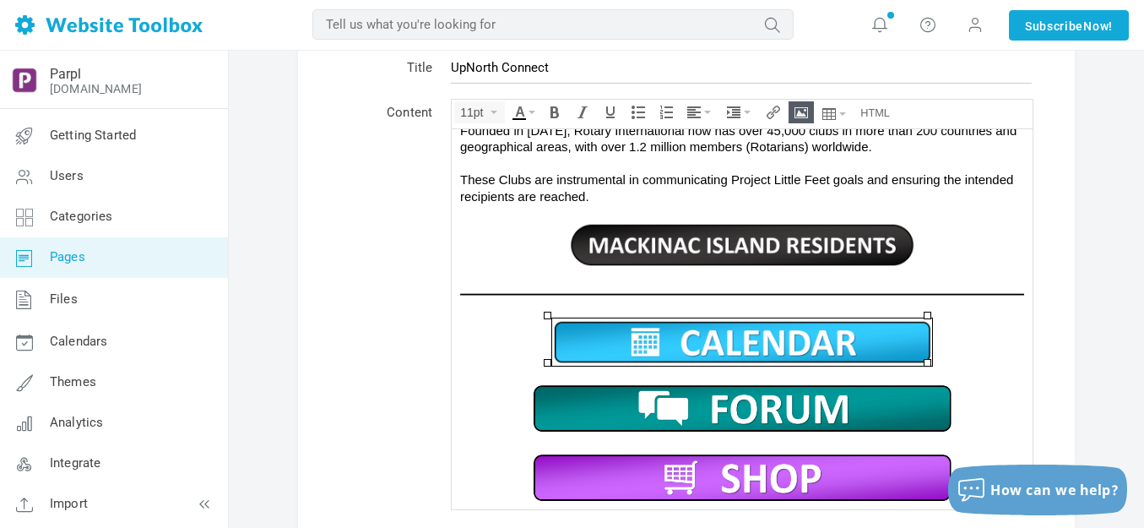
click at [735, 399] on img at bounding box center [742, 407] width 422 height 53
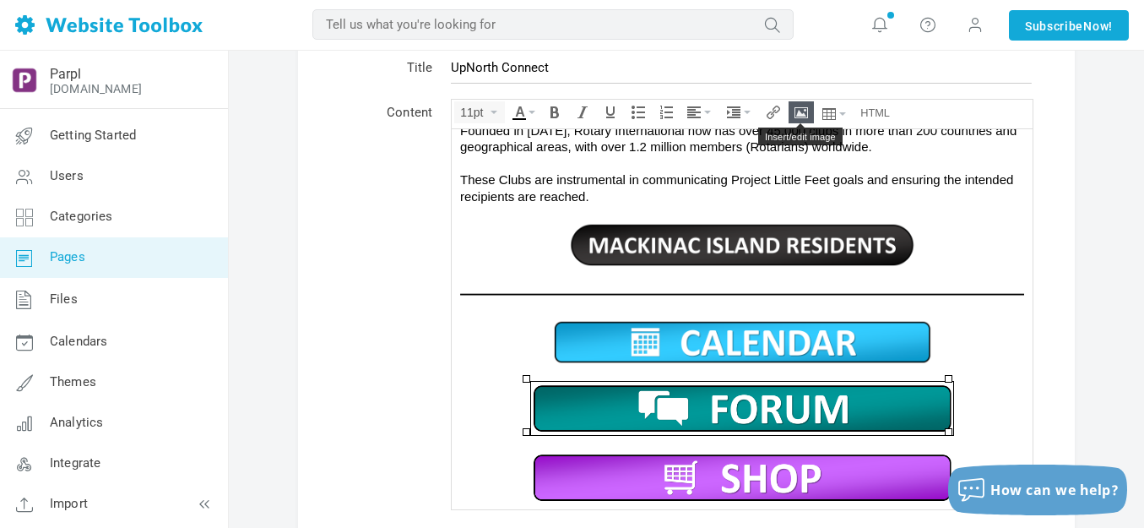
click at [803, 114] on icon "Insert/edit image" at bounding box center [801, 113] width 14 height 14
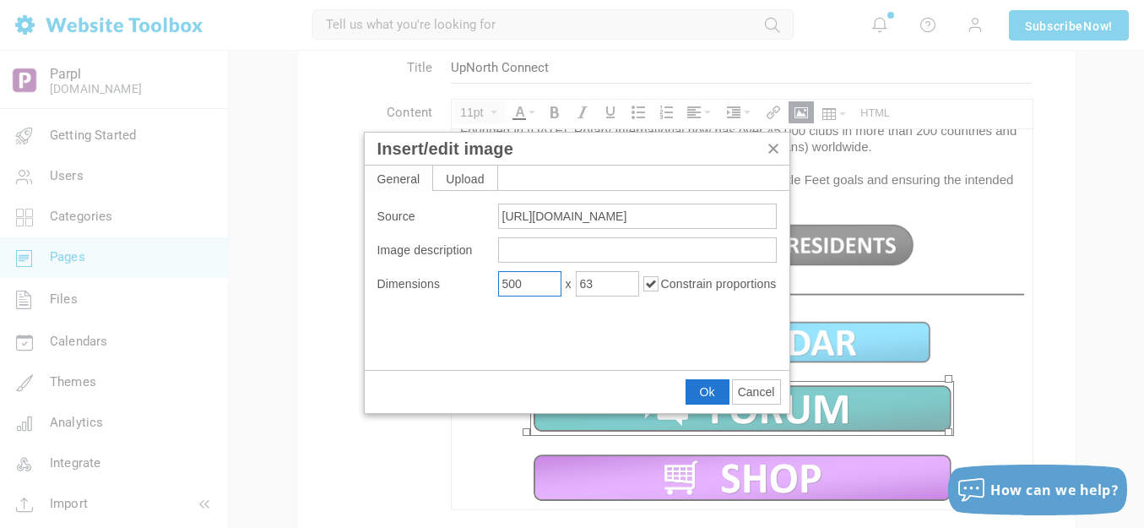
click at [533, 282] on input "500" at bounding box center [529, 283] width 63 height 25
type input "450"
type input "57"
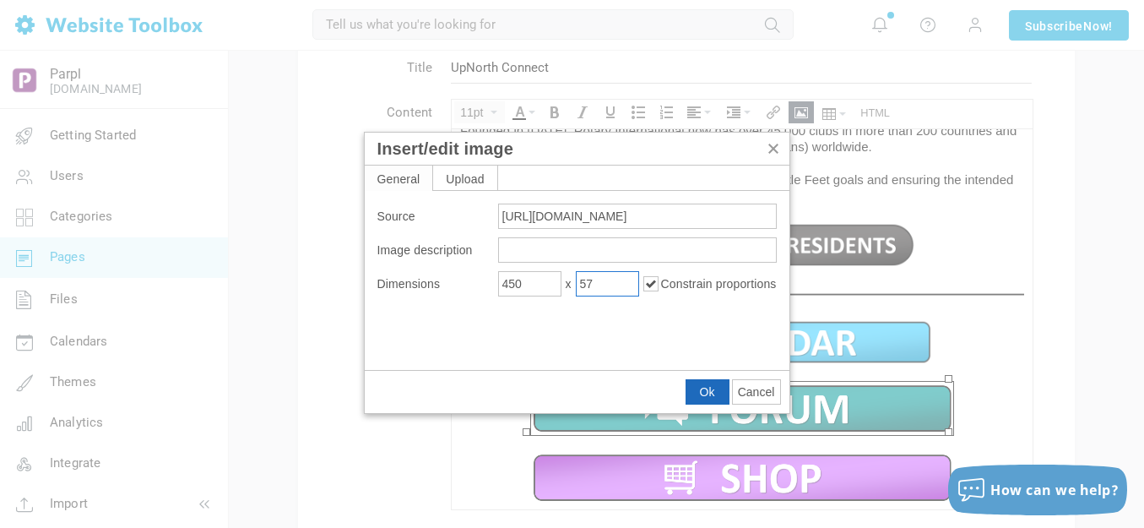
click at [692, 391] on button "Ok" at bounding box center [707, 392] width 42 height 24
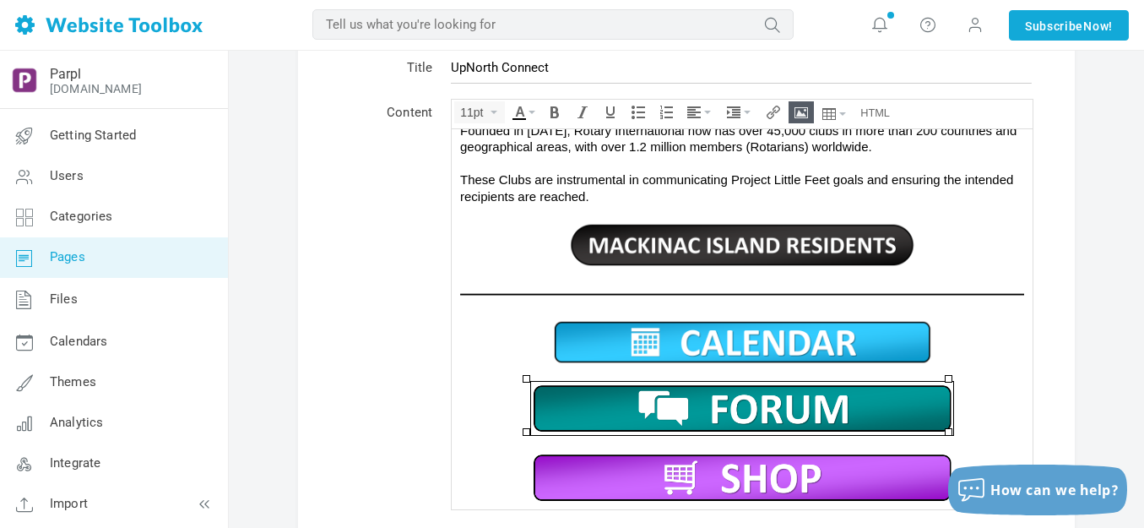
scroll to position [464, 0]
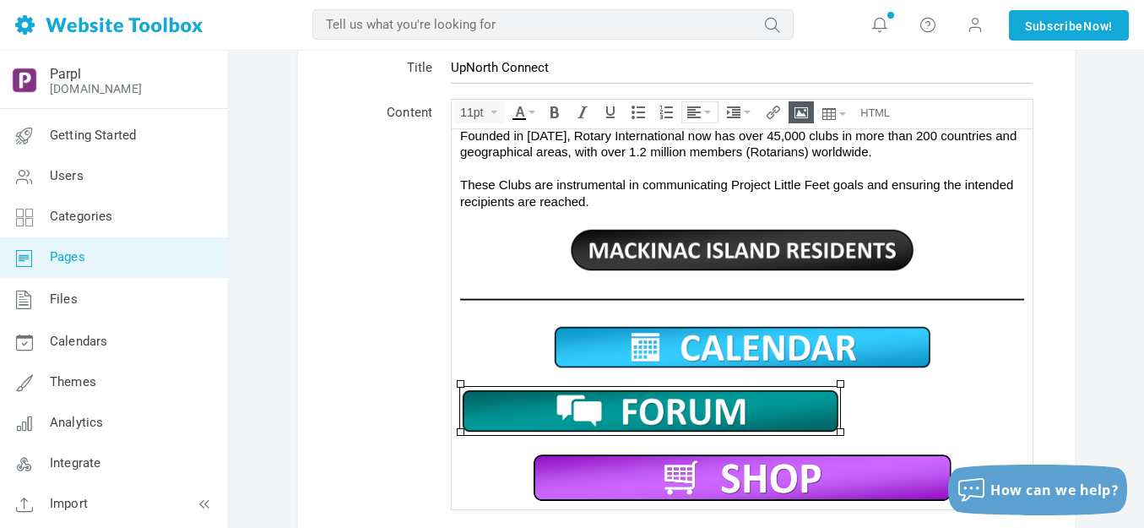
click at [710, 111] on icon "Align" at bounding box center [707, 112] width 7 height 3
click at [696, 161] on icon at bounding box center [696, 163] width 17 height 14
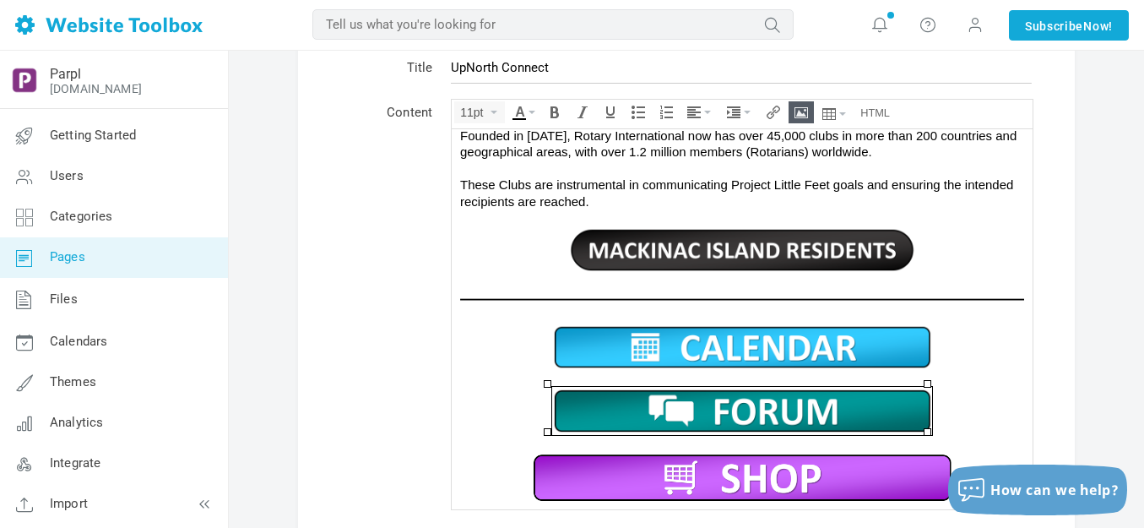
click at [762, 465] on img at bounding box center [742, 476] width 422 height 53
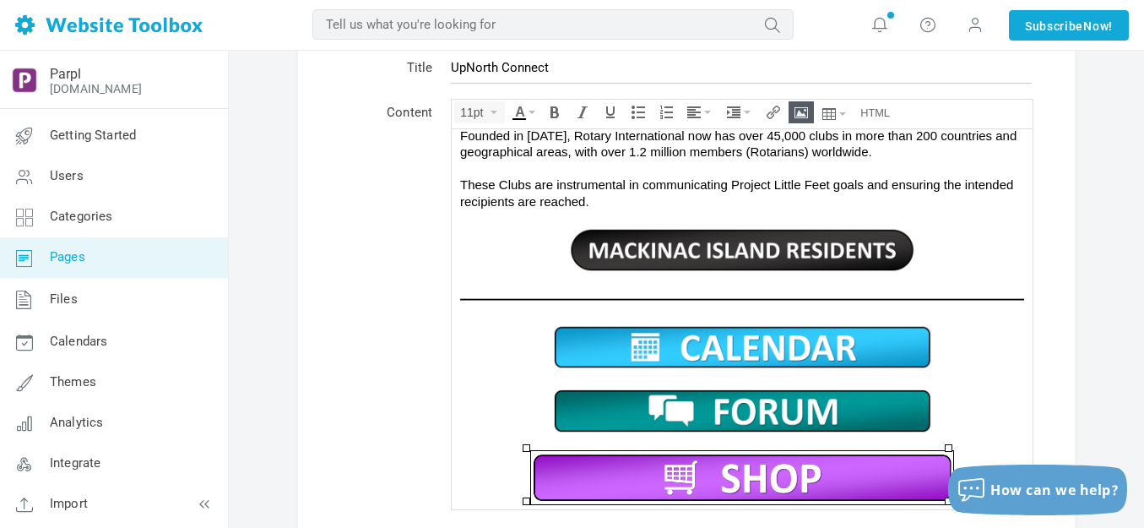
click at [797, 111] on icon "Insert/edit image" at bounding box center [801, 113] width 14 height 14
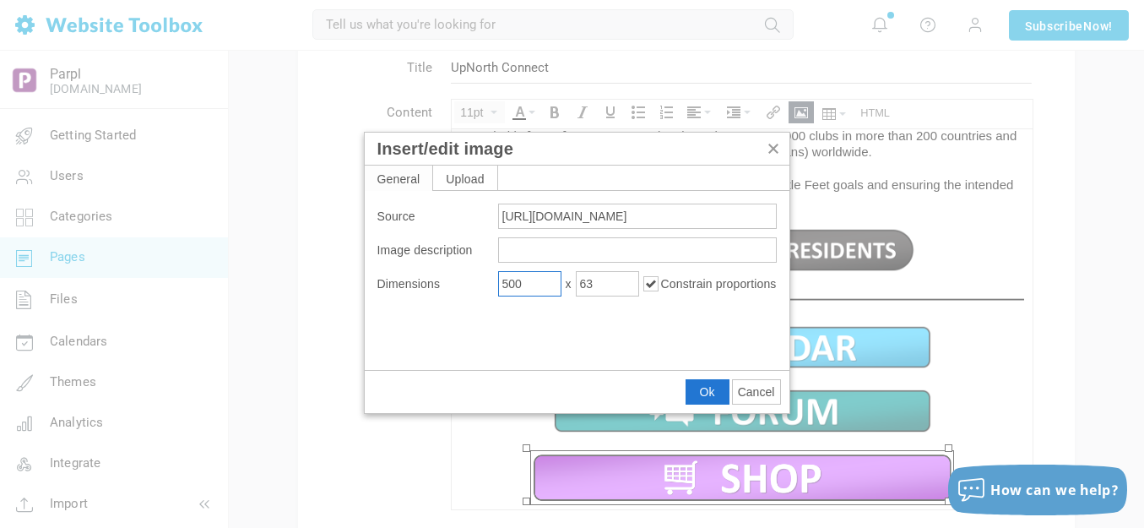
click at [550, 278] on input "500" at bounding box center [529, 283] width 63 height 25
click at [550, 279] on input "500" at bounding box center [529, 283] width 63 height 25
type input "450"
type input "57"
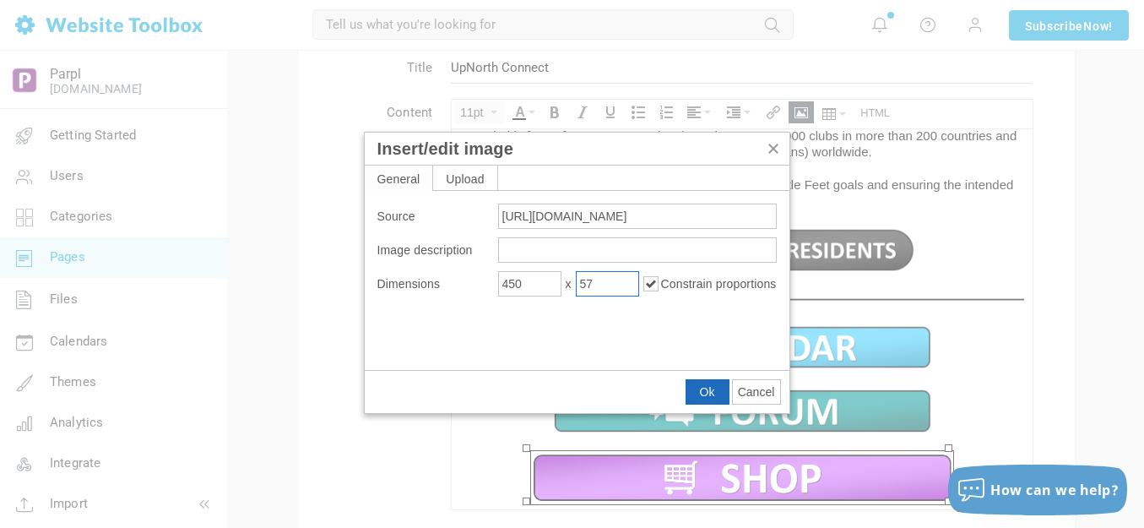
click at [710, 386] on span "Ok" at bounding box center [707, 392] width 15 height 14
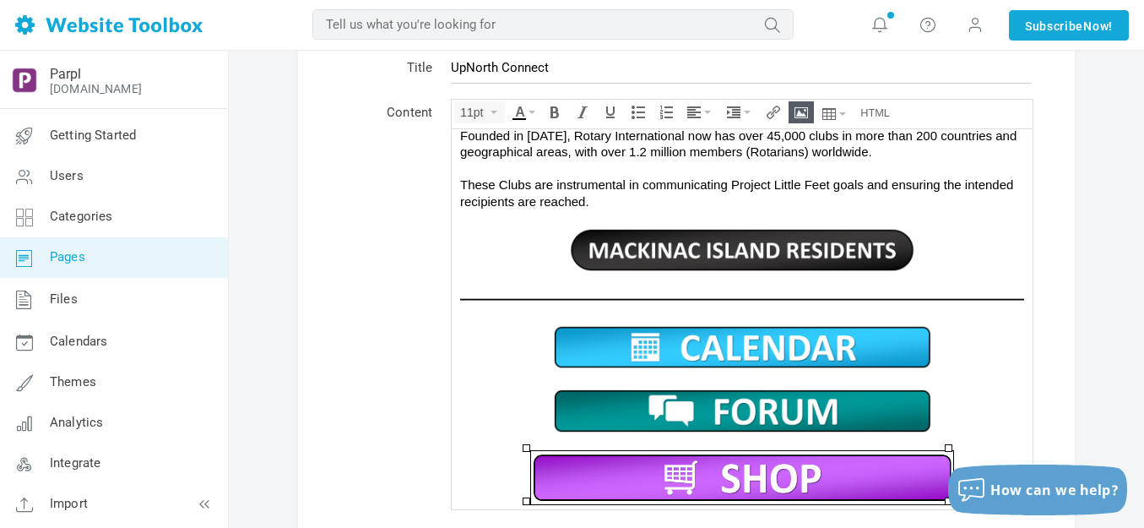
scroll to position [458, 0]
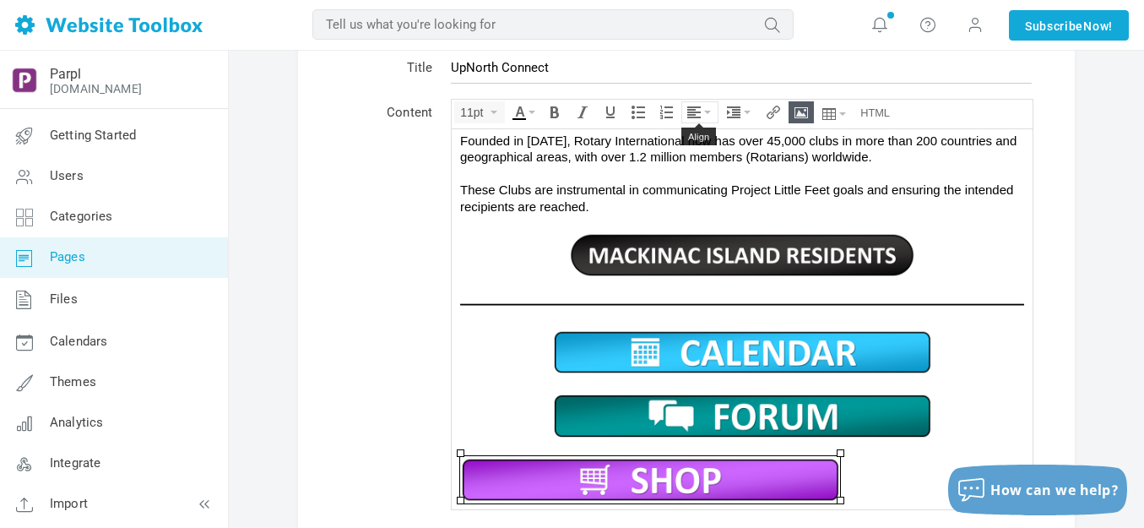
click at [709, 112] on icon "Align" at bounding box center [707, 112] width 7 height 3
click at [701, 164] on icon at bounding box center [696, 163] width 17 height 14
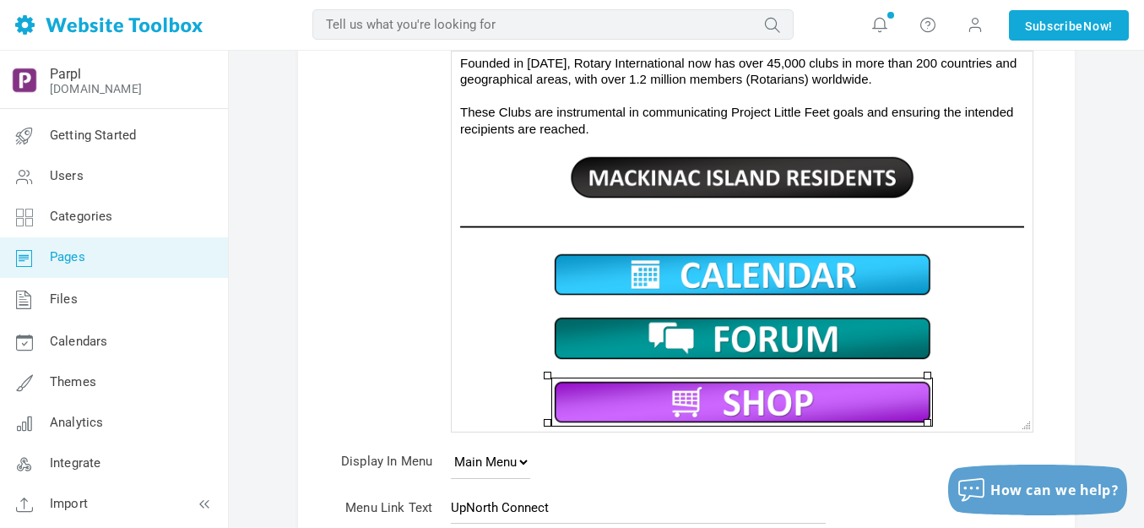
scroll to position [363, 0]
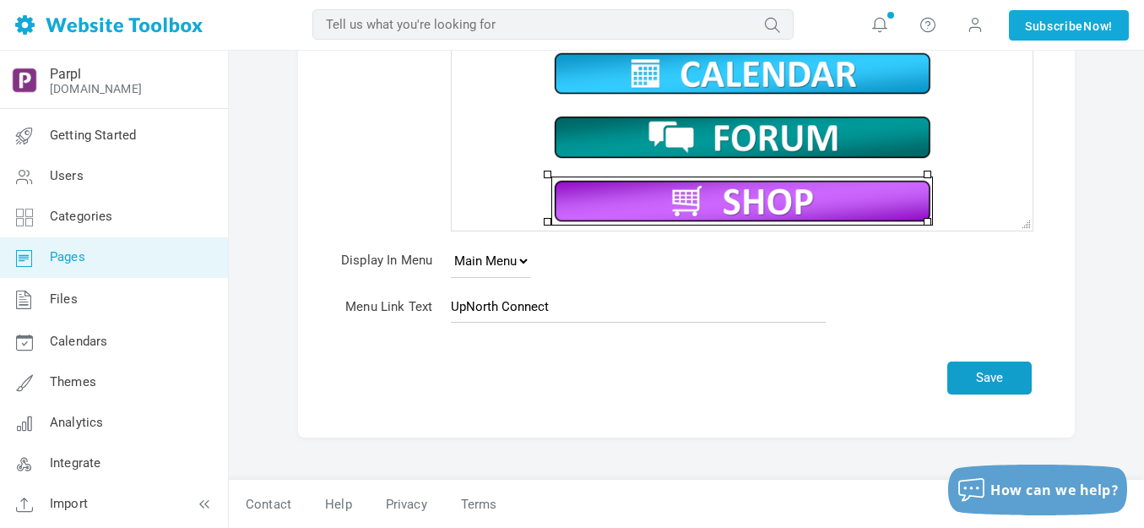
click at [1008, 364] on button "Save" at bounding box center [989, 377] width 84 height 33
